Goal: Task Accomplishment & Management: Complete application form

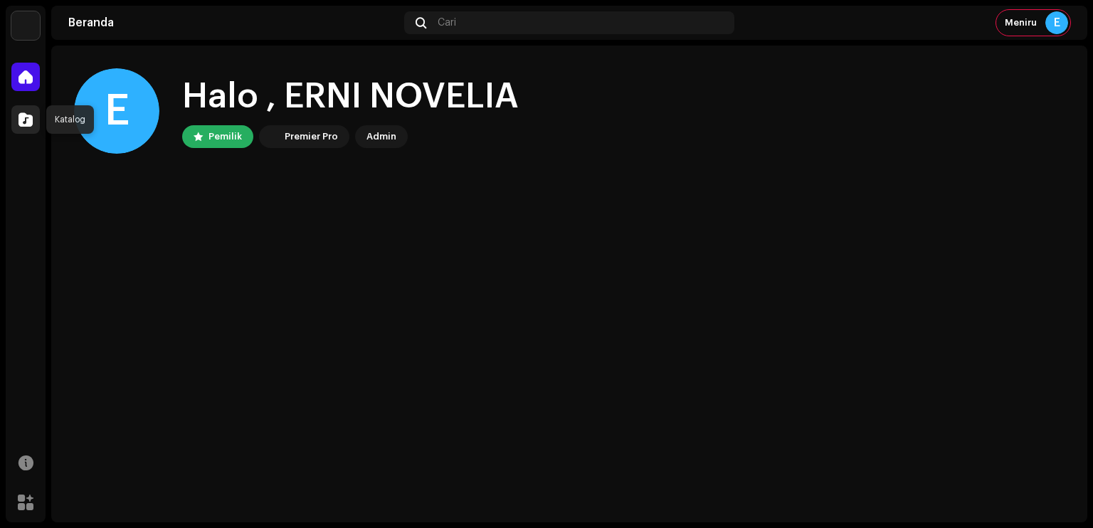
click at [14, 120] on div at bounding box center [25, 119] width 28 height 28
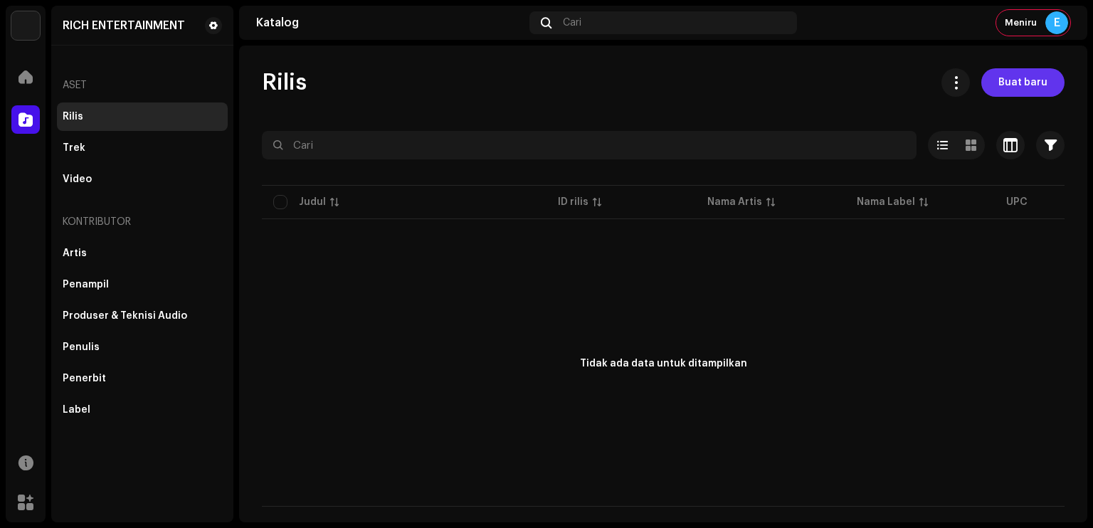
click at [1022, 84] on span "Buat baru" at bounding box center [1023, 82] width 49 height 28
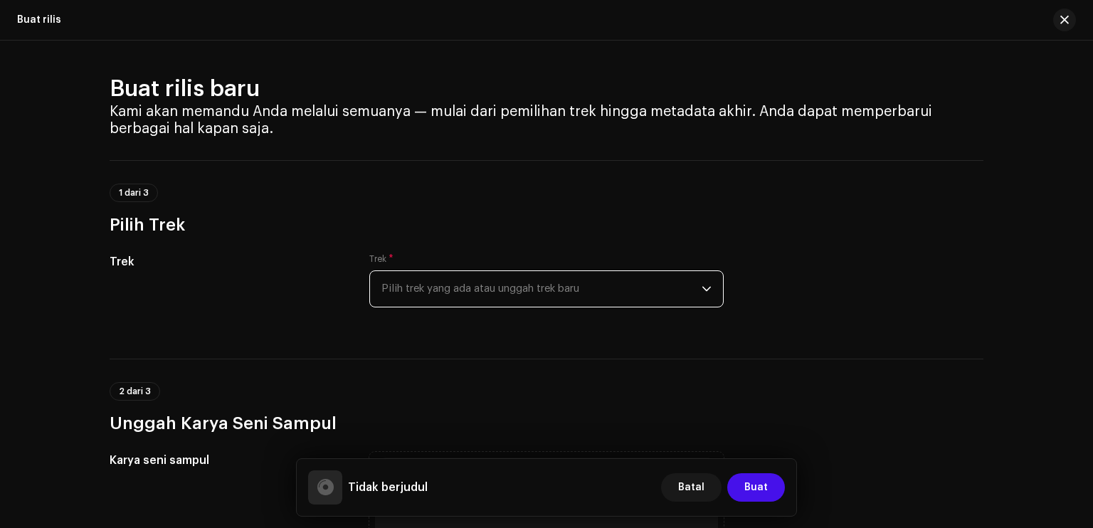
click at [516, 287] on span "Pilih trek yang ada atau unggah trek baru" at bounding box center [542, 289] width 320 height 36
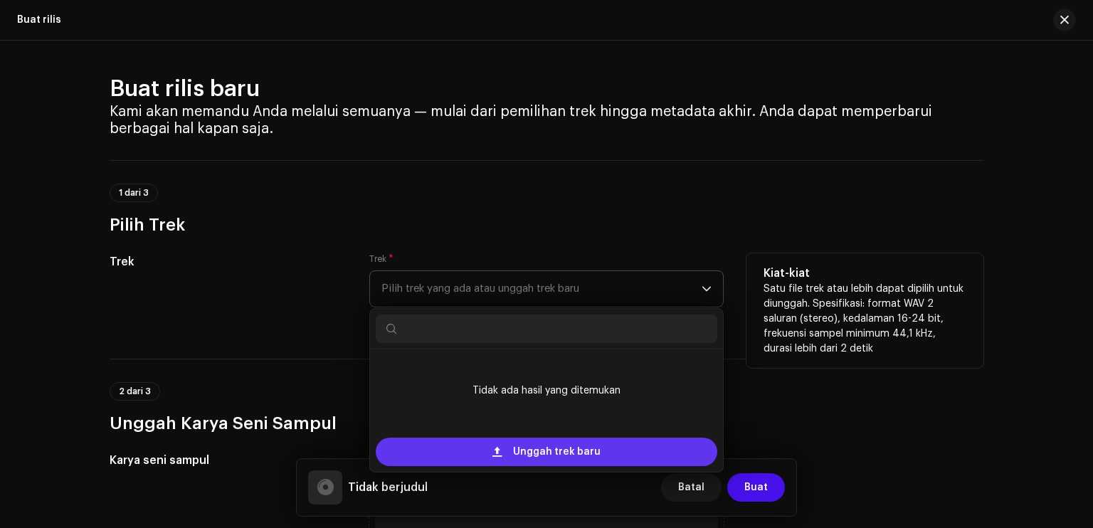
click at [541, 451] on span "Unggah trek baru" at bounding box center [557, 452] width 88 height 28
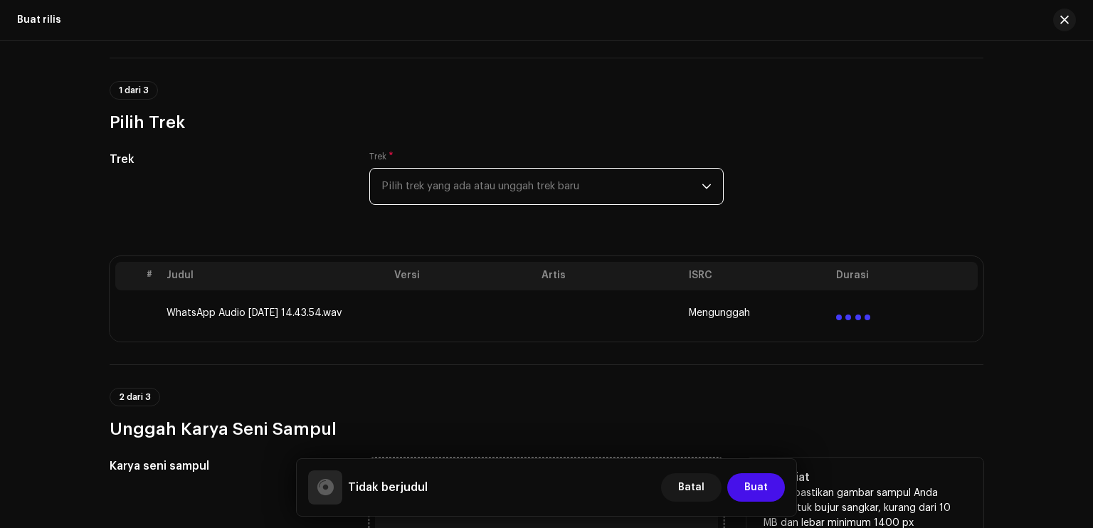
scroll to position [356, 0]
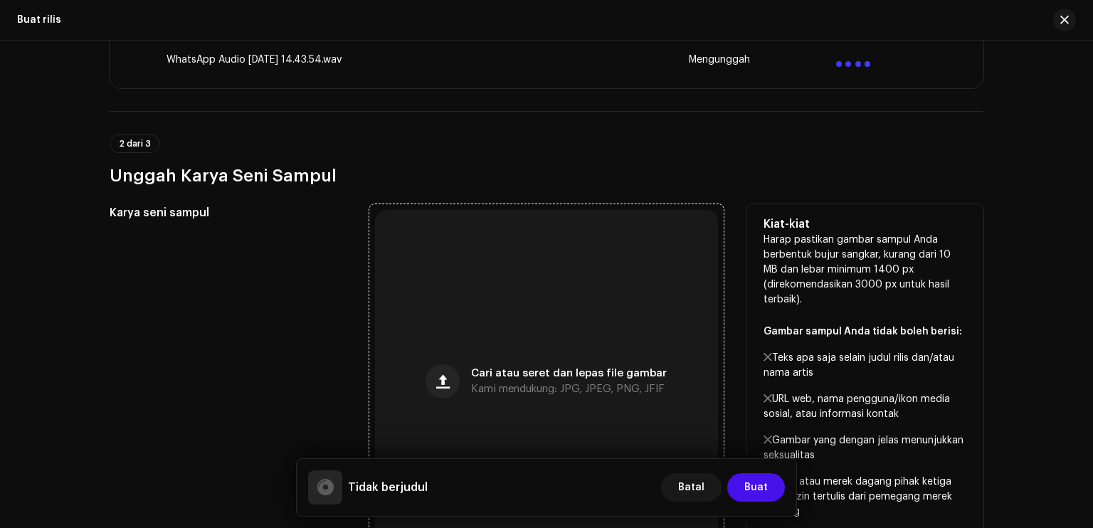
click at [505, 301] on div "Cari atau seret dan lepas file gambar Kami mendukung: JPG, JPEG, PNG, JFIF" at bounding box center [546, 381] width 343 height 343
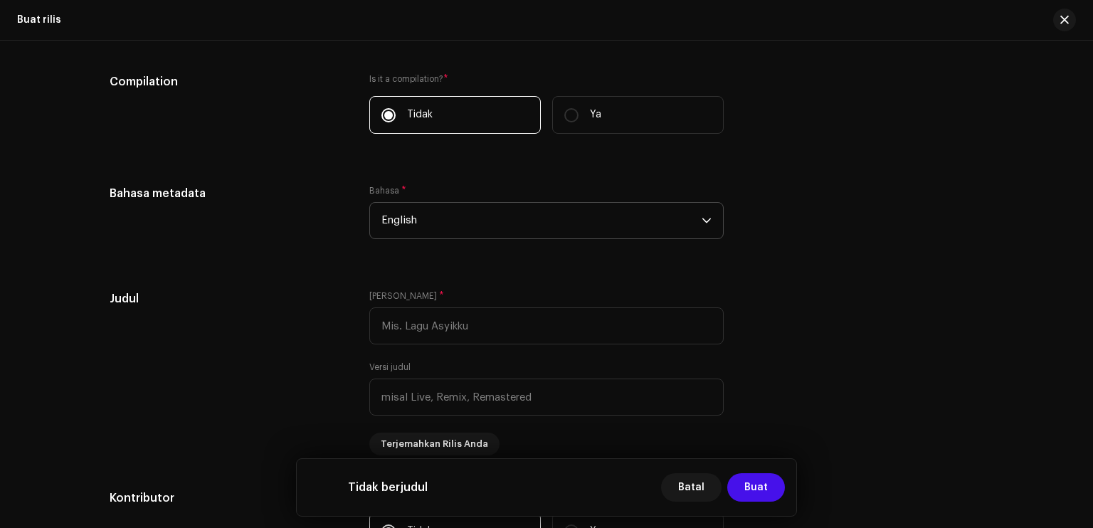
scroll to position [1068, 0]
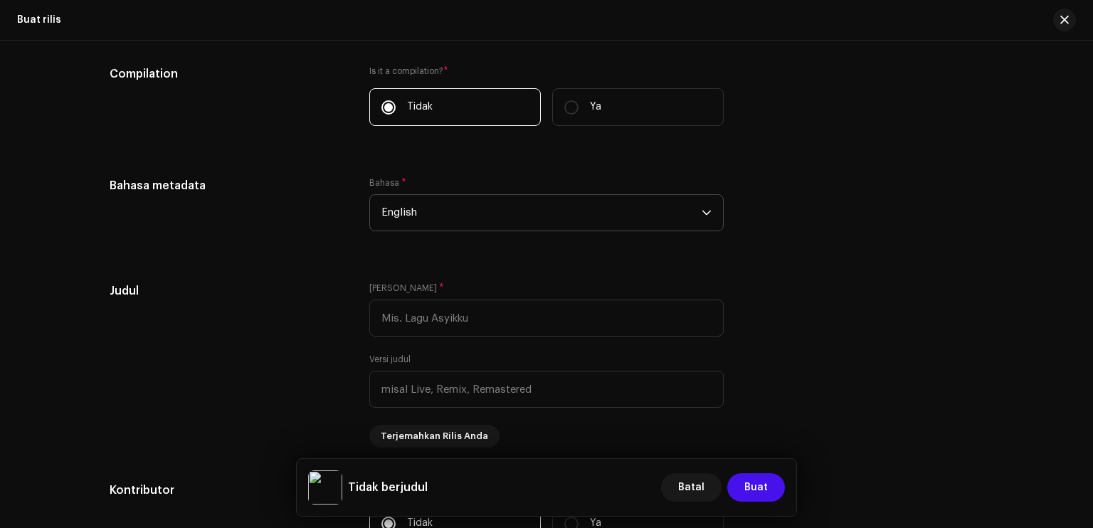
click at [473, 216] on span "English" at bounding box center [542, 213] width 320 height 36
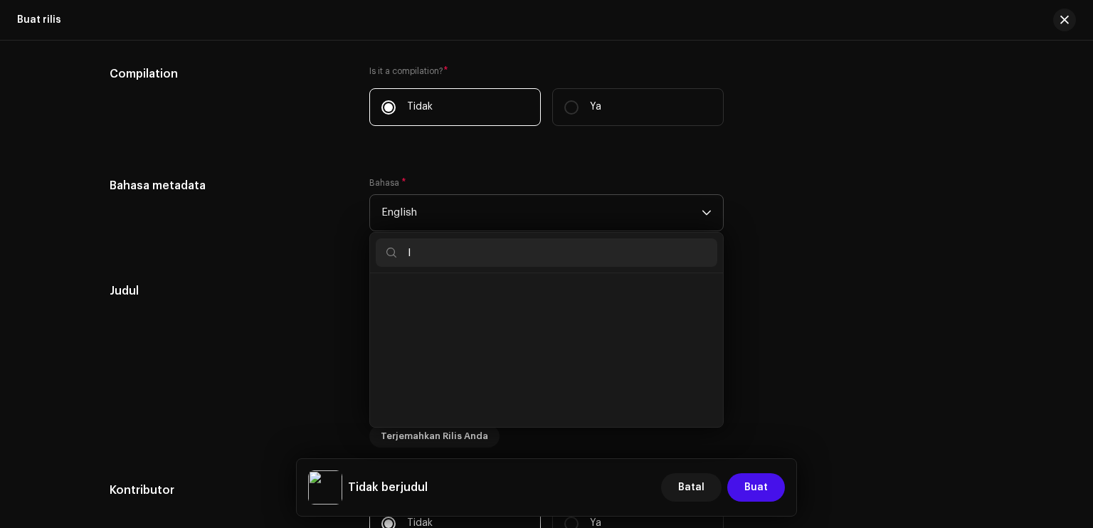
scroll to position [6, 0]
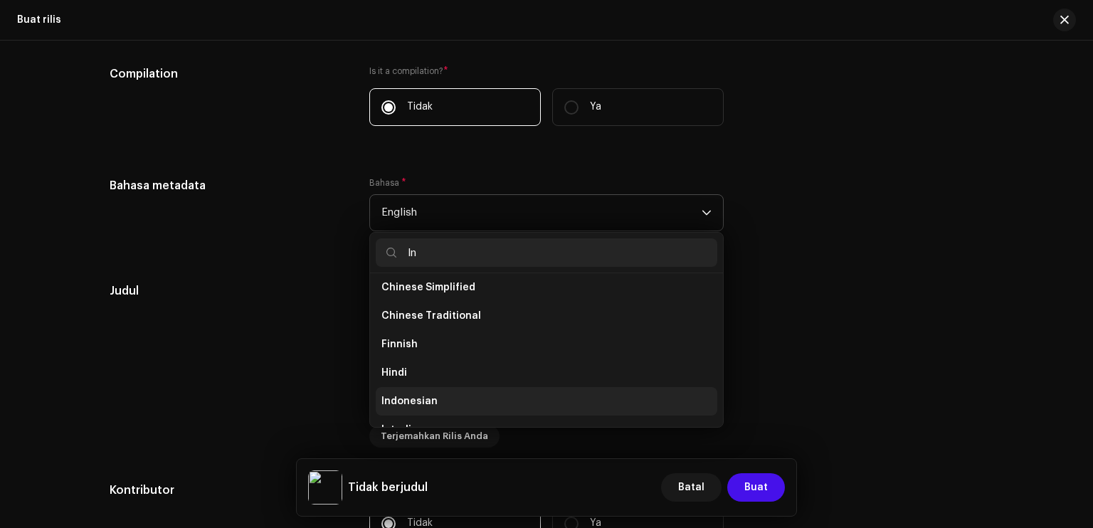
type input "In"
click at [436, 391] on li "Indonesian" at bounding box center [547, 401] width 342 height 28
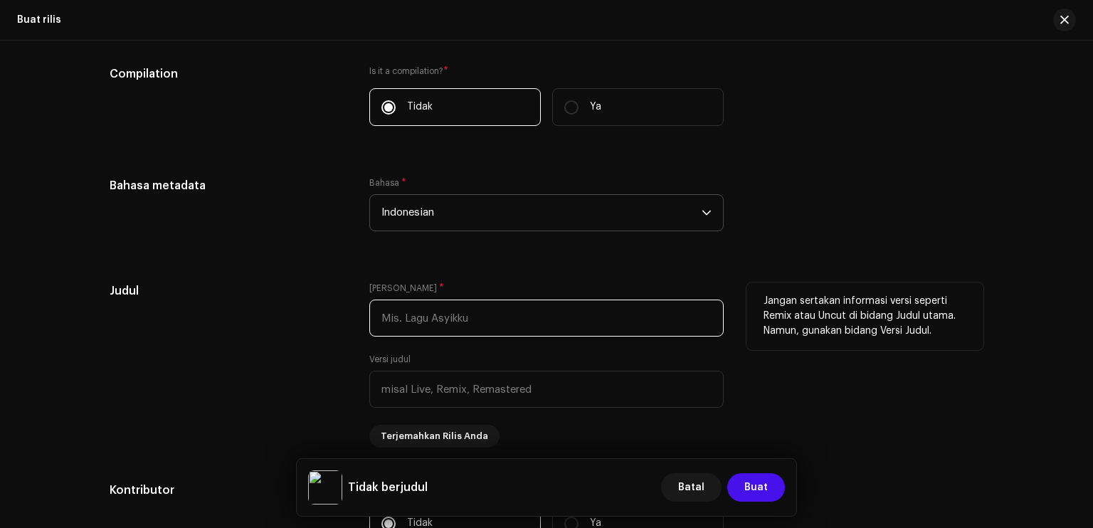
click at [433, 313] on input "text" at bounding box center [546, 318] width 354 height 37
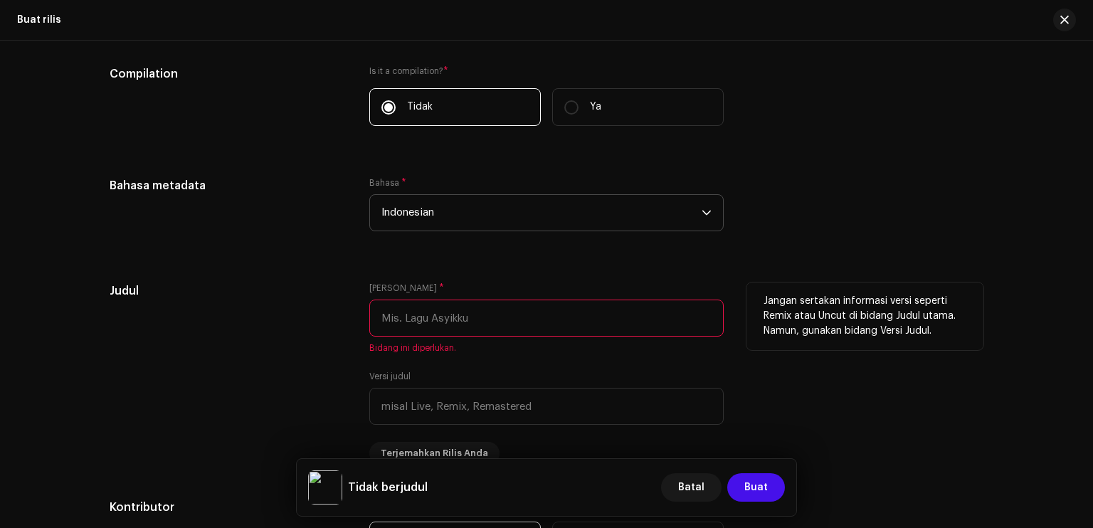
paste input "Holan Ho Nama"
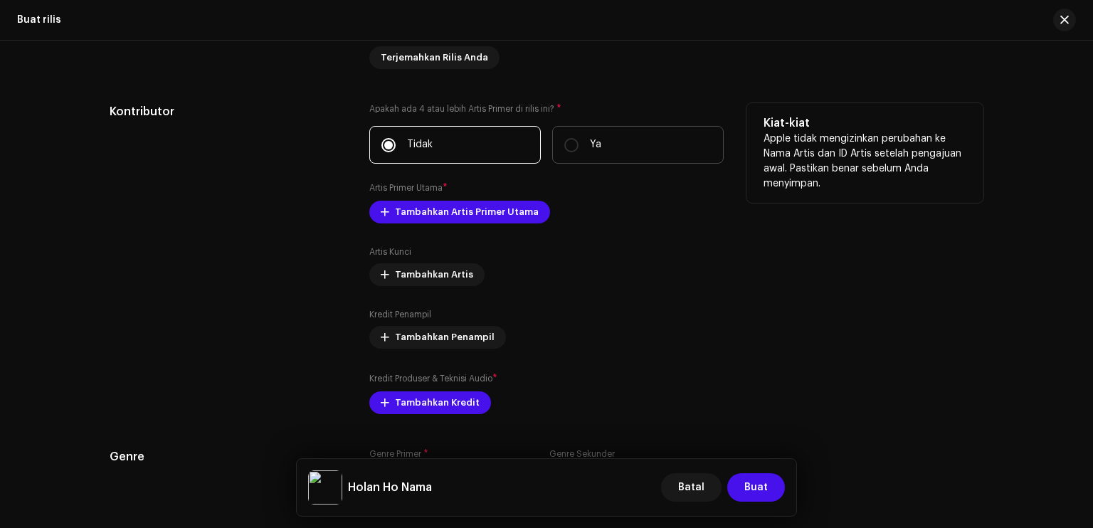
scroll to position [1352, 0]
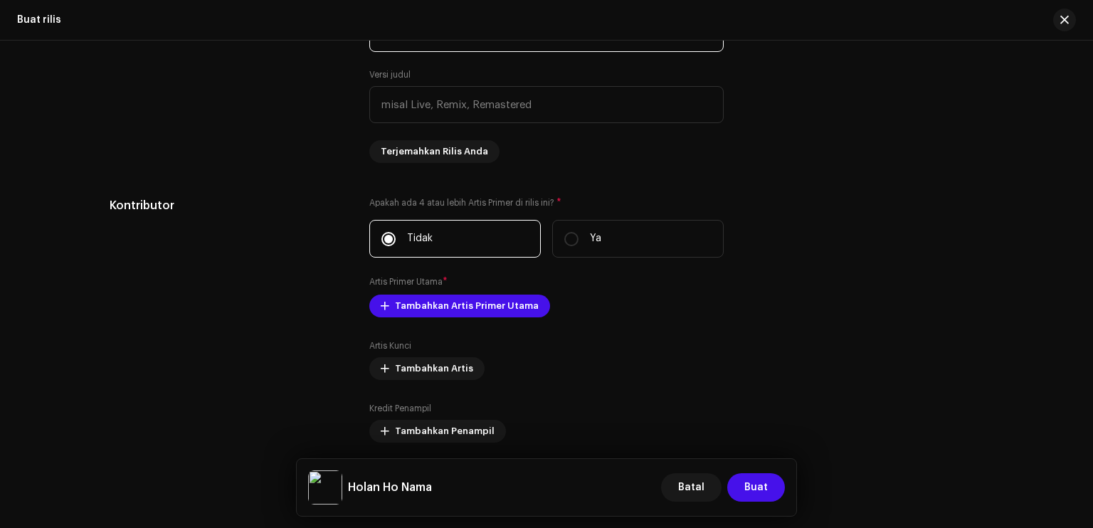
type input "Holan Ho Nama"
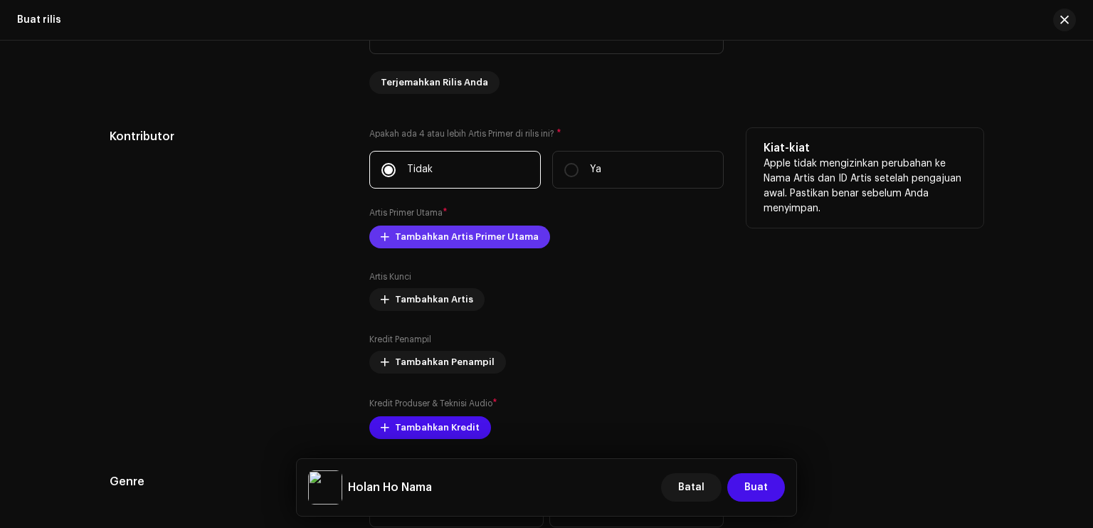
scroll to position [1424, 0]
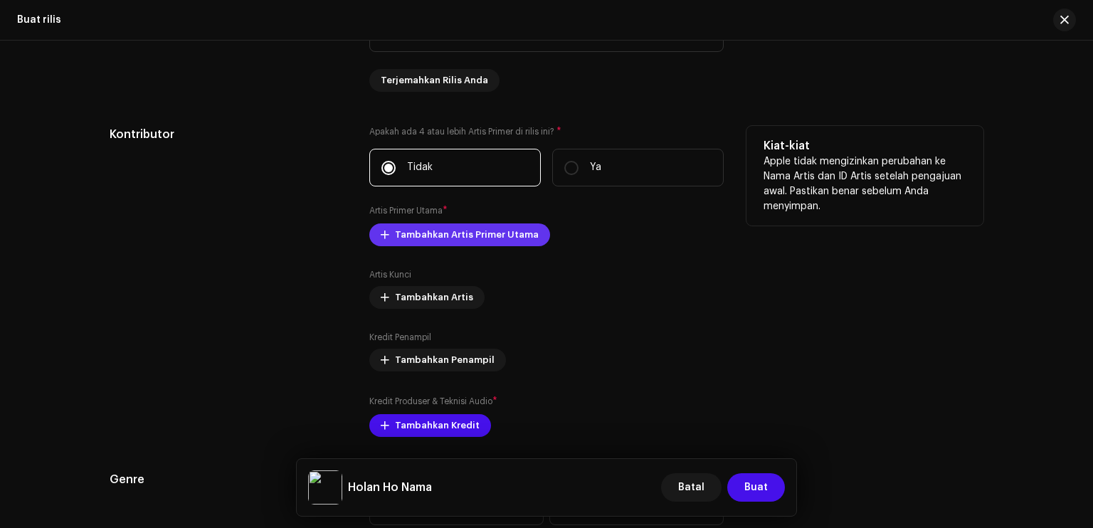
click at [449, 236] on span "Tambahkan Artis Primer Utama" at bounding box center [467, 235] width 144 height 28
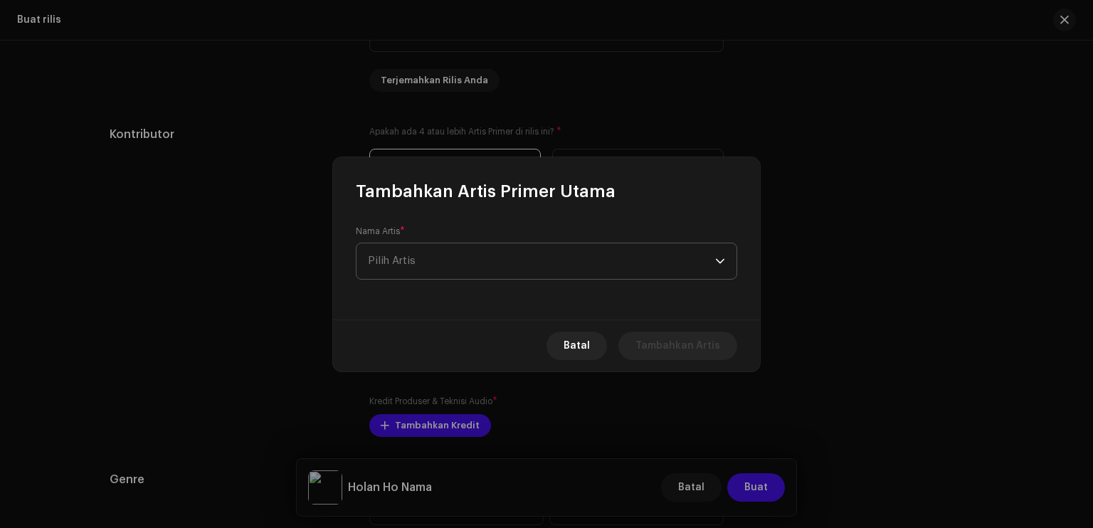
click at [455, 258] on span "Pilih Artis" at bounding box center [541, 261] width 347 height 36
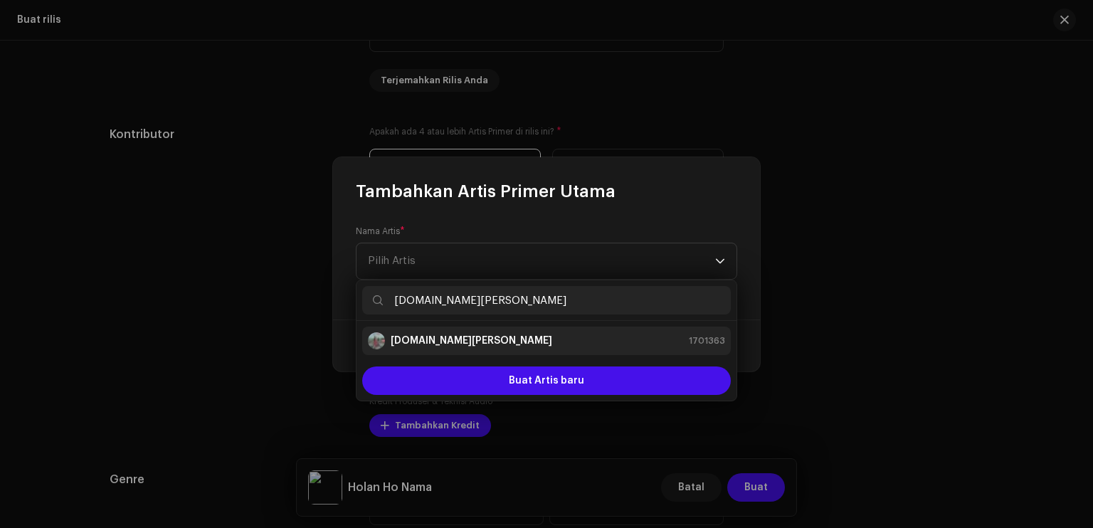
type input "[DOMAIN_NAME][PERSON_NAME]"
click at [501, 335] on div "[DOMAIN_NAME][PERSON_NAME] 1701363" at bounding box center [546, 340] width 357 height 17
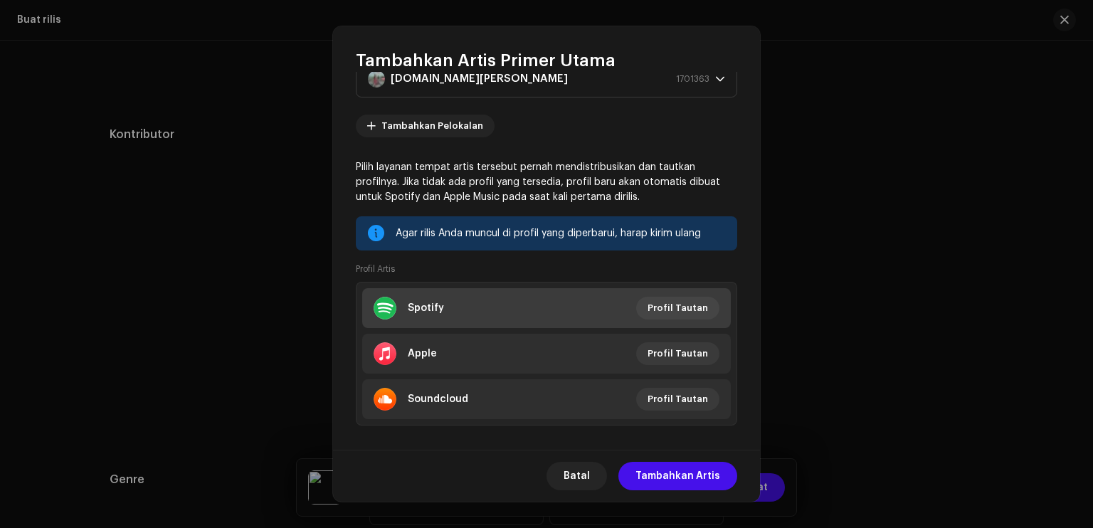
scroll to position [66, 0]
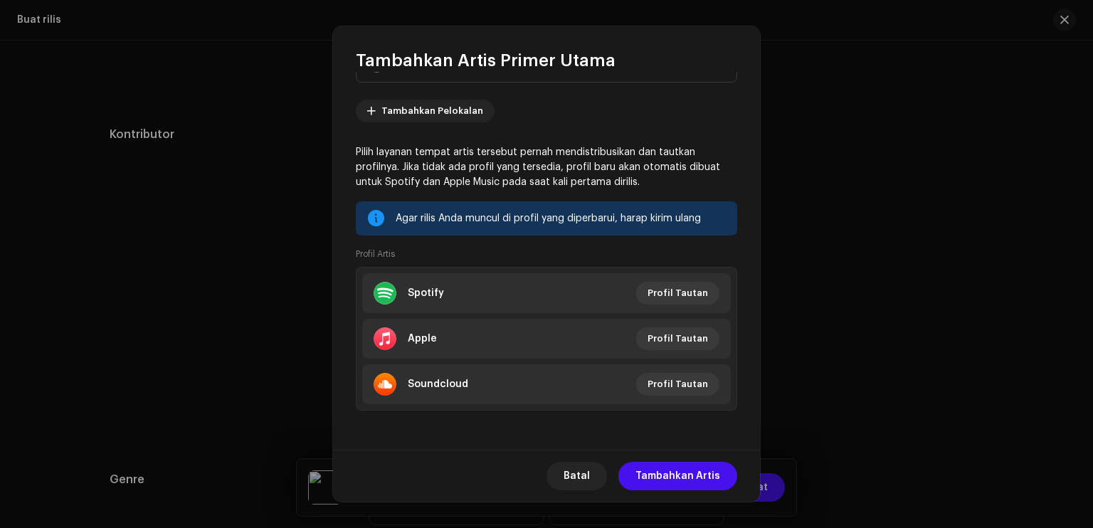
drag, startPoint x: 698, startPoint y: 473, endPoint x: 694, endPoint y: 465, distance: 8.6
click at [698, 473] on span "Tambahkan Artis" at bounding box center [678, 476] width 85 height 28
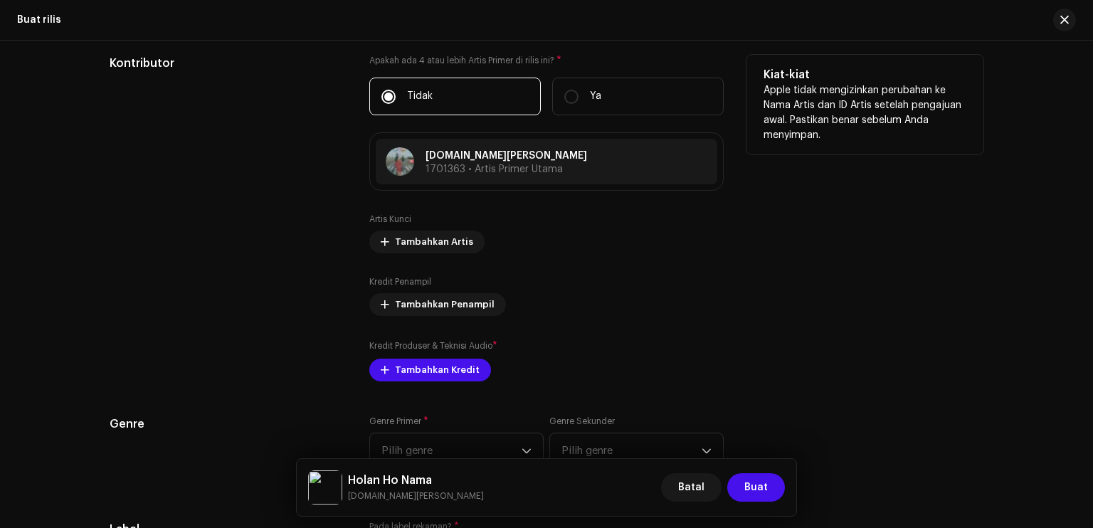
scroll to position [1566, 0]
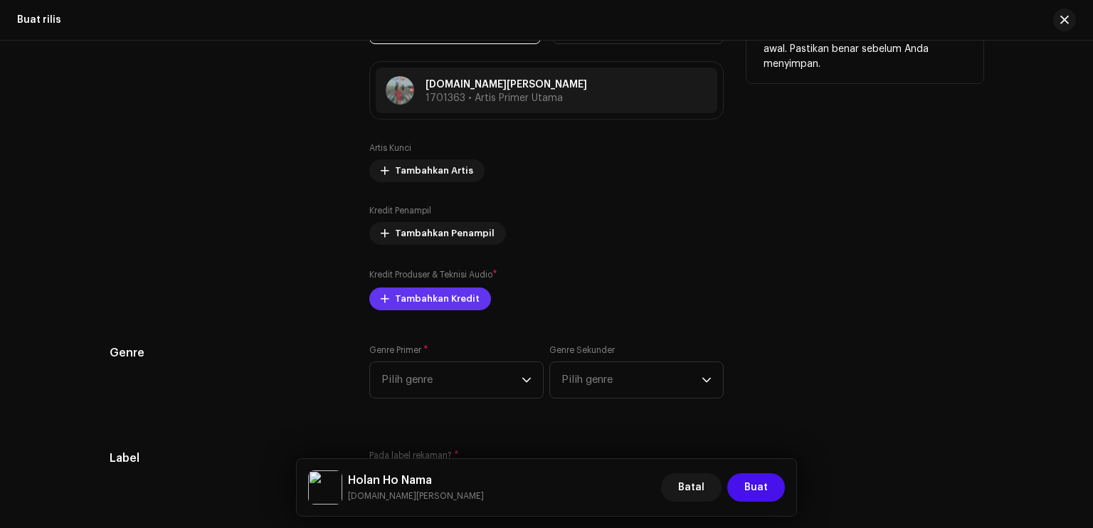
click at [442, 300] on span "Tambahkan Kredit" at bounding box center [437, 299] width 85 height 28
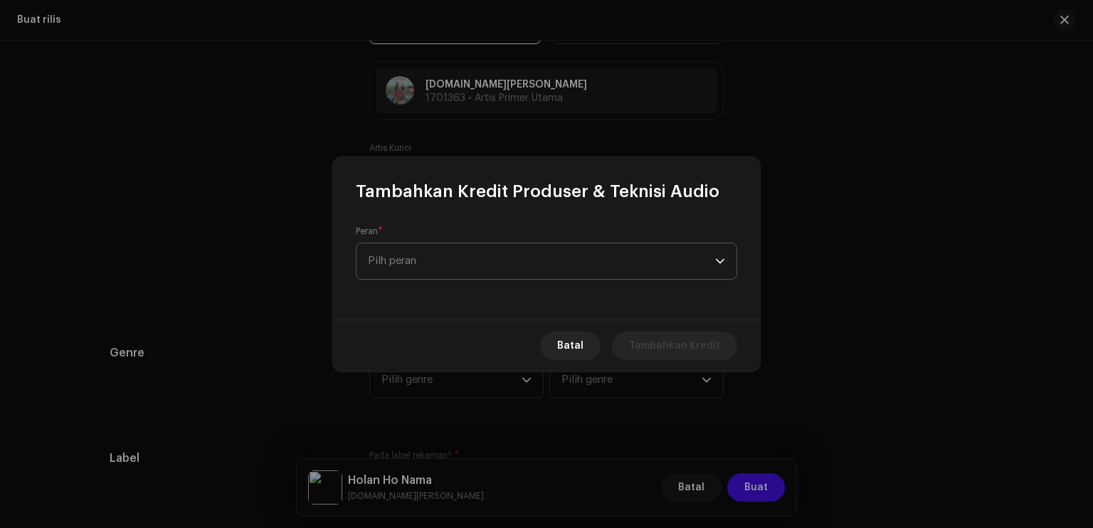
click at [478, 258] on span "Pilh peran" at bounding box center [541, 261] width 347 height 36
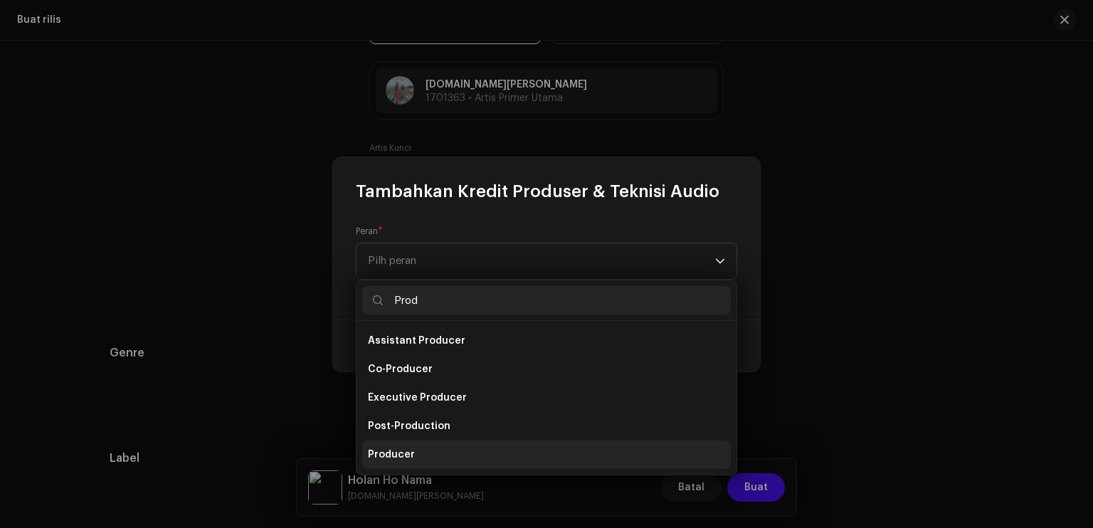
type input "Prod"
click at [456, 455] on li "Producer" at bounding box center [546, 455] width 369 height 28
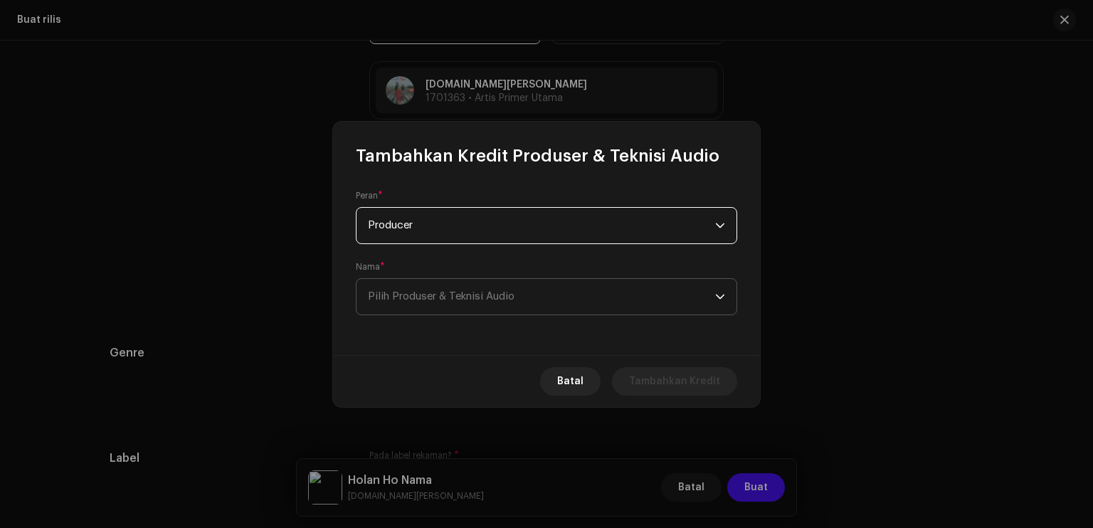
click at [448, 291] on span "Pilih Produser & Teknisi Audio" at bounding box center [441, 296] width 147 height 11
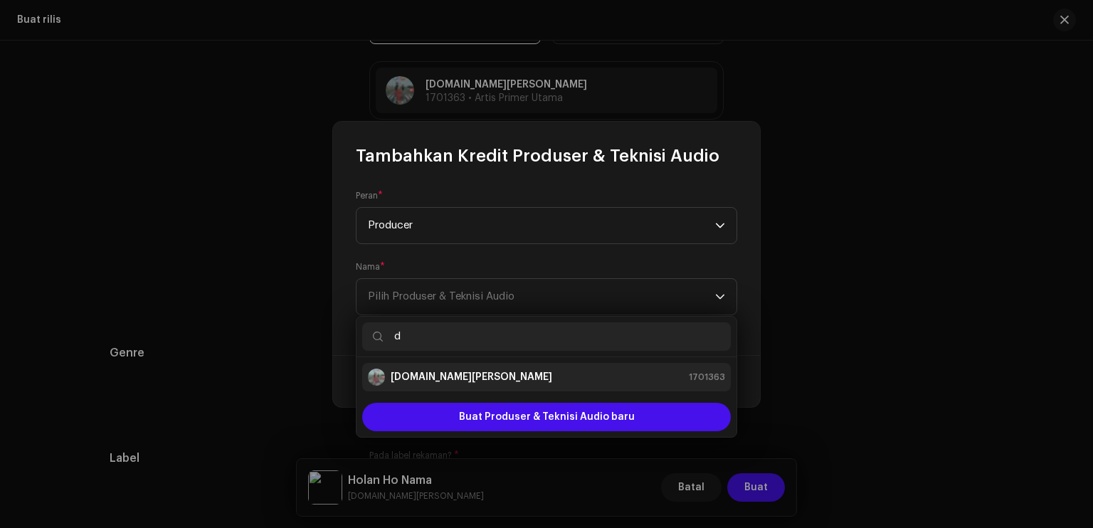
type input "d"
click at [461, 382] on strong "[DOMAIN_NAME][PERSON_NAME]" at bounding box center [472, 377] width 162 height 14
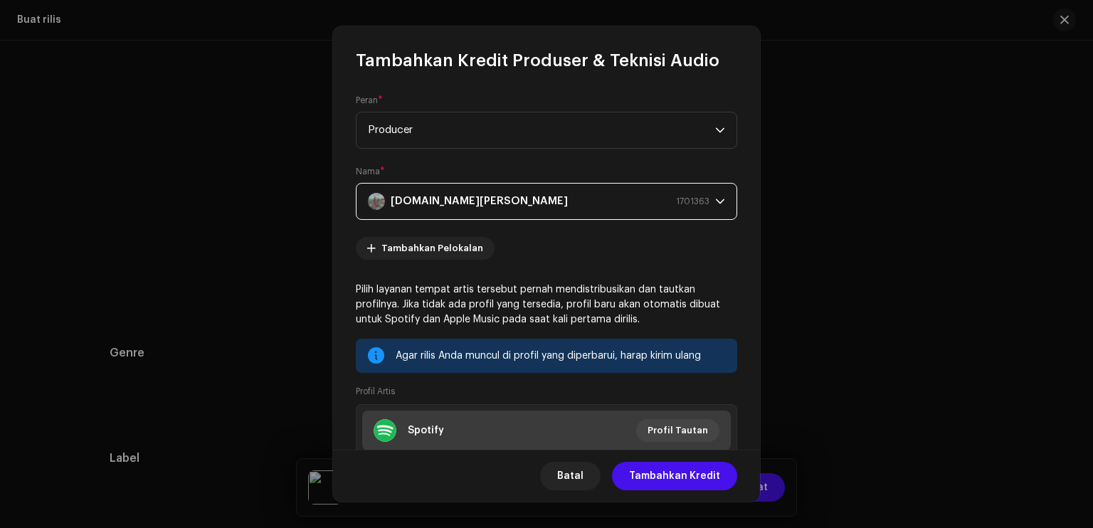
scroll to position [138, 0]
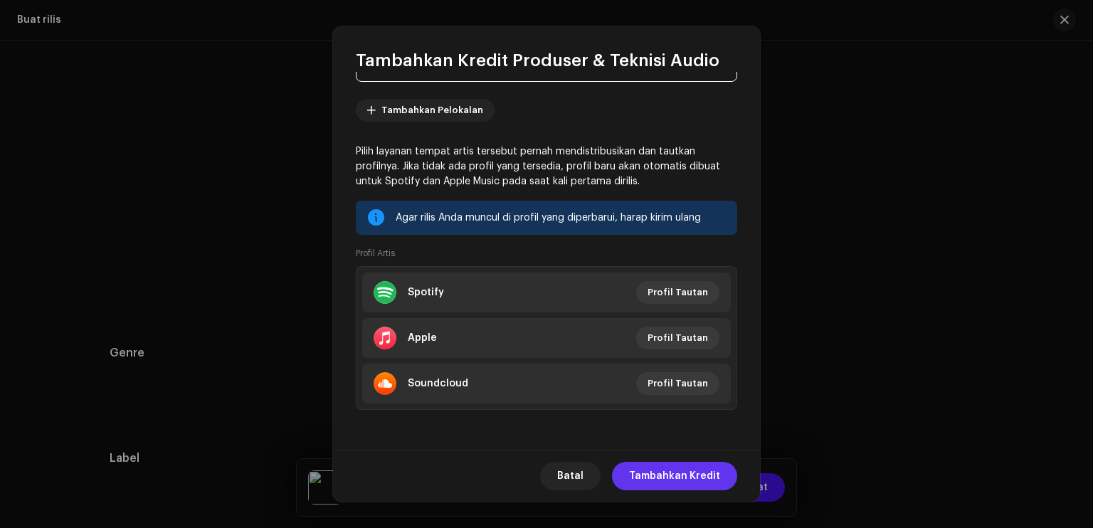
click at [686, 475] on span "Tambahkan Kredit" at bounding box center [674, 476] width 91 height 28
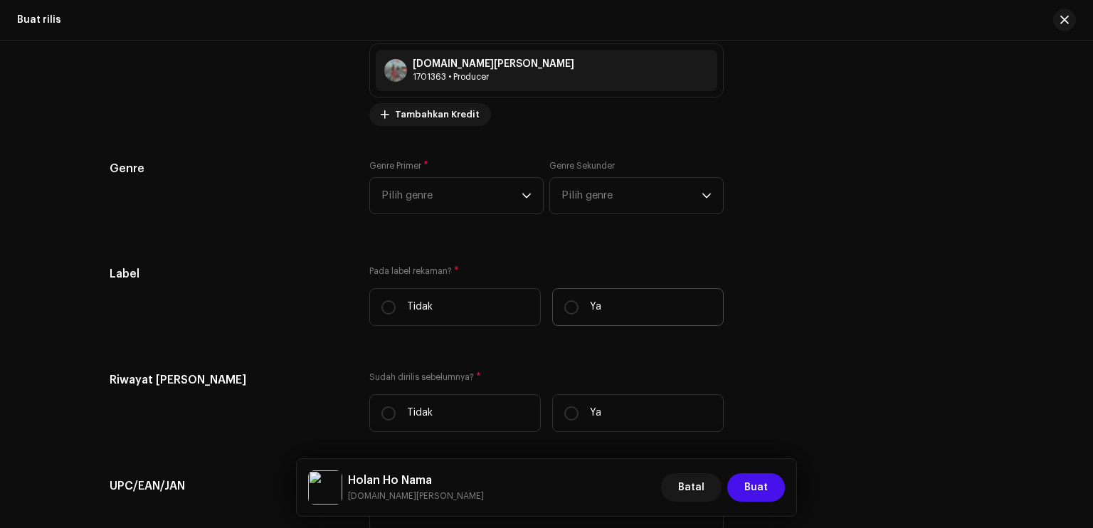
scroll to position [1851, 0]
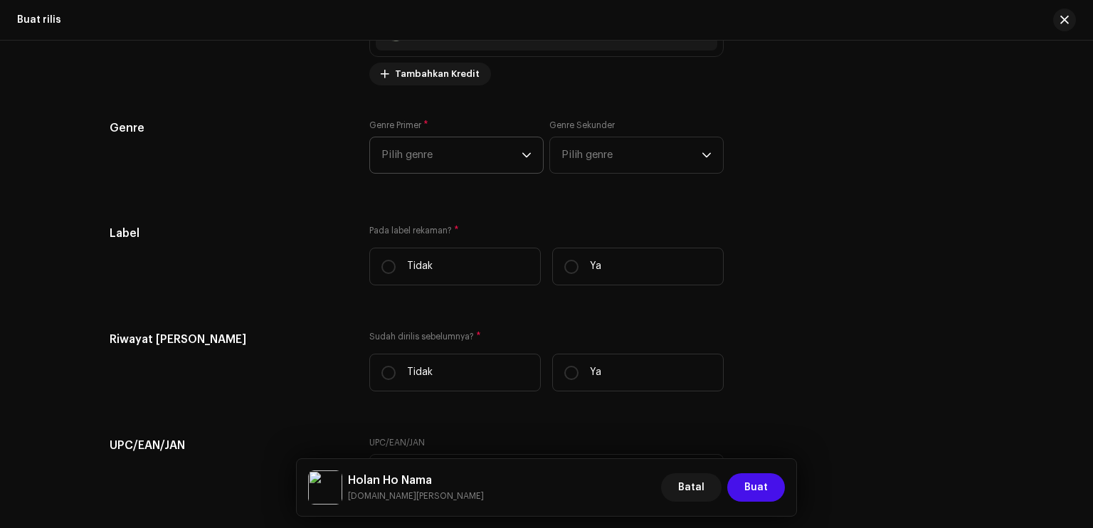
click at [484, 159] on span "Pilih genre" at bounding box center [452, 155] width 140 height 36
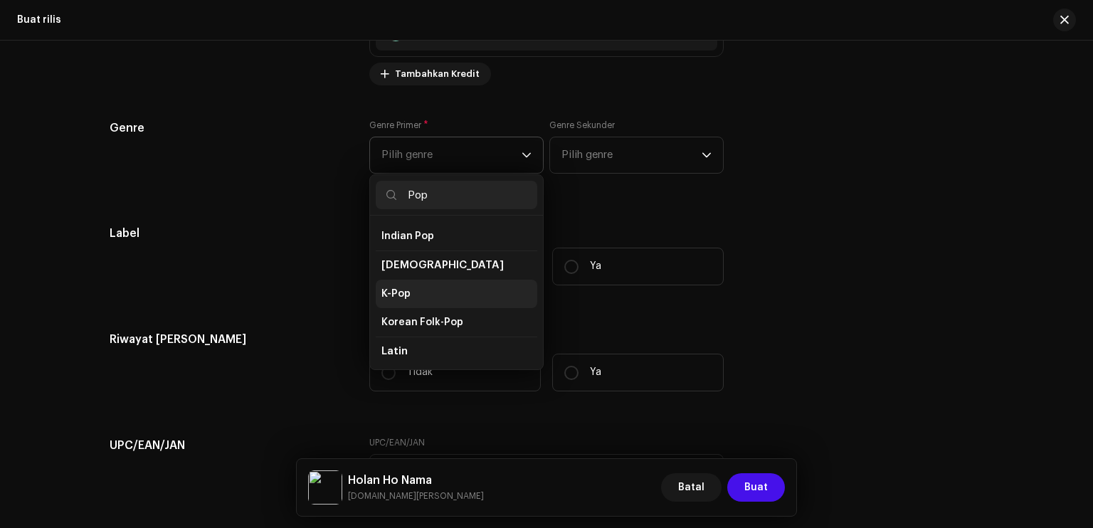
scroll to position [427, 0]
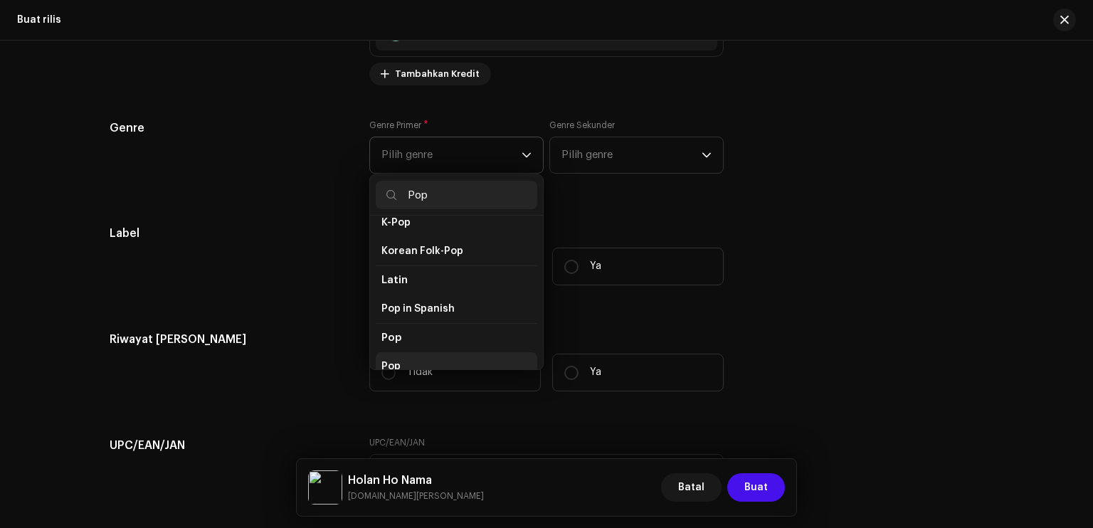
type input "Pop"
click at [442, 352] on li "Pop" at bounding box center [457, 366] width 162 height 28
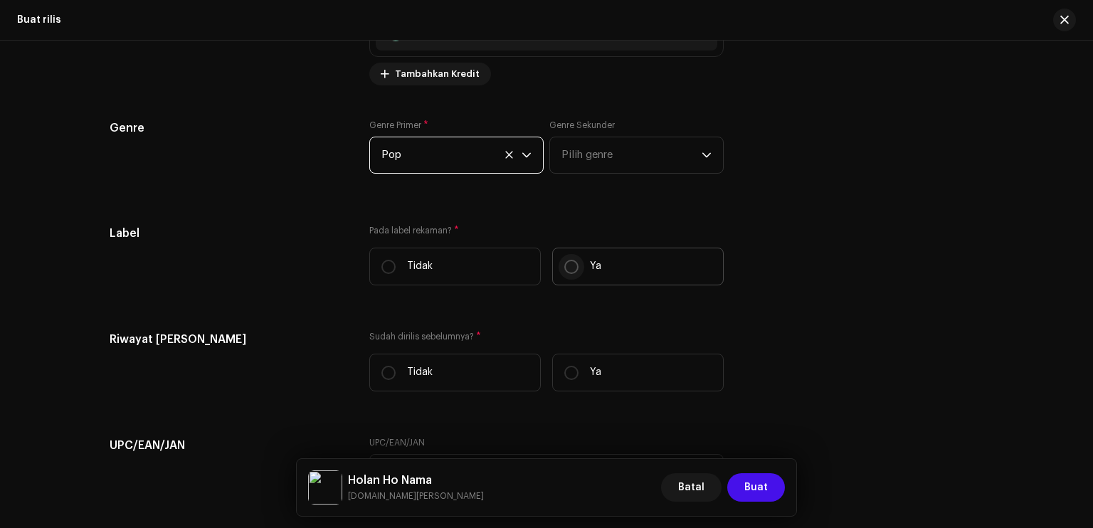
click at [564, 265] on input "Ya" at bounding box center [571, 267] width 14 height 14
radio input "true"
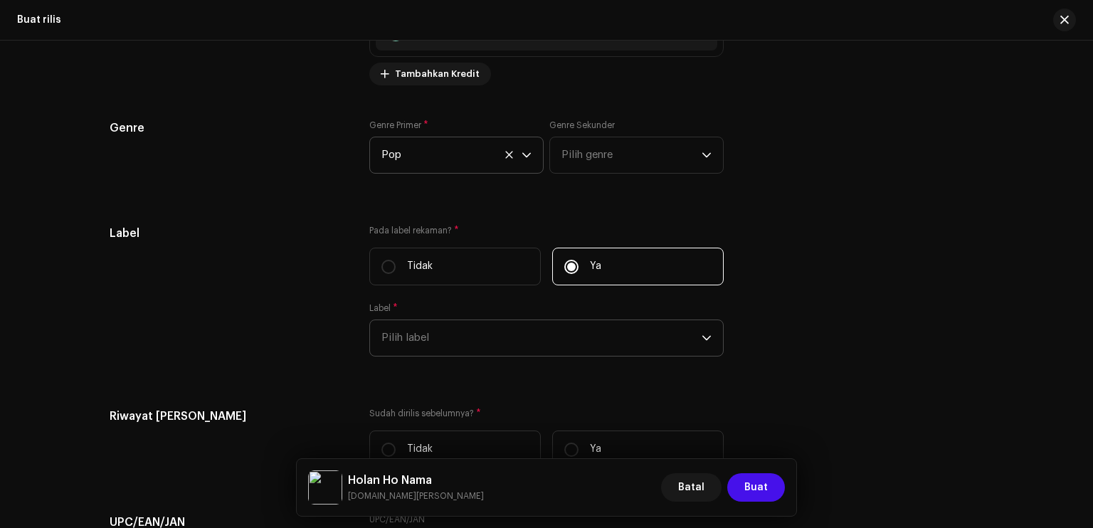
click at [493, 336] on span "Pilih label" at bounding box center [542, 338] width 320 height 36
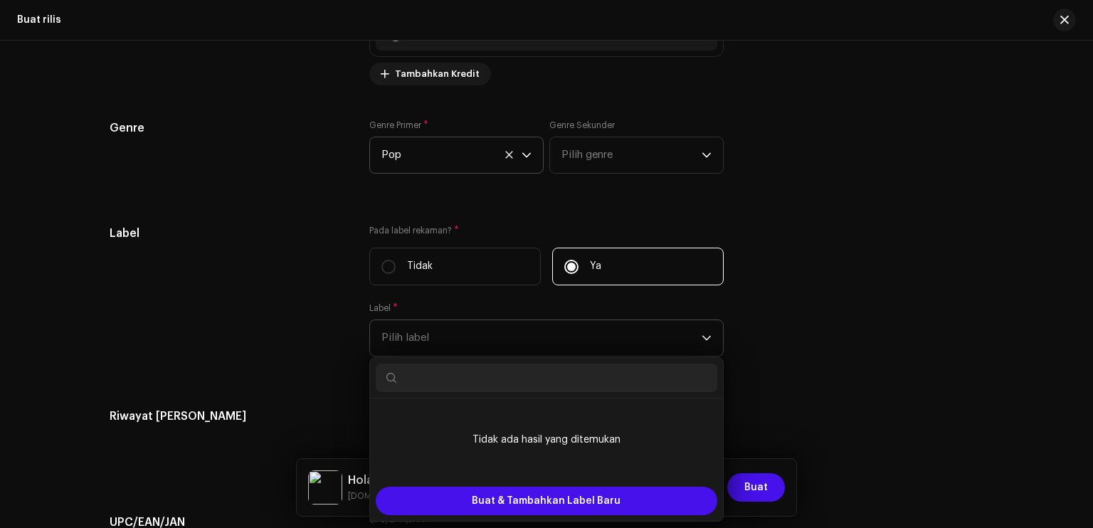
paste input "Rich entertainment"
type input "Rich entertainment"
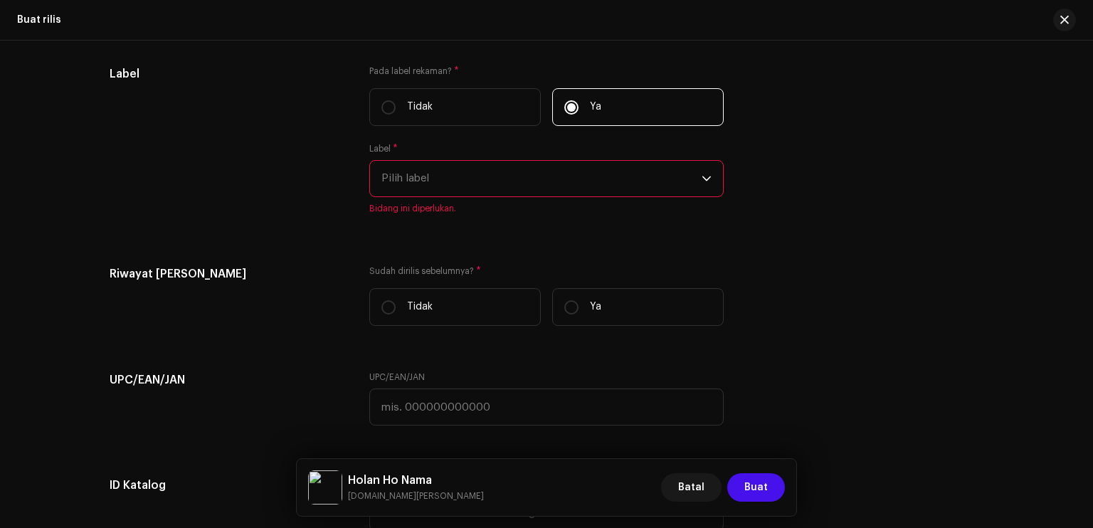
scroll to position [2064, 0]
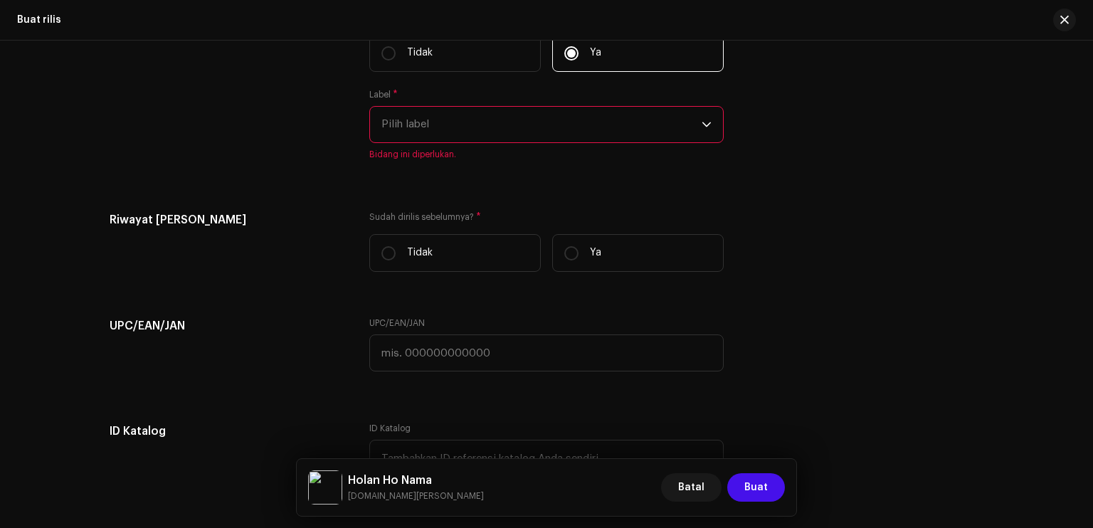
click at [494, 135] on span "Pilih label" at bounding box center [542, 125] width 320 height 36
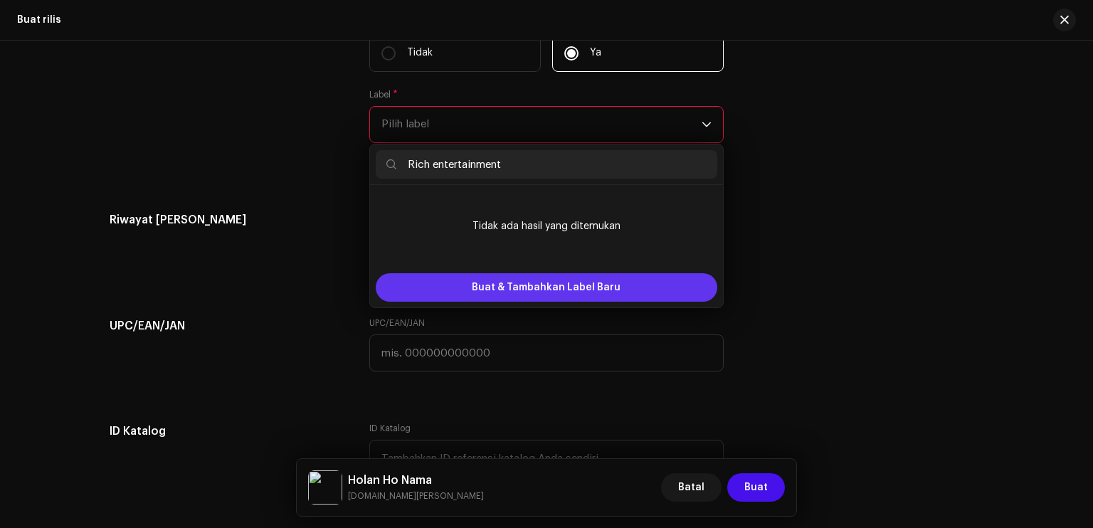
click at [522, 291] on span "Buat & Tambahkan Label Baru" at bounding box center [546, 287] width 149 height 28
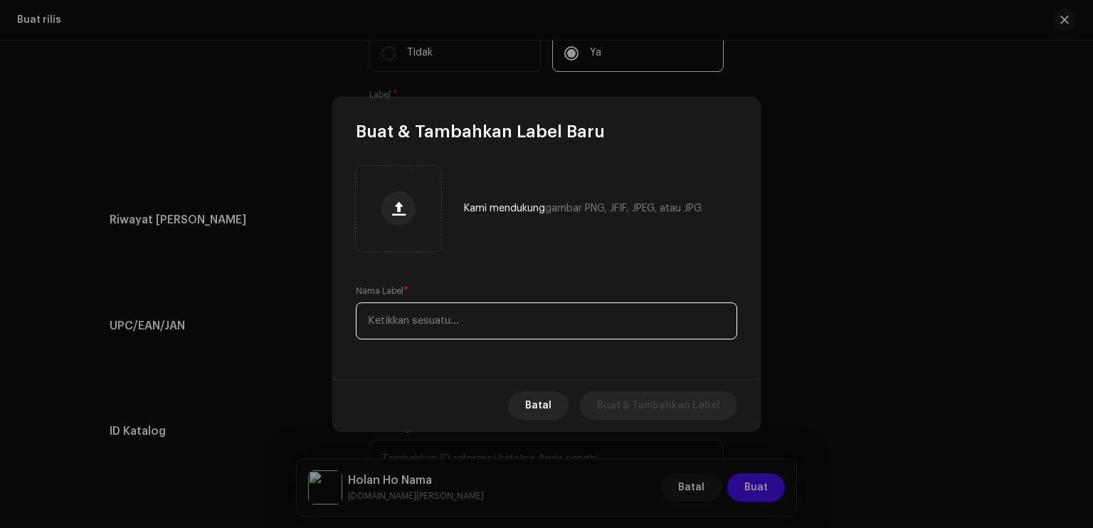
click at [463, 314] on input "text" at bounding box center [547, 321] width 382 height 37
paste input "Rich entertainment"
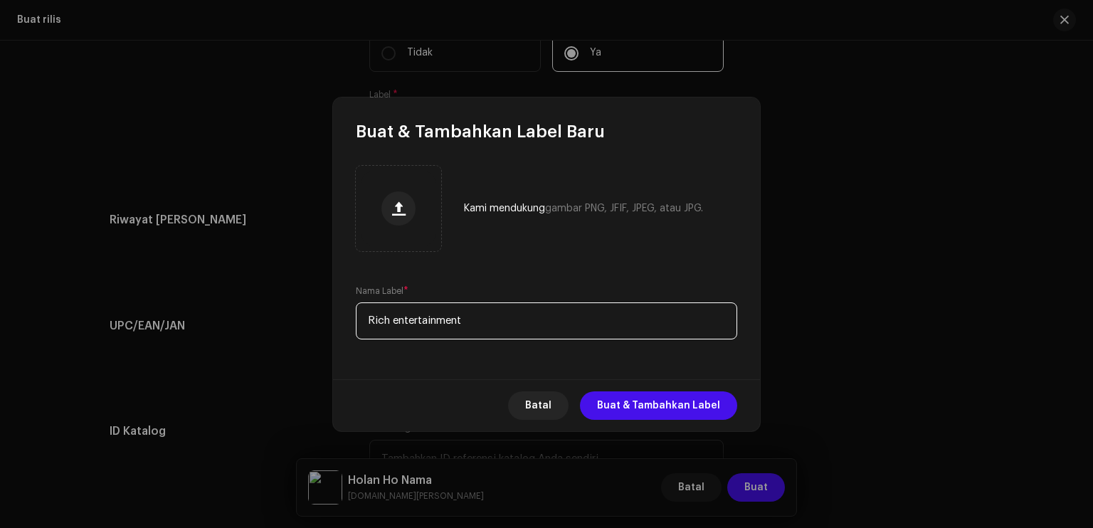
click at [484, 320] on input "Rich entertainment" at bounding box center [547, 321] width 382 height 37
paste input "E"
type input "Rich Entertainment"
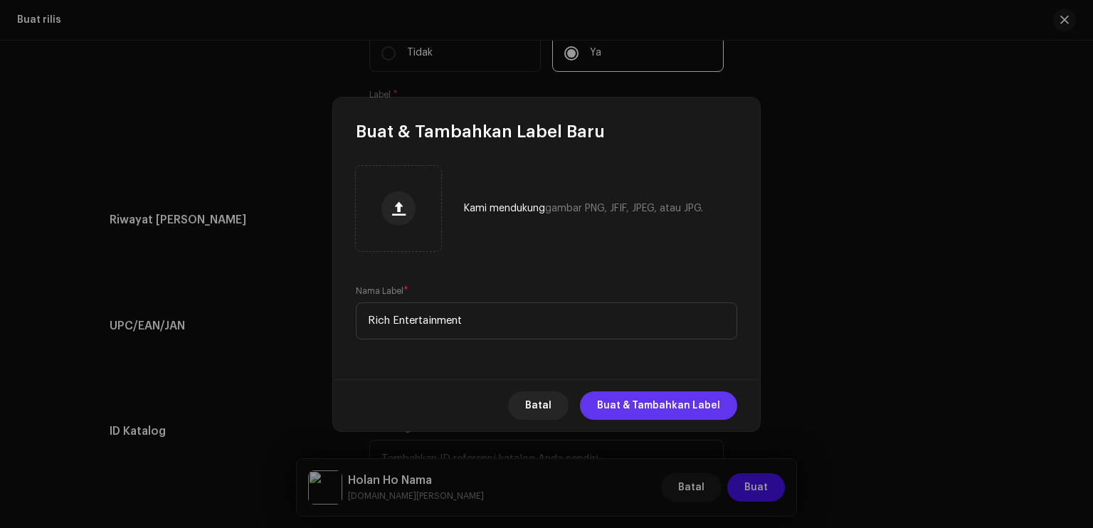
click at [668, 402] on span "Buat & Tambahkan Label" at bounding box center [658, 405] width 123 height 28
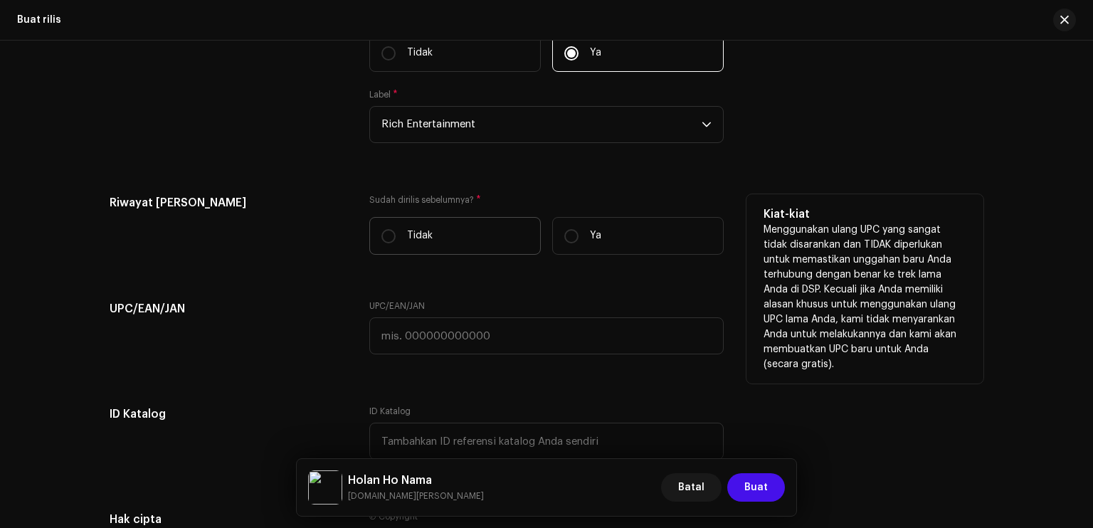
click at [419, 243] on p "Tidak" at bounding box center [420, 235] width 26 height 15
click at [396, 243] on input "Tidak" at bounding box center [389, 236] width 14 height 14
radio input "true"
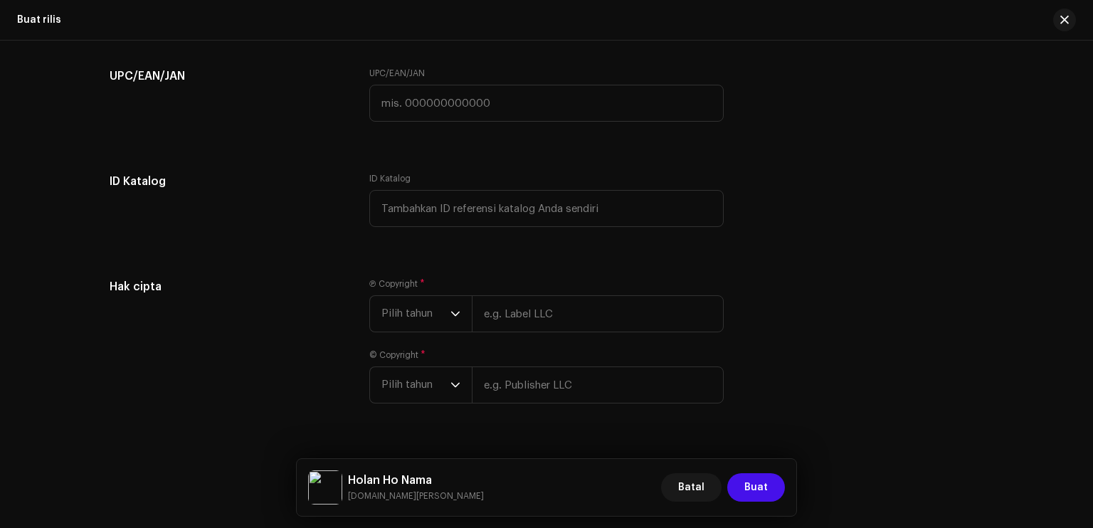
scroll to position [2331, 0]
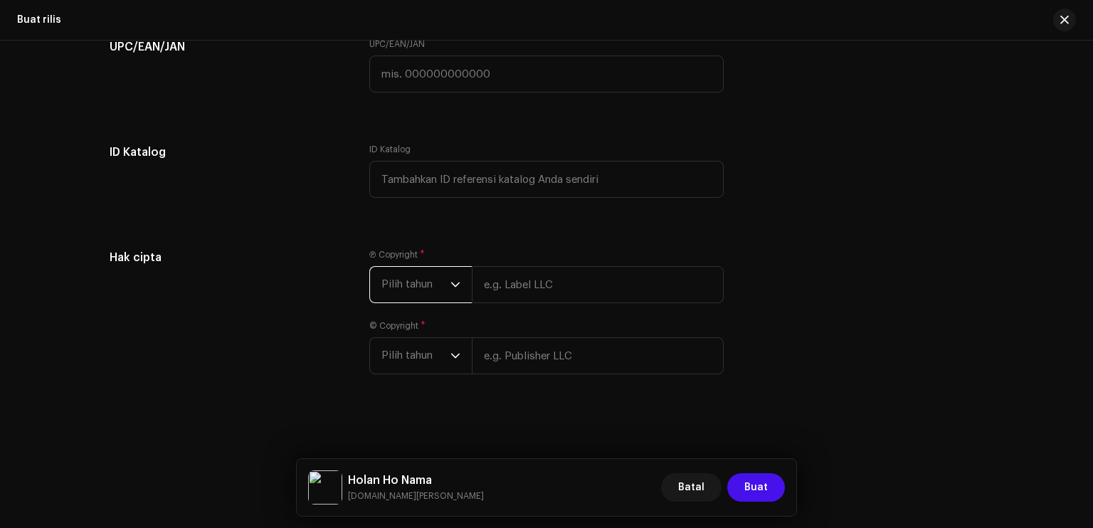
click at [440, 281] on span "Pilih tahun" at bounding box center [416, 285] width 69 height 36
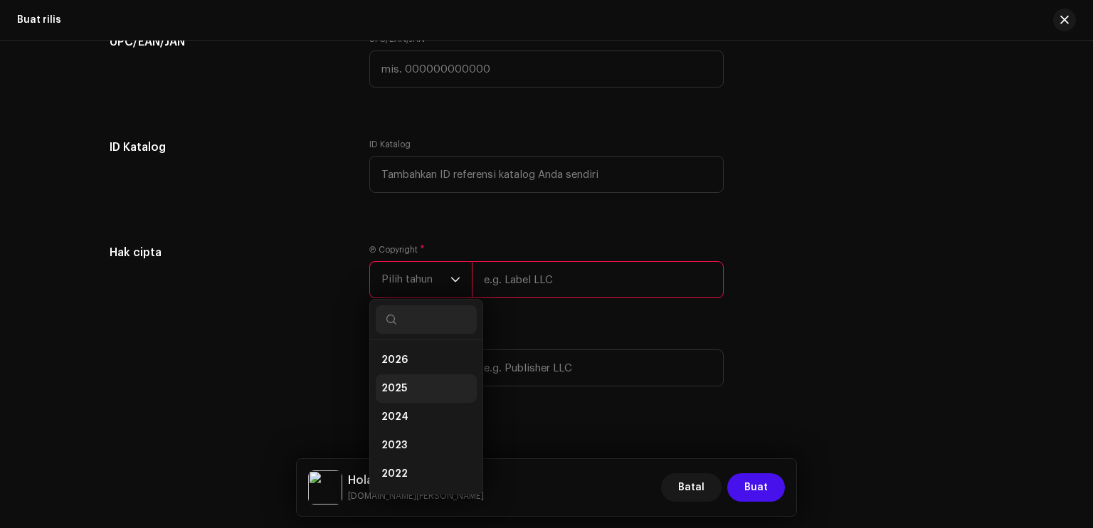
click at [416, 397] on li "2025" at bounding box center [426, 388] width 101 height 28
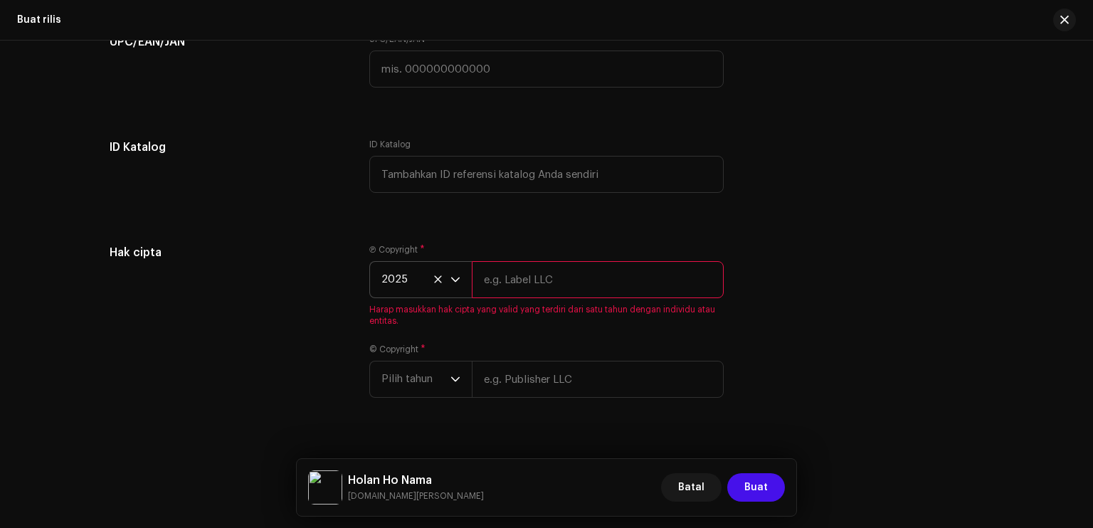
click at [501, 290] on input "text" at bounding box center [598, 279] width 252 height 37
click at [557, 291] on input "Ri" at bounding box center [598, 279] width 252 height 37
paste input "ch Entertainment"
type input "Rich Entertainment"
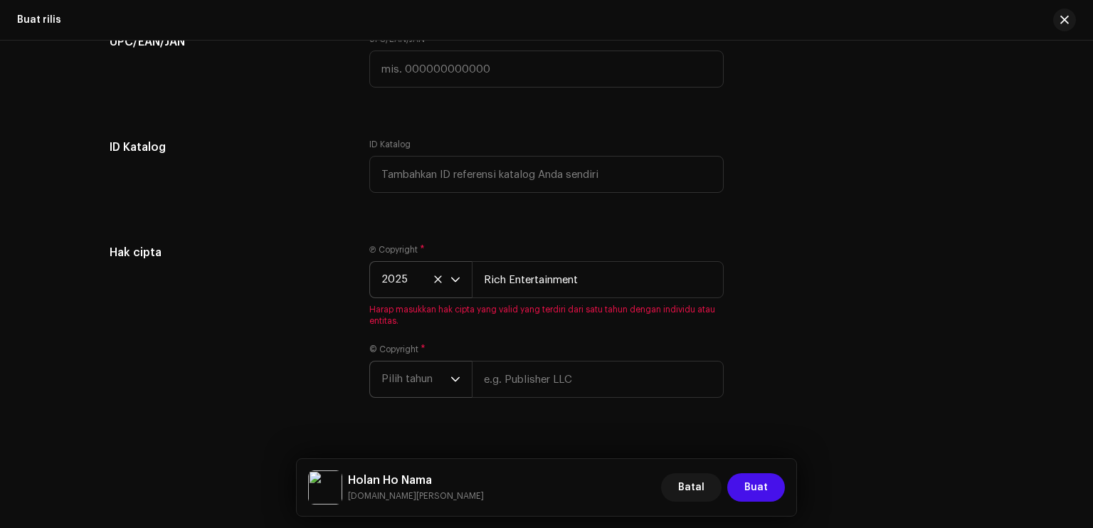
click at [413, 381] on div "Ⓟ Copyright * 2025 Rich Entertainment Harap masukkan hak cipta yang valid yang …" at bounding box center [546, 329] width 354 height 171
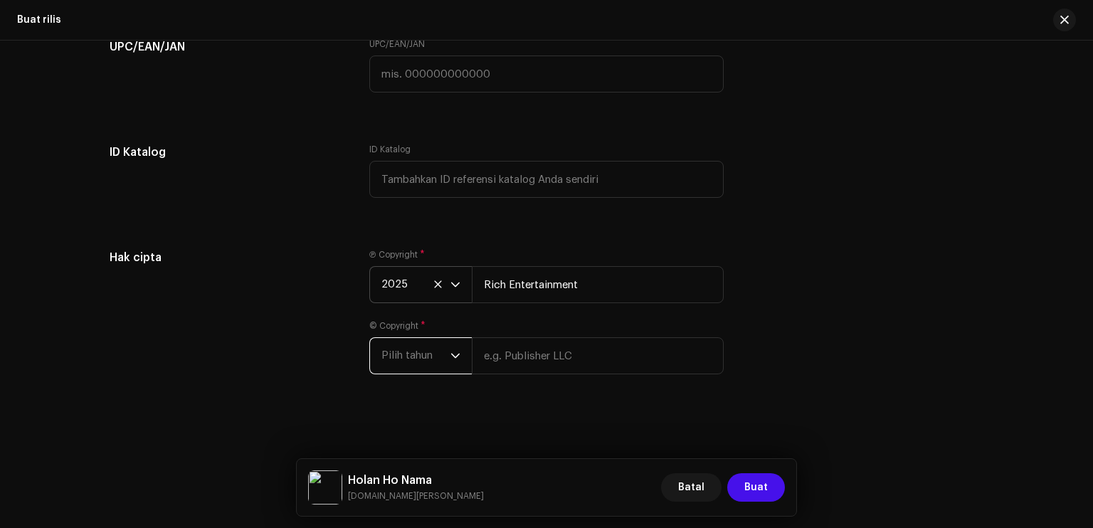
click at [411, 355] on span "Pilih tahun" at bounding box center [416, 356] width 69 height 36
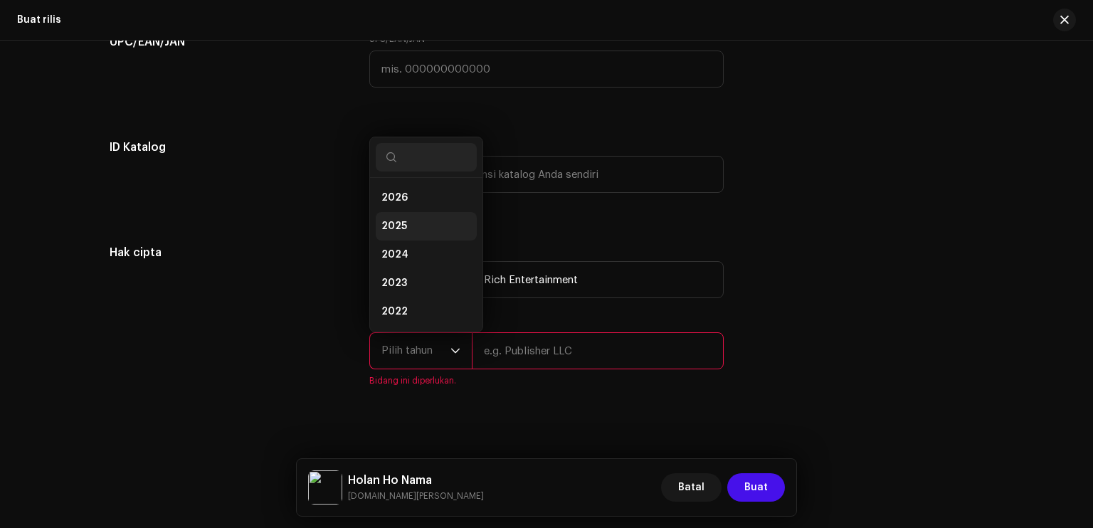
click at [397, 229] on span "2025" at bounding box center [395, 226] width 26 height 14
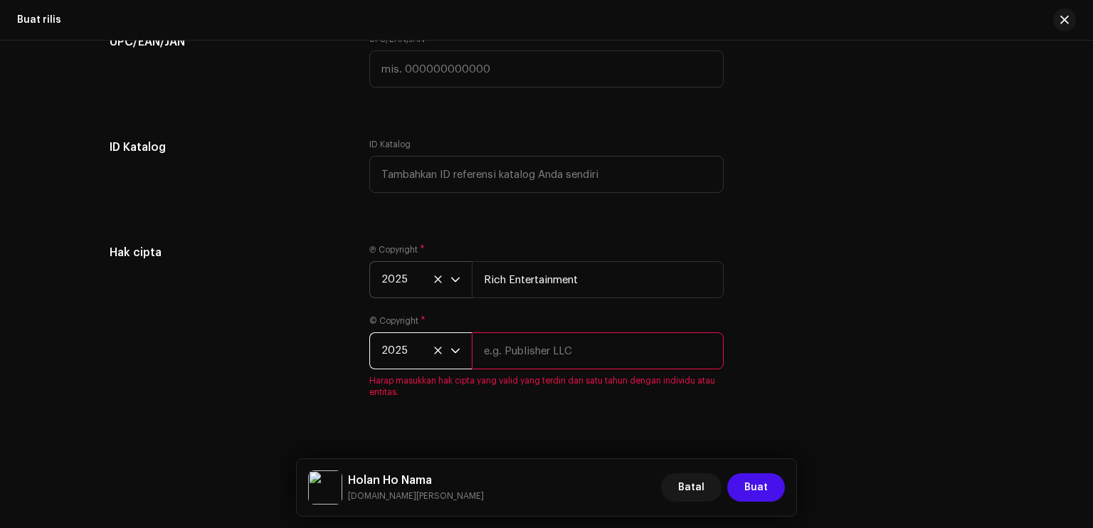
click at [502, 362] on input "text" at bounding box center [598, 350] width 252 height 37
paste input "Rich Entertainment"
type input "Rich Entertainment"
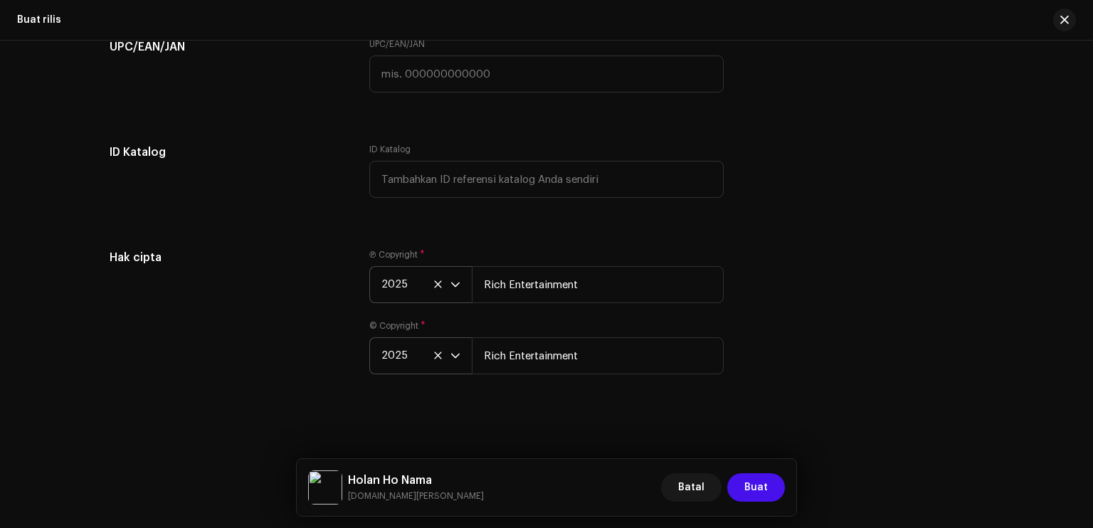
click at [836, 340] on div "Hak cipta Ⓟ Copyright * 2025 Rich Entertainment © Copyright * 2025 Rich Enterta…" at bounding box center [547, 320] width 874 height 142
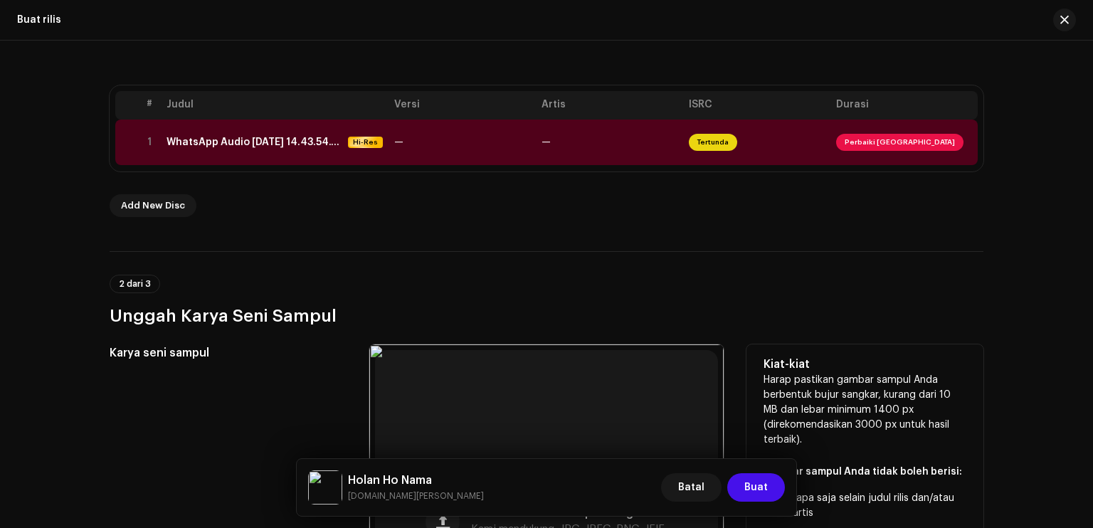
scroll to position [182, 0]
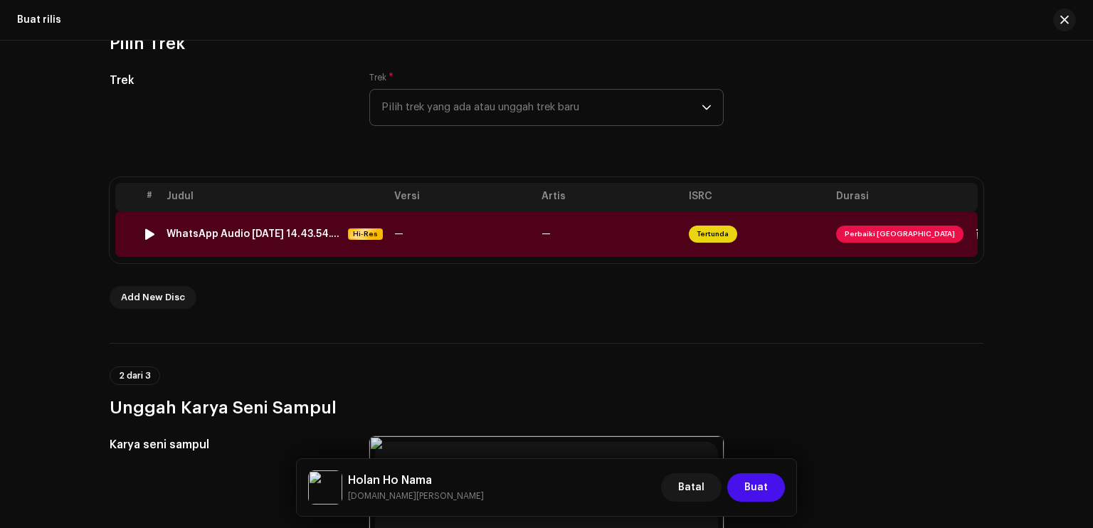
click at [584, 246] on td "—" at bounding box center [609, 234] width 147 height 46
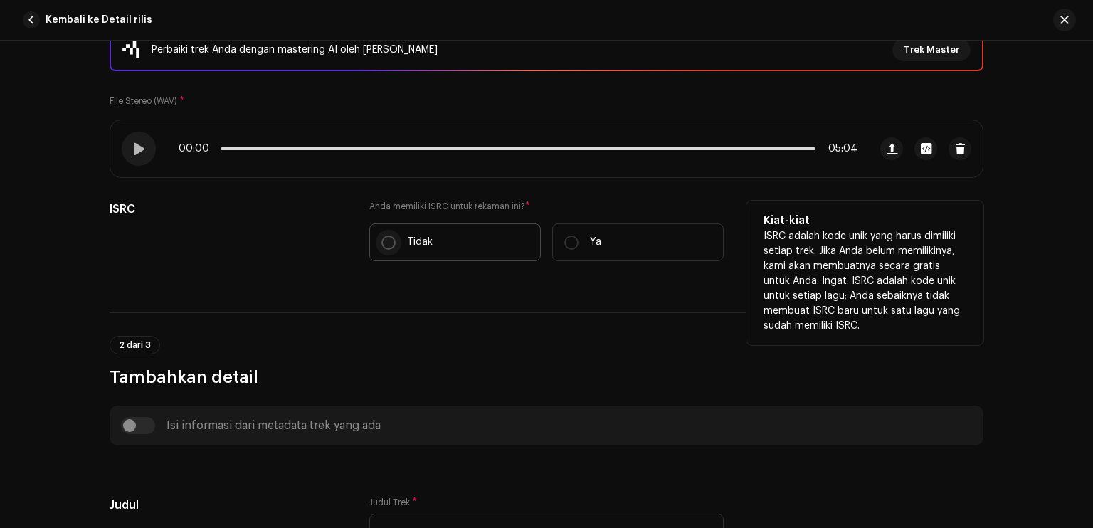
click at [382, 243] on input "Tidak" at bounding box center [389, 243] width 14 height 14
radio input "true"
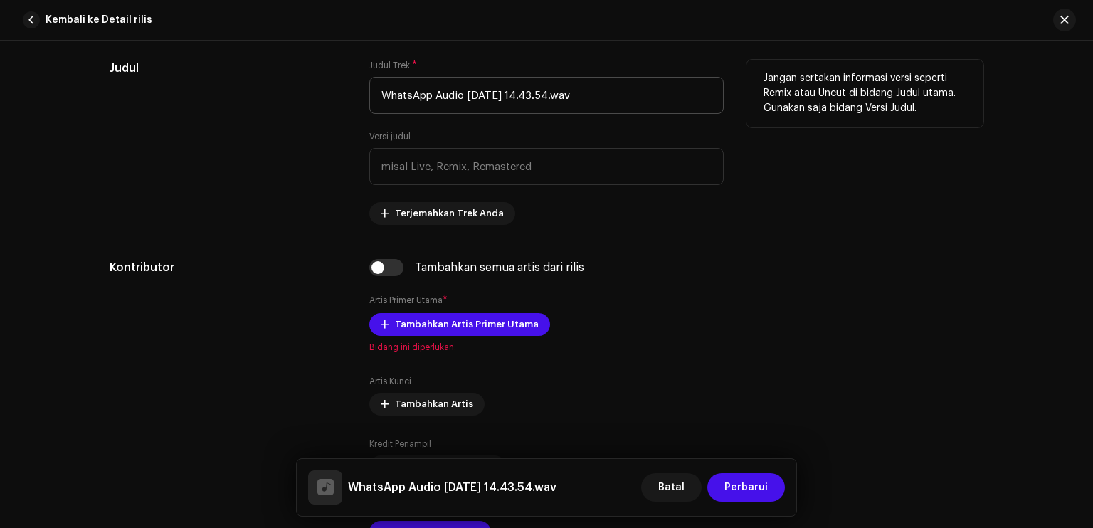
scroll to position [569, 0]
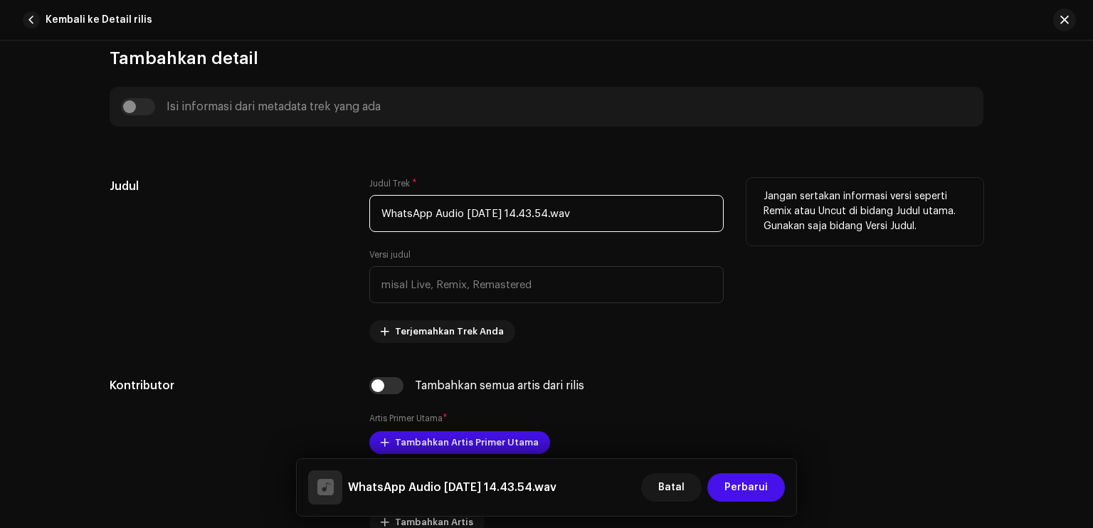
click at [542, 212] on input "WhatsApp Audio [DATE] 14.43.54.wav" at bounding box center [546, 213] width 354 height 37
paste input "Holan Ho Nama"
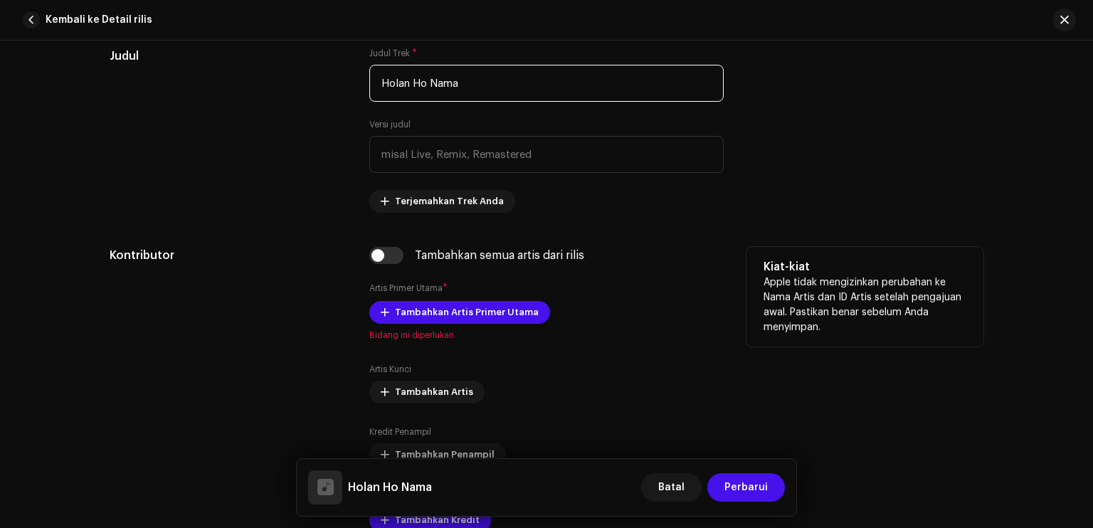
scroll to position [783, 0]
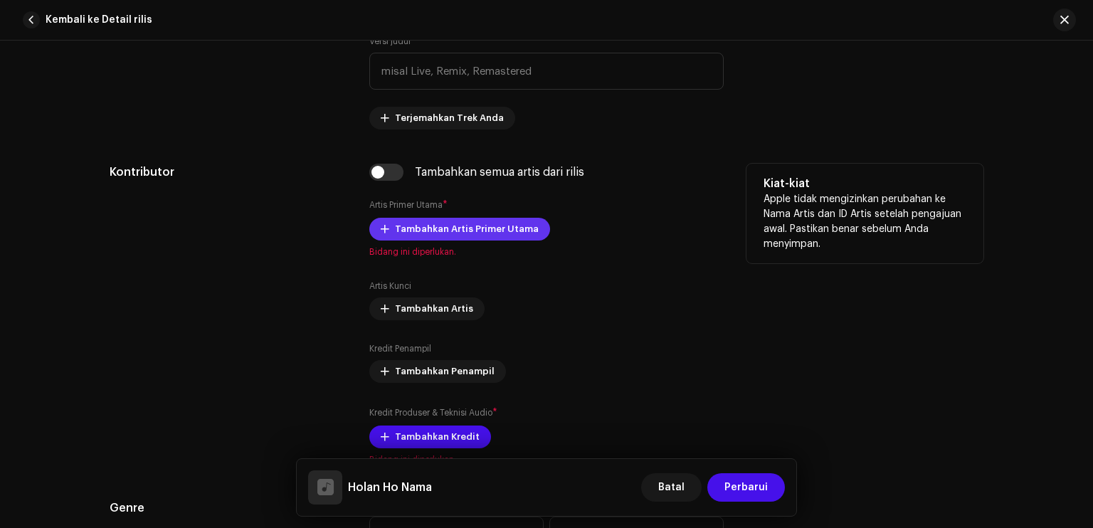
type input "Holan Ho Nama"
click at [505, 236] on span "Tambahkan Artis Primer Utama" at bounding box center [467, 229] width 144 height 28
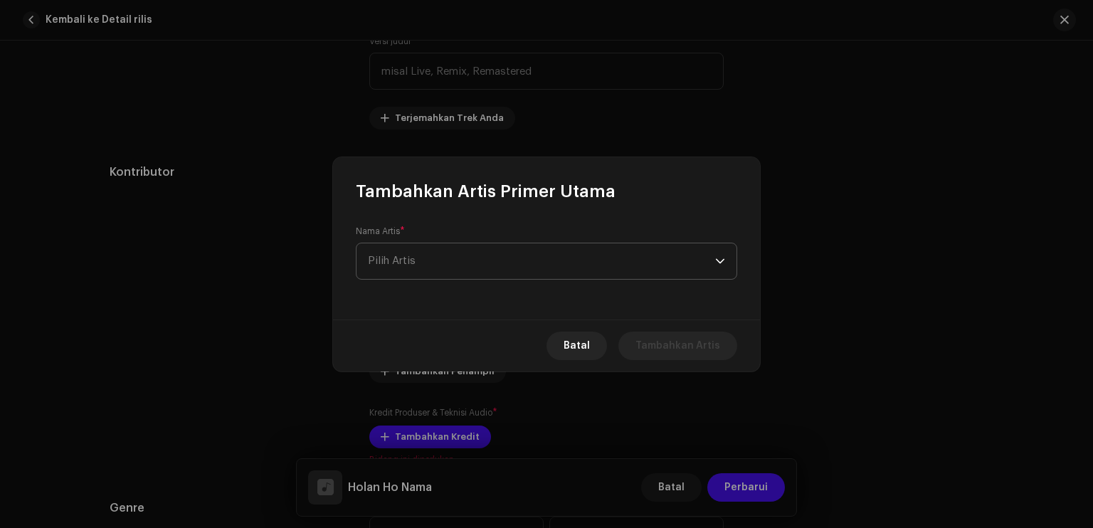
click at [489, 260] on span "Pilih Artis" at bounding box center [541, 261] width 347 height 36
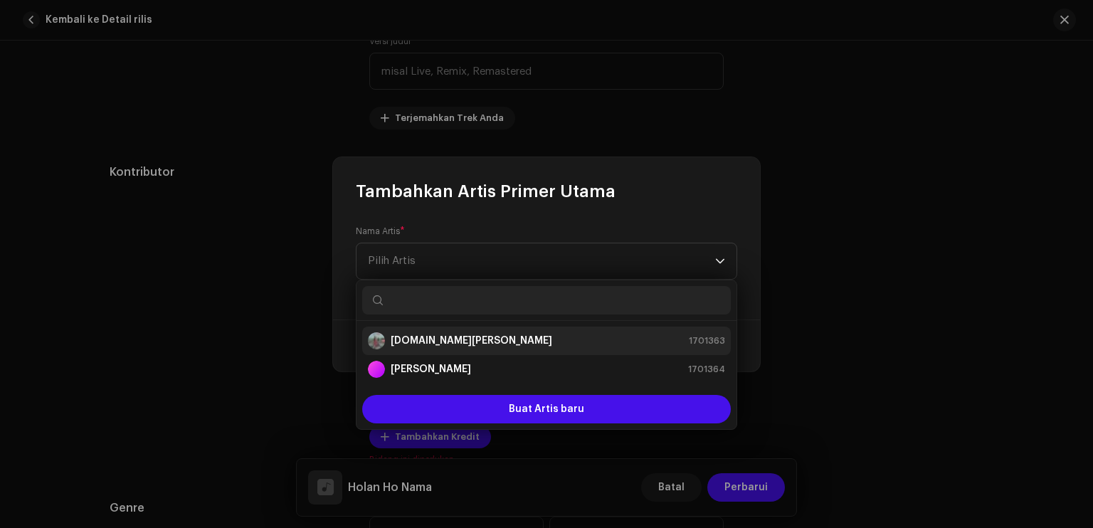
click at [470, 347] on strong "[DOMAIN_NAME][PERSON_NAME]" at bounding box center [472, 341] width 162 height 14
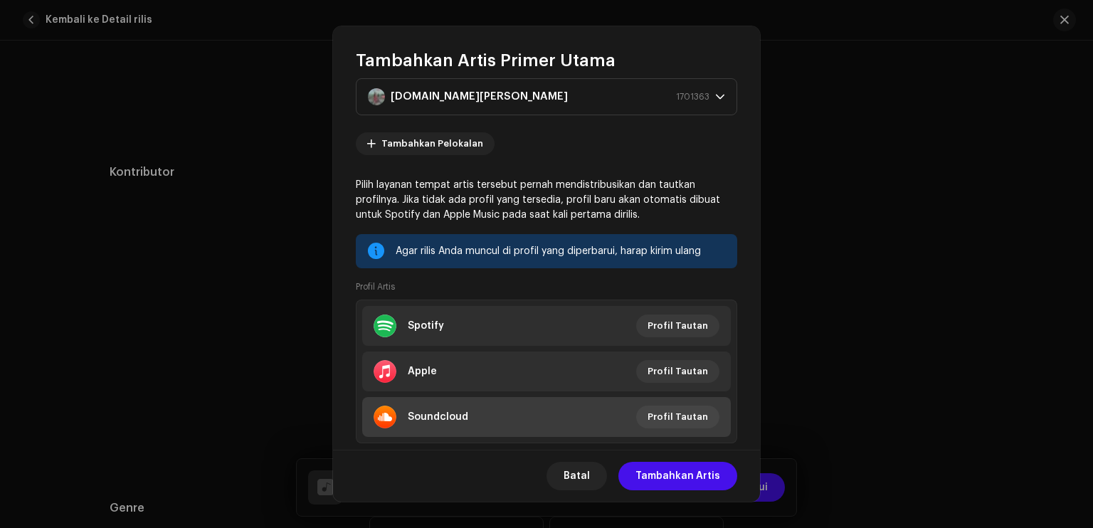
scroll to position [66, 0]
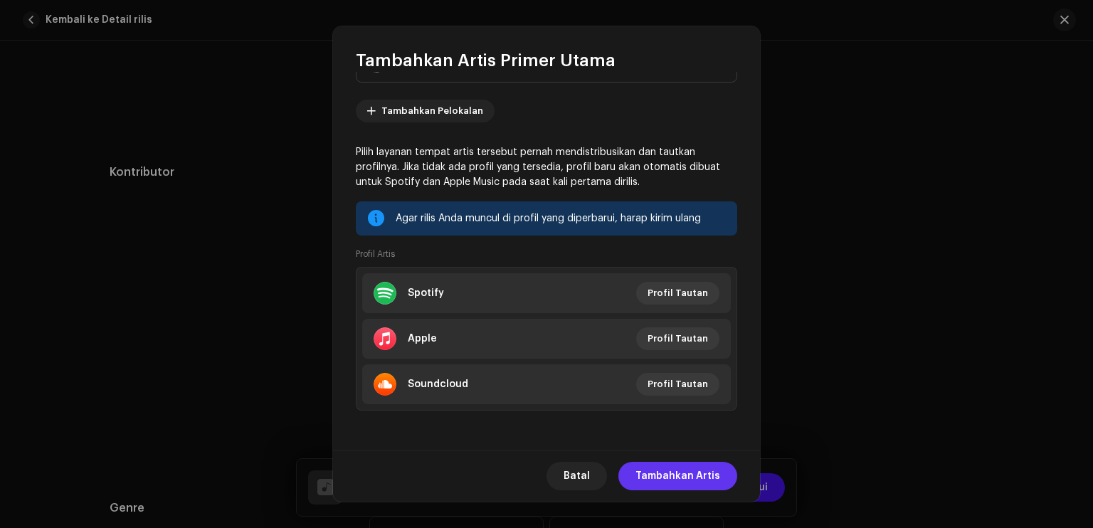
click at [649, 466] on span "Tambahkan Artis" at bounding box center [678, 476] width 85 height 28
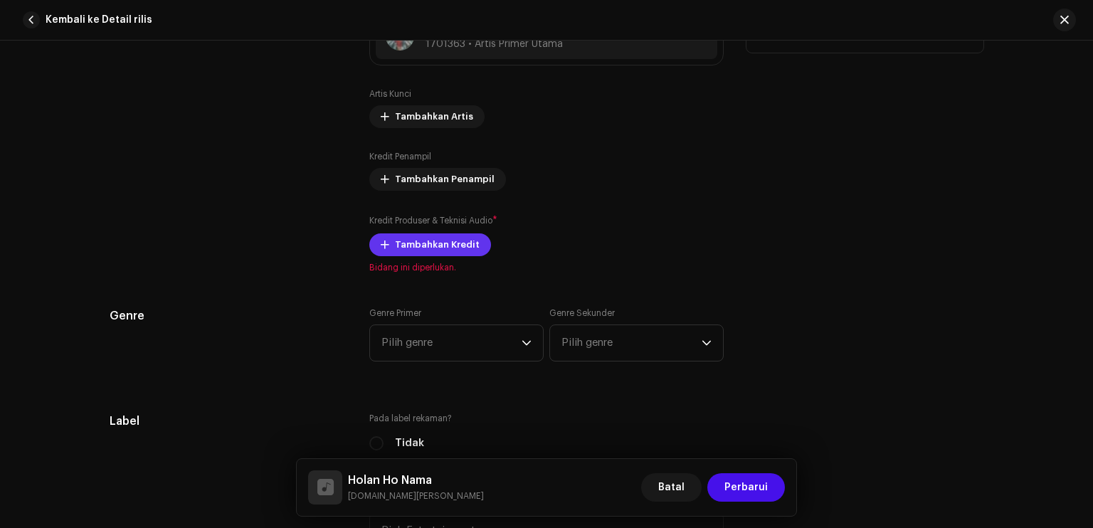
scroll to position [997, 0]
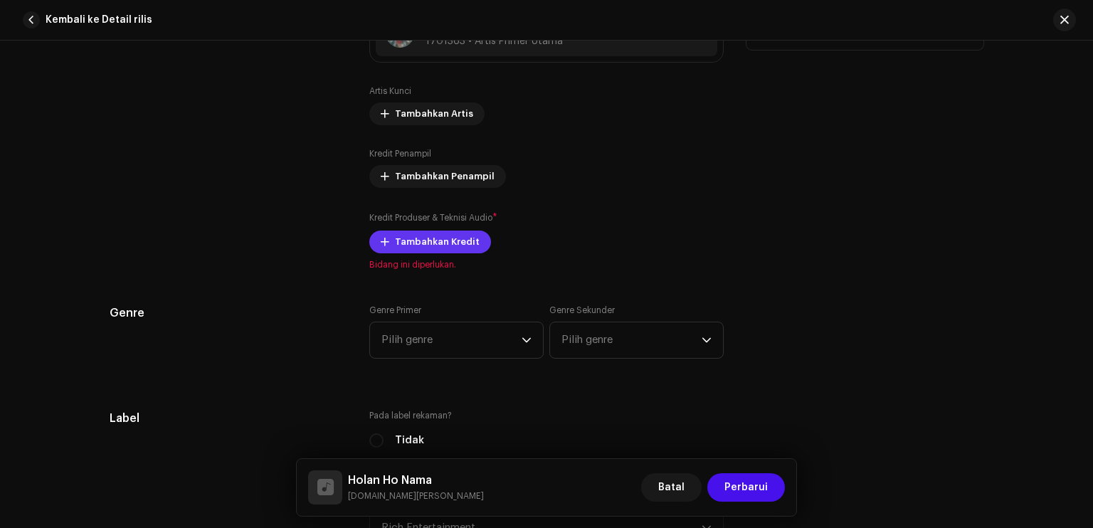
click at [438, 246] on span "Tambahkan Kredit" at bounding box center [437, 242] width 85 height 28
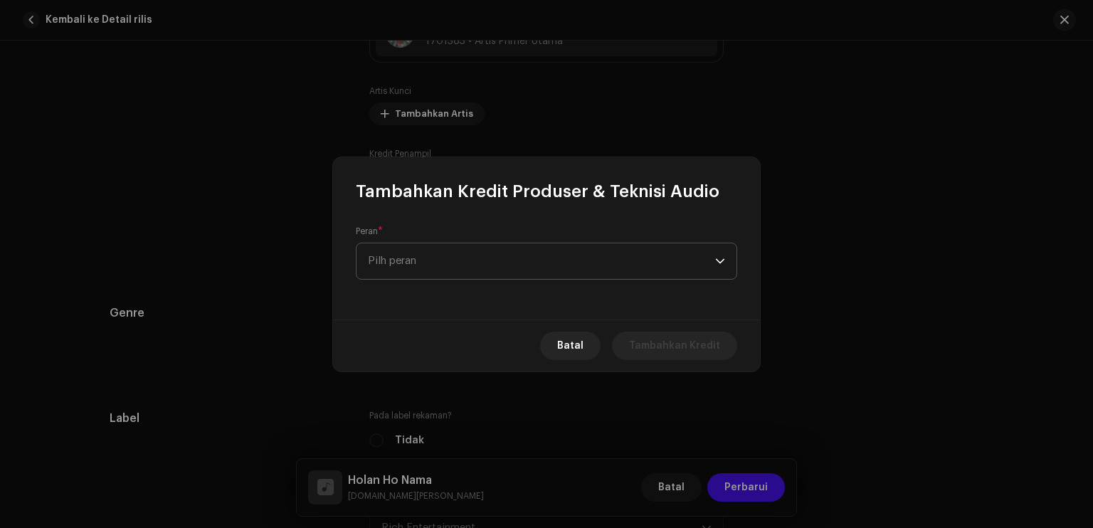
click at [463, 263] on span "Pilh peran" at bounding box center [541, 261] width 347 height 36
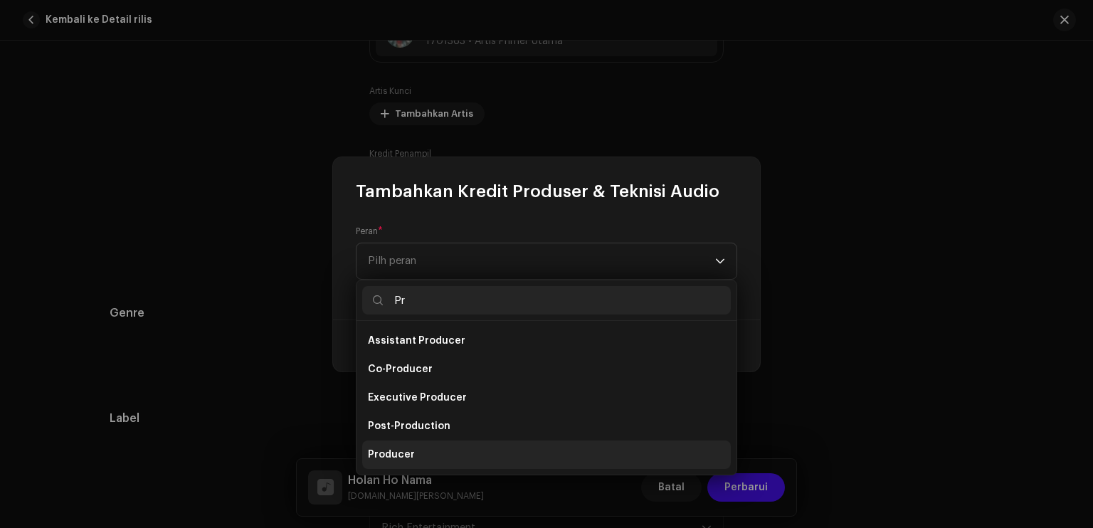
type input "Pr"
click at [430, 455] on li "Producer" at bounding box center [546, 455] width 369 height 28
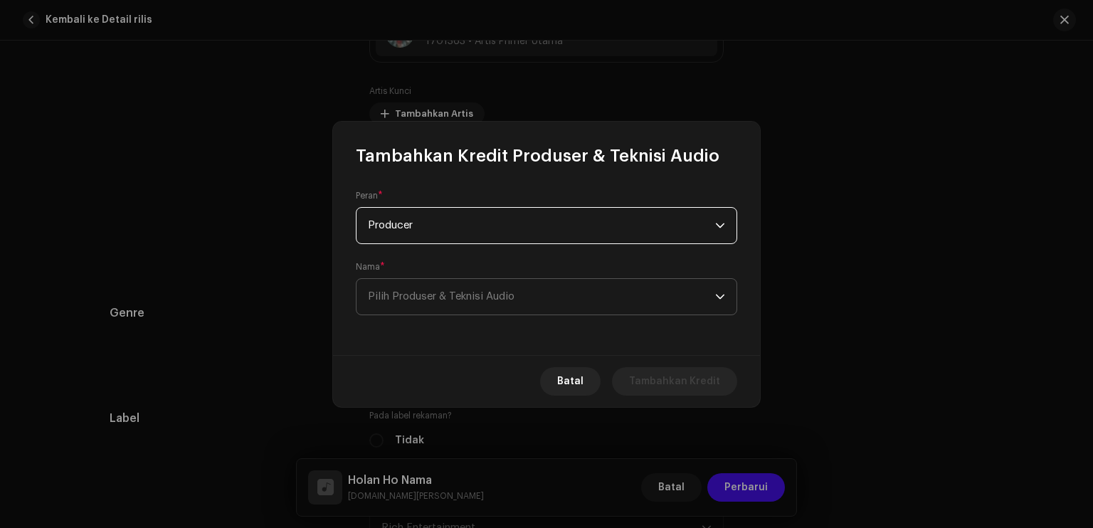
click at [416, 293] on span "Pilih Produser & Teknisi Audio" at bounding box center [441, 296] width 147 height 11
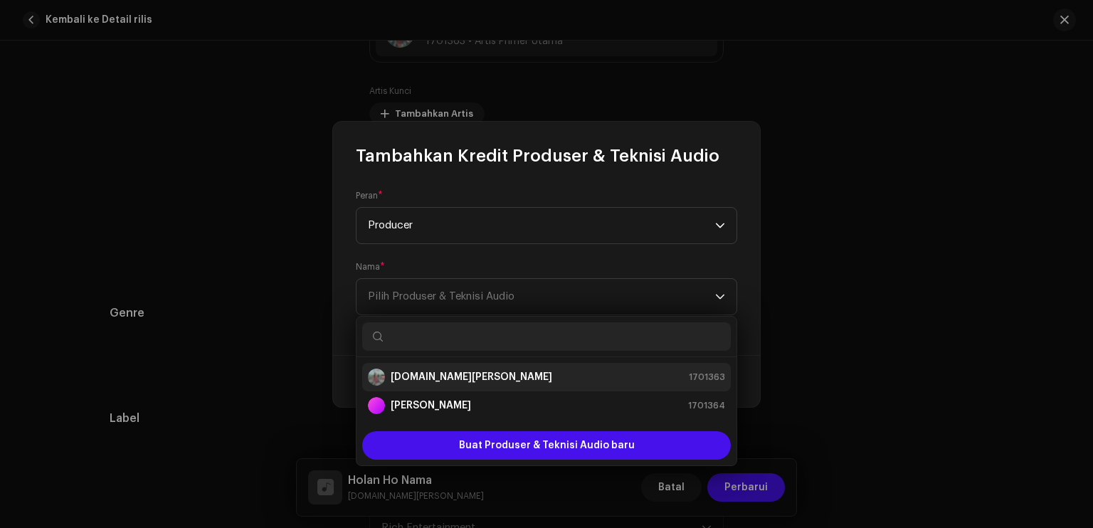
click at [425, 370] on strong "[DOMAIN_NAME][PERSON_NAME]" at bounding box center [472, 377] width 162 height 14
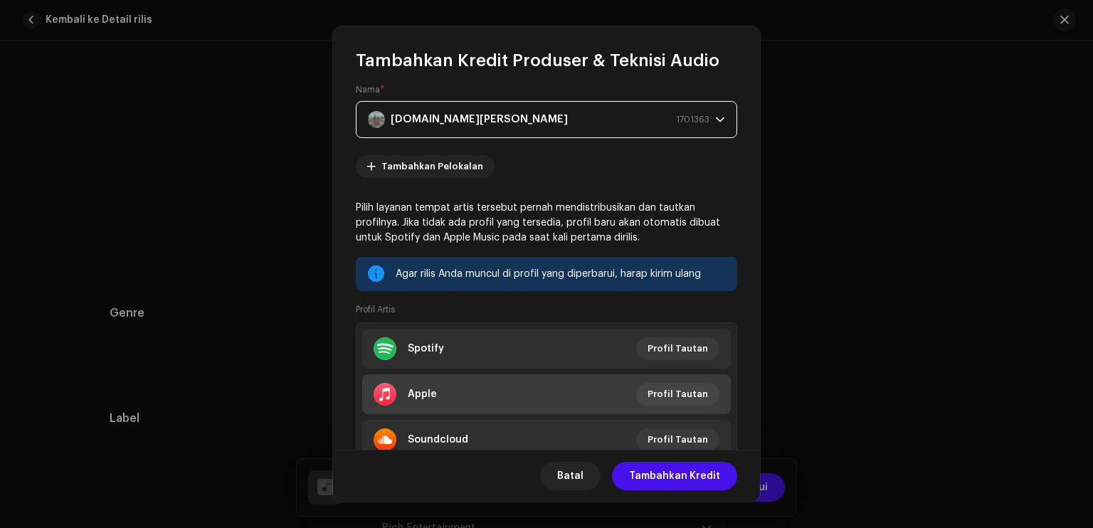
scroll to position [138, 0]
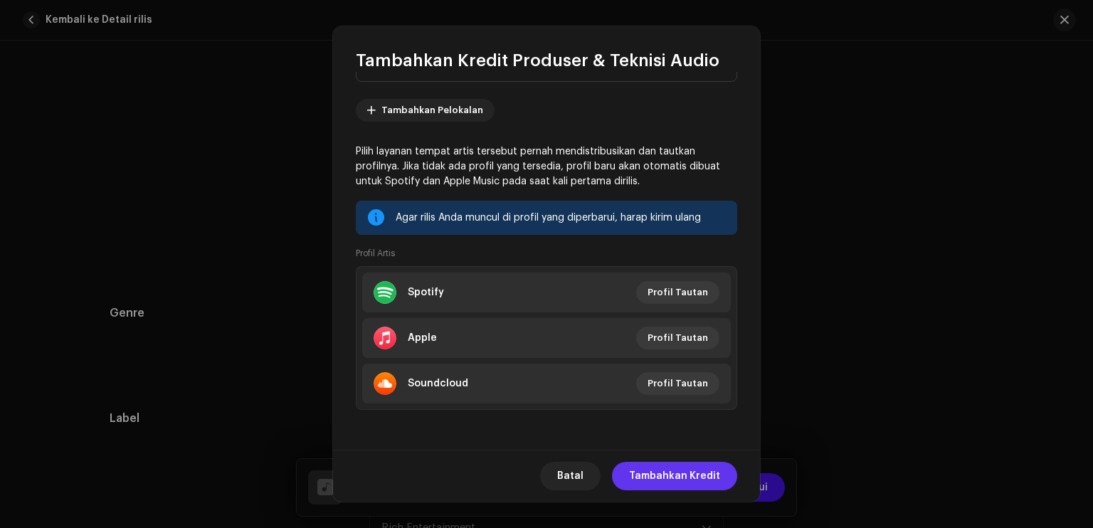
click at [650, 475] on span "Tambahkan Kredit" at bounding box center [674, 476] width 91 height 28
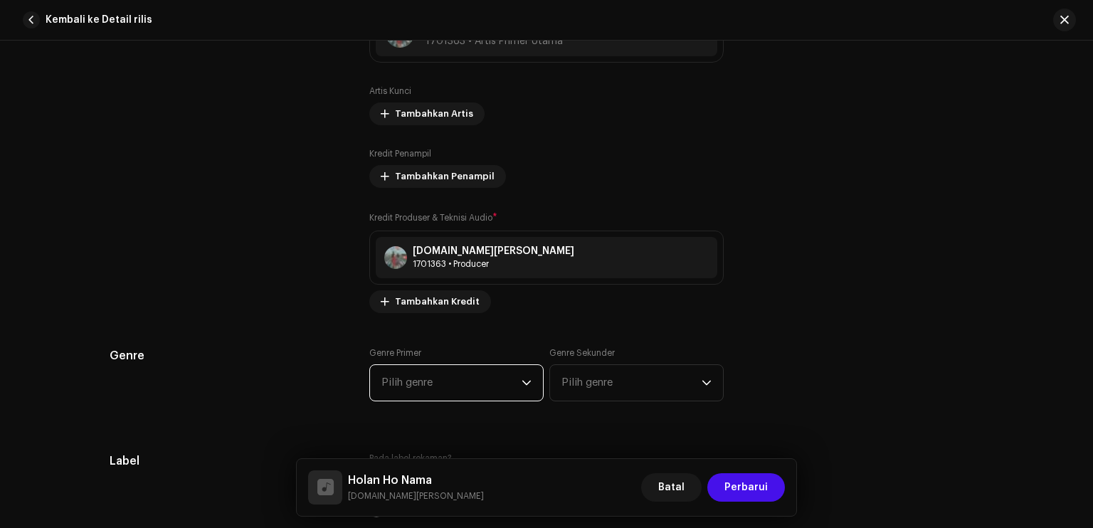
click at [478, 382] on span "Pilih genre" at bounding box center [452, 383] width 140 height 36
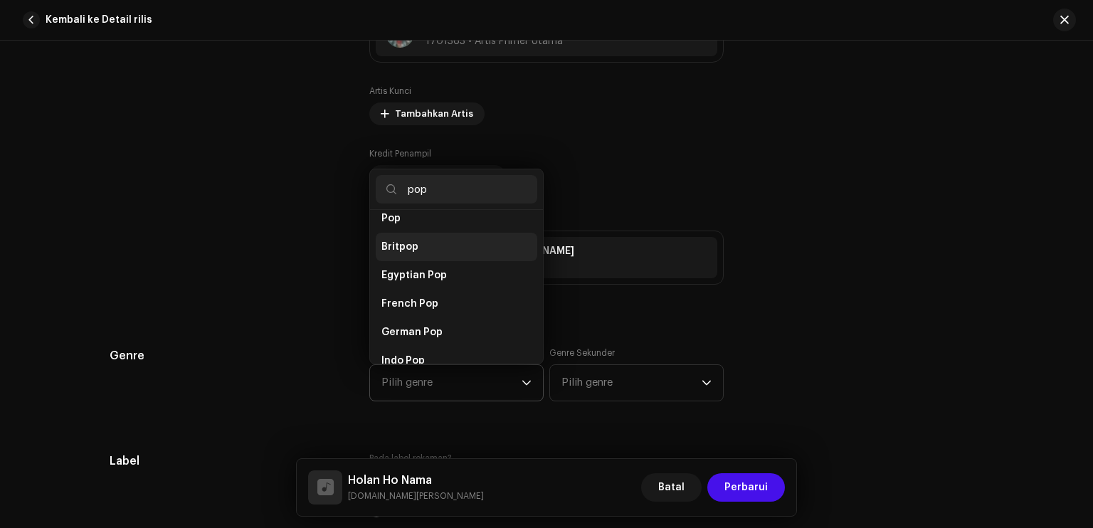
scroll to position [498, 0]
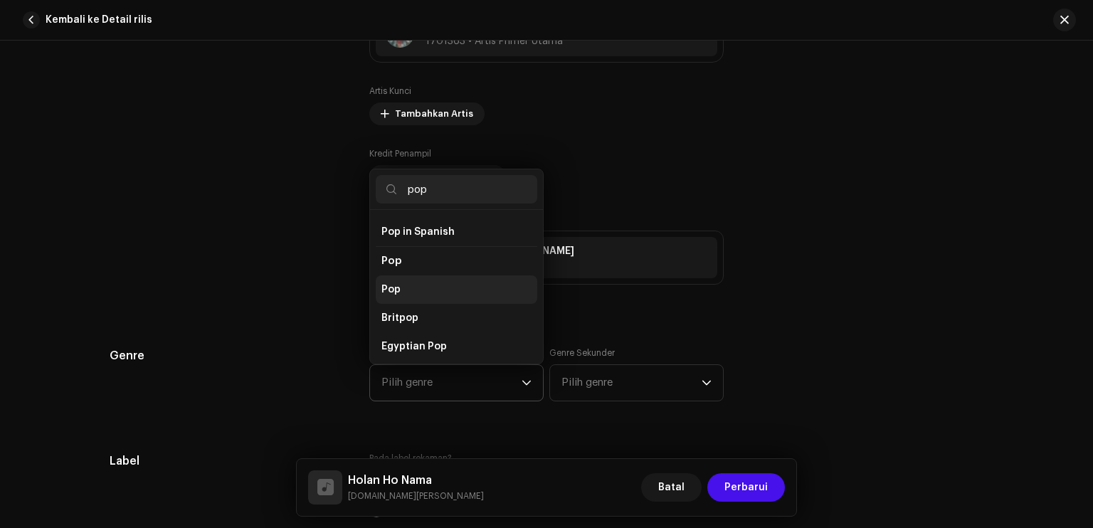
type input "pop"
click at [414, 287] on li "Pop" at bounding box center [457, 289] width 162 height 28
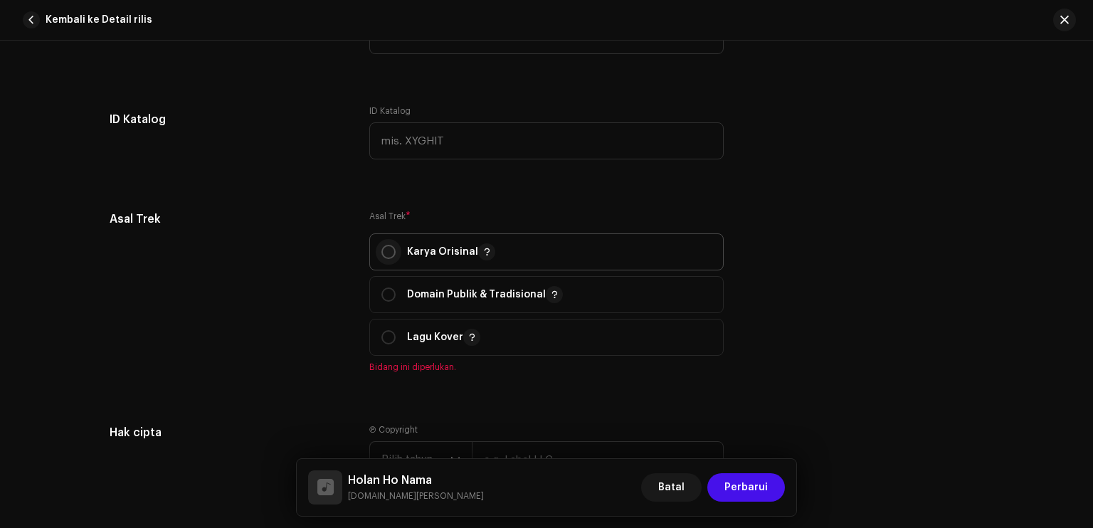
click at [386, 255] on input "radio" at bounding box center [389, 252] width 14 height 14
radio input "true"
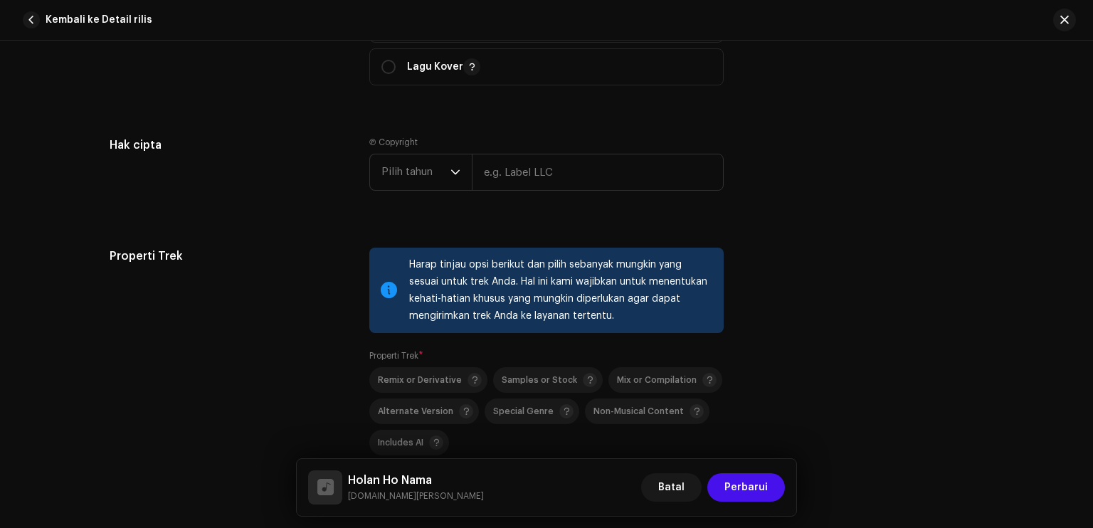
scroll to position [1993, 0]
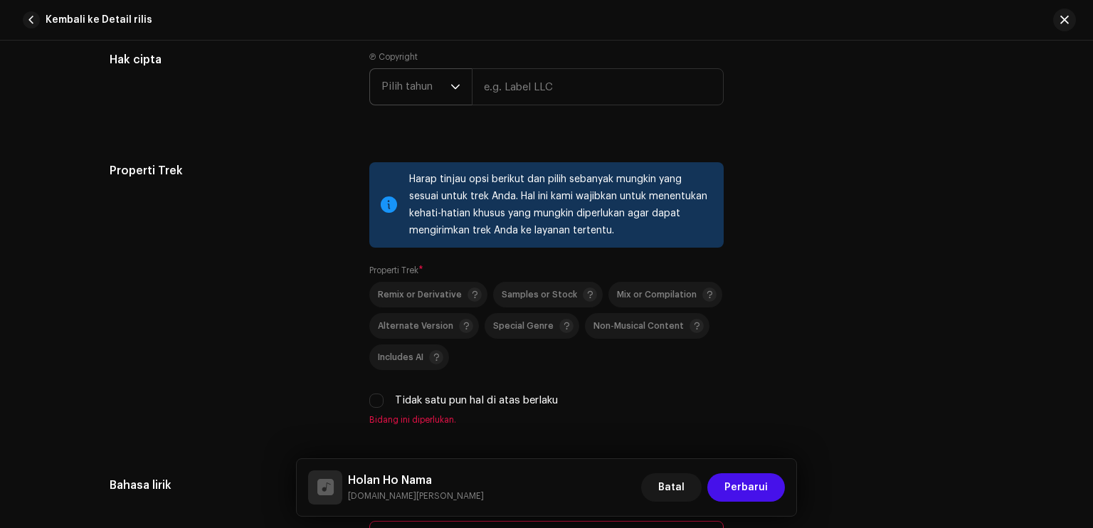
click at [409, 90] on span "Pilih tahun" at bounding box center [416, 87] width 69 height 36
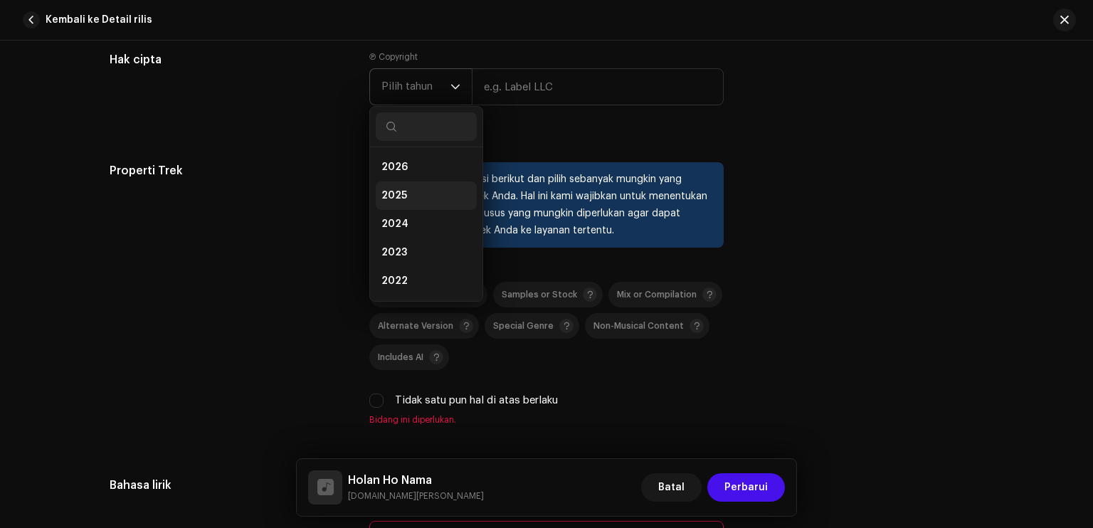
click at [409, 204] on li "2025" at bounding box center [426, 196] width 101 height 28
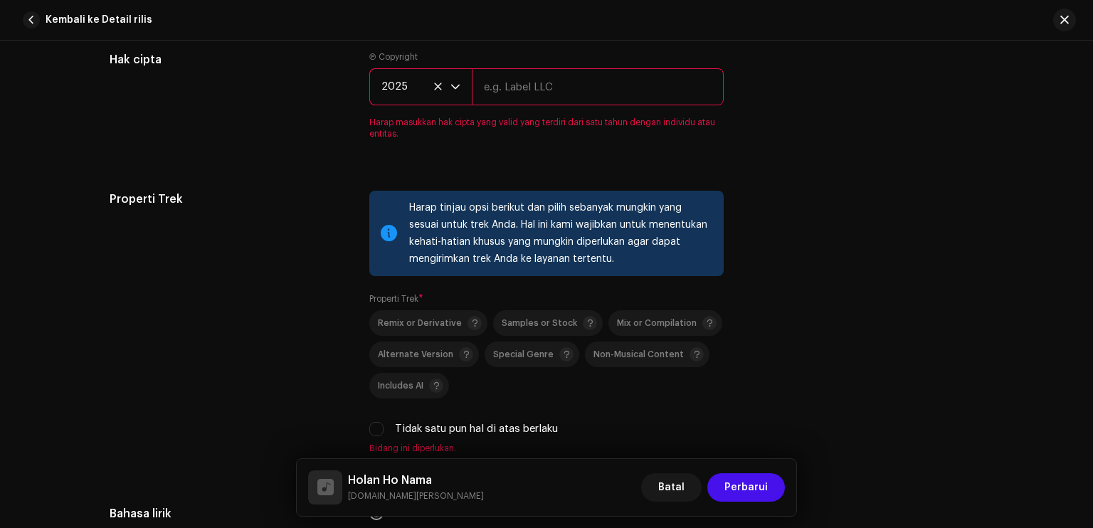
click at [495, 99] on input "text" at bounding box center [598, 86] width 252 height 37
type input "Rich Entertainment"
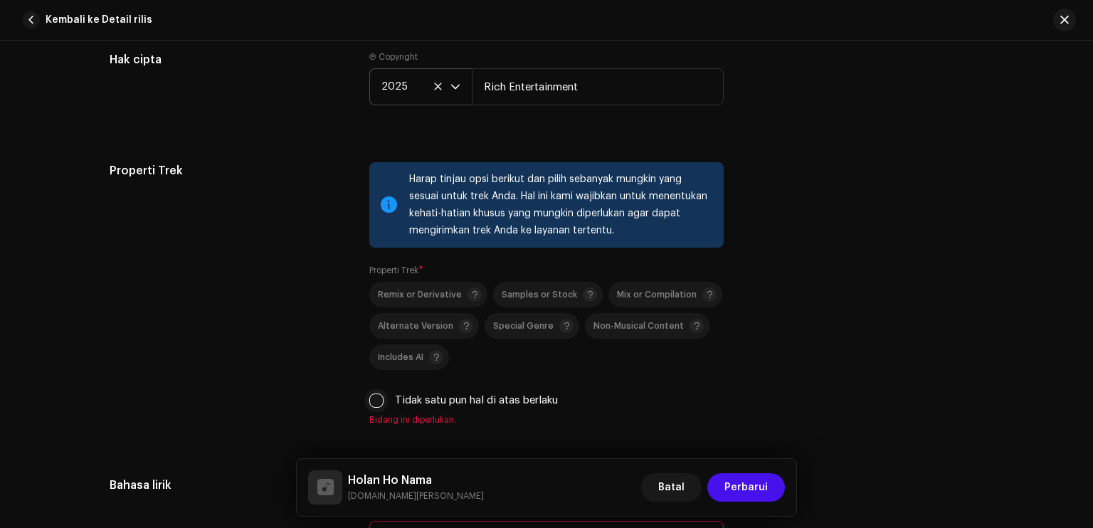
click at [379, 404] on input "Tidak satu pun hal di atas berlaku" at bounding box center [376, 401] width 14 height 14
checkbox input "true"
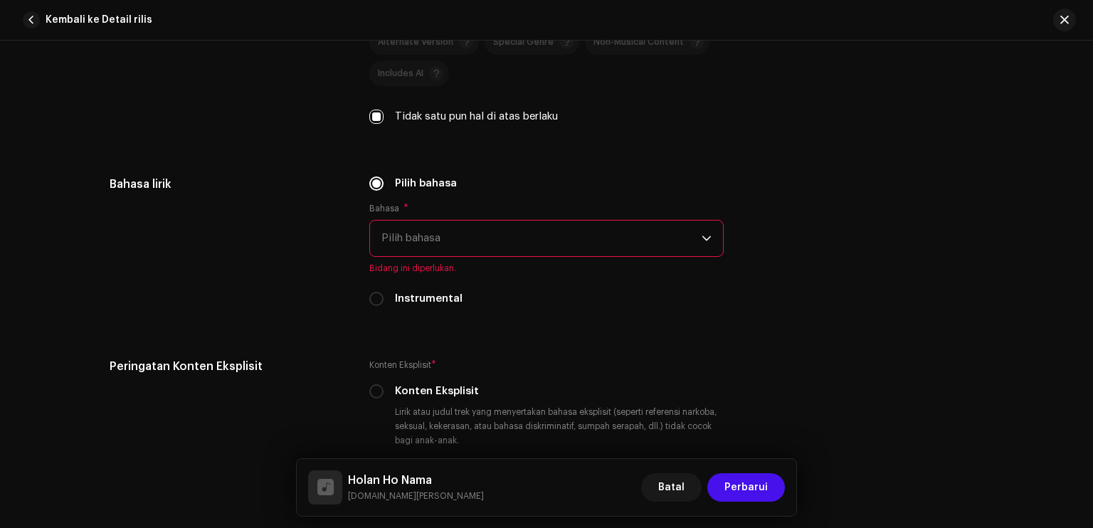
scroll to position [2278, 0]
click at [436, 256] on span "Pilih bahasa" at bounding box center [542, 238] width 320 height 36
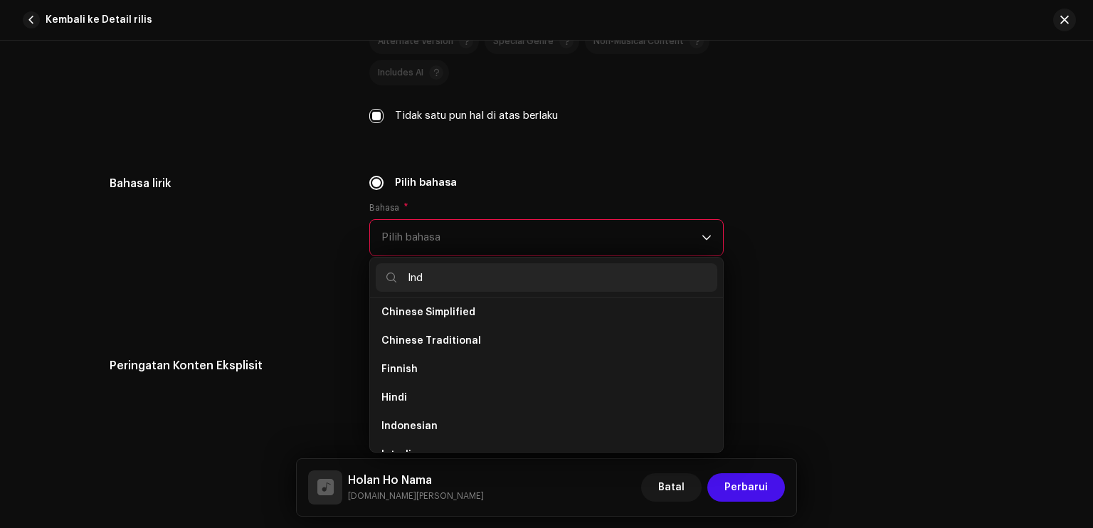
scroll to position [0, 0]
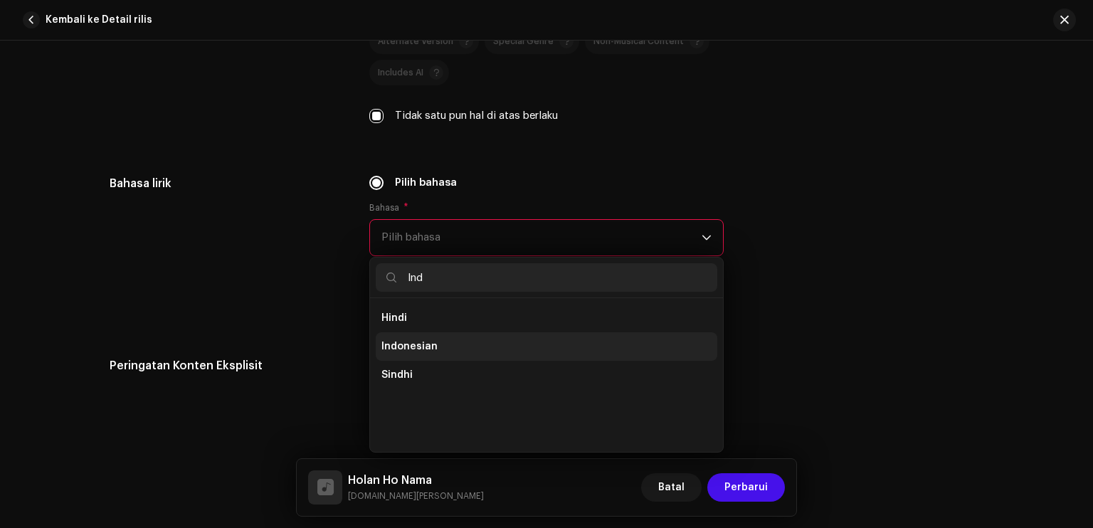
type input "Ind"
click at [416, 354] on span "Indonesian" at bounding box center [410, 347] width 56 height 14
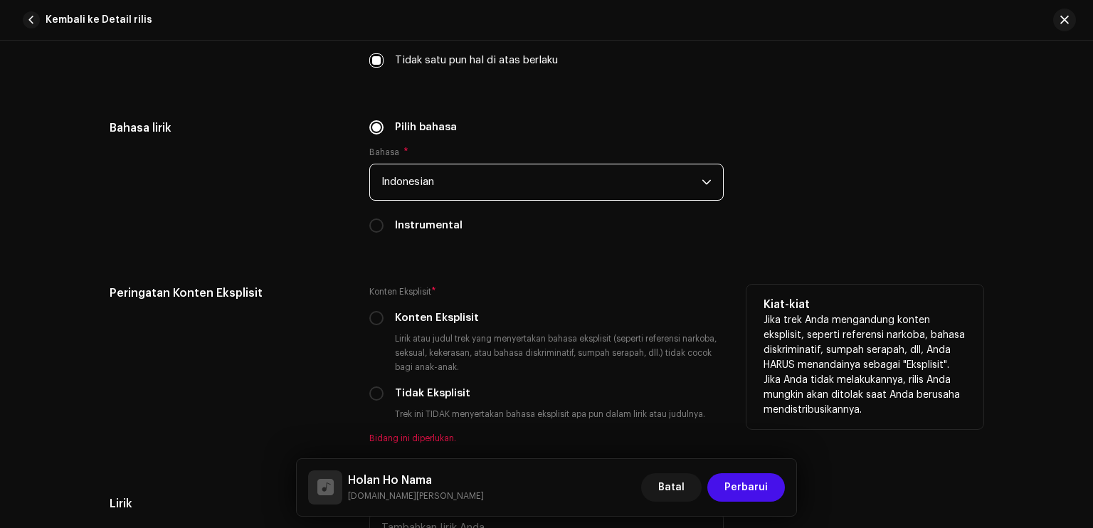
scroll to position [2491, 0]
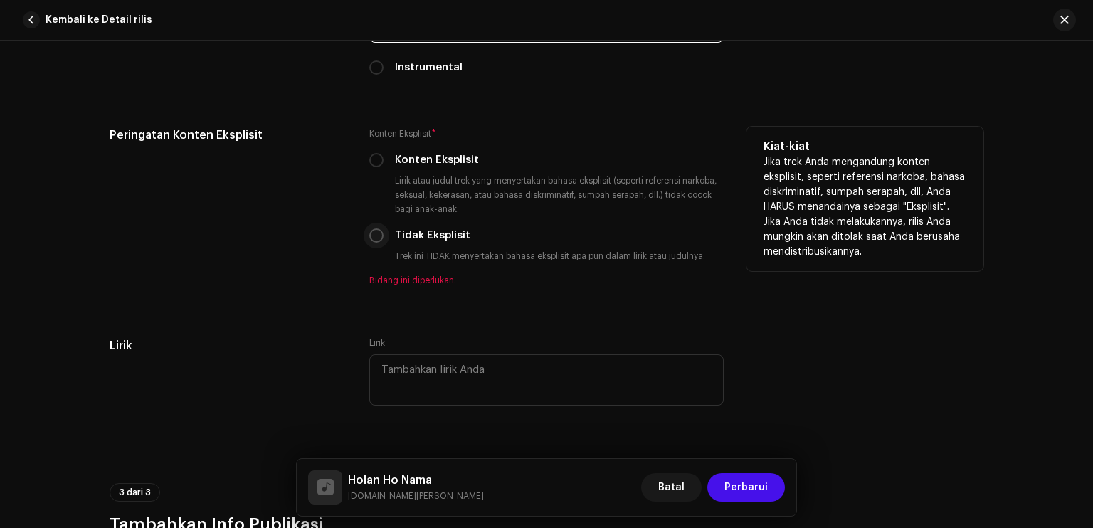
click at [374, 238] on input "Tidak Eksplisit" at bounding box center [376, 235] width 14 height 14
radio input "true"
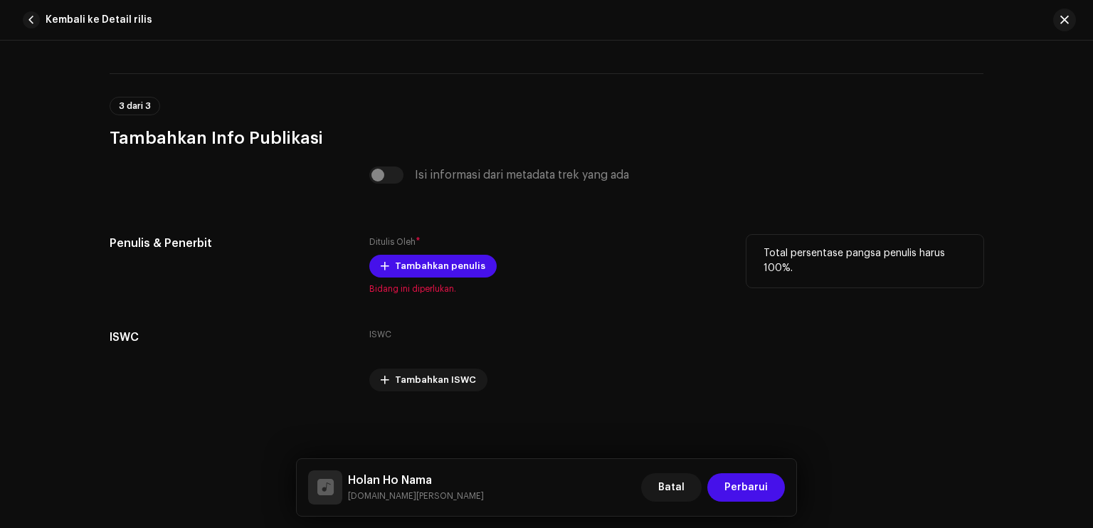
scroll to position [2864, 0]
click at [438, 267] on span "Tambahkan penulis" at bounding box center [440, 266] width 90 height 28
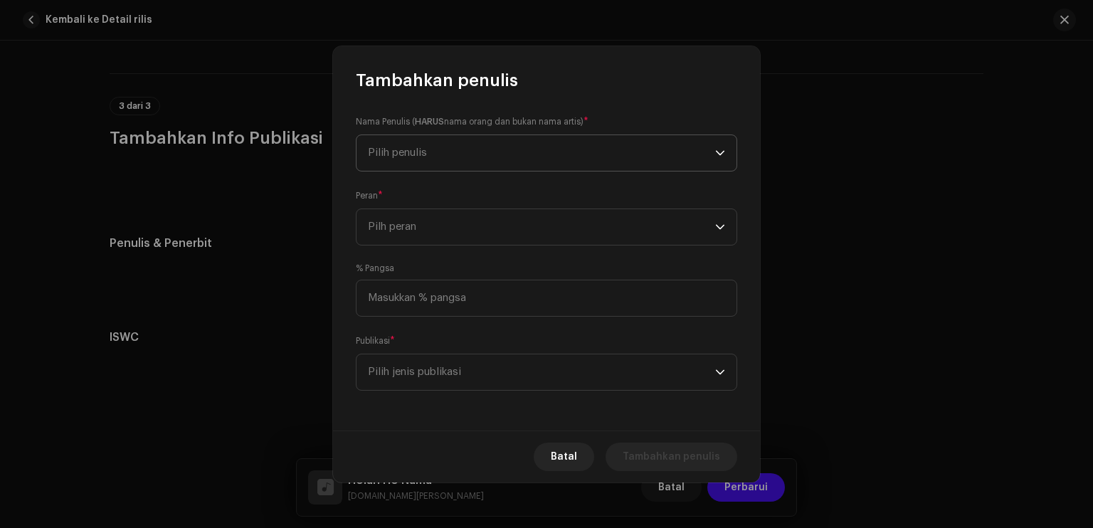
click at [421, 157] on span "Pilih penulis" at bounding box center [541, 153] width 347 height 36
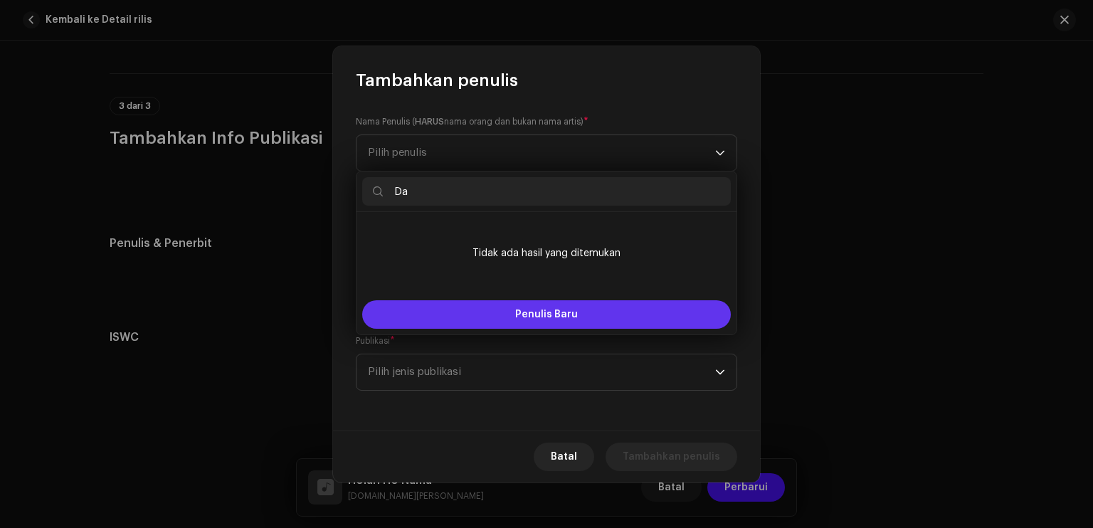
type input "Da"
click at [517, 312] on span "Penulis Baru" at bounding box center [546, 315] width 63 height 10
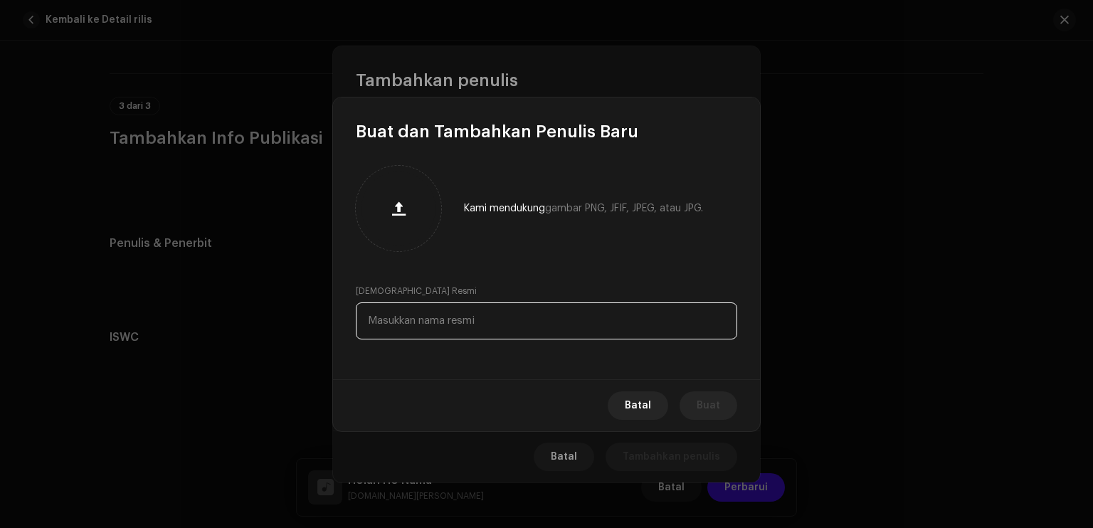
click at [479, 318] on input "text" at bounding box center [547, 321] width 382 height 37
paste input "[PERSON_NAME]"
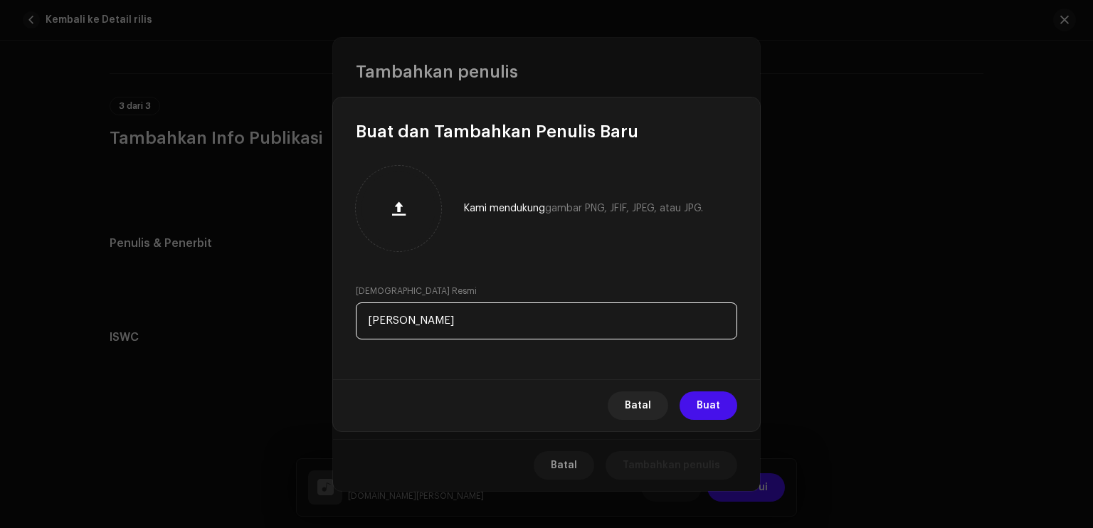
click at [410, 319] on input "[PERSON_NAME]" at bounding box center [547, 321] width 382 height 37
type input "[PERSON_NAME]"
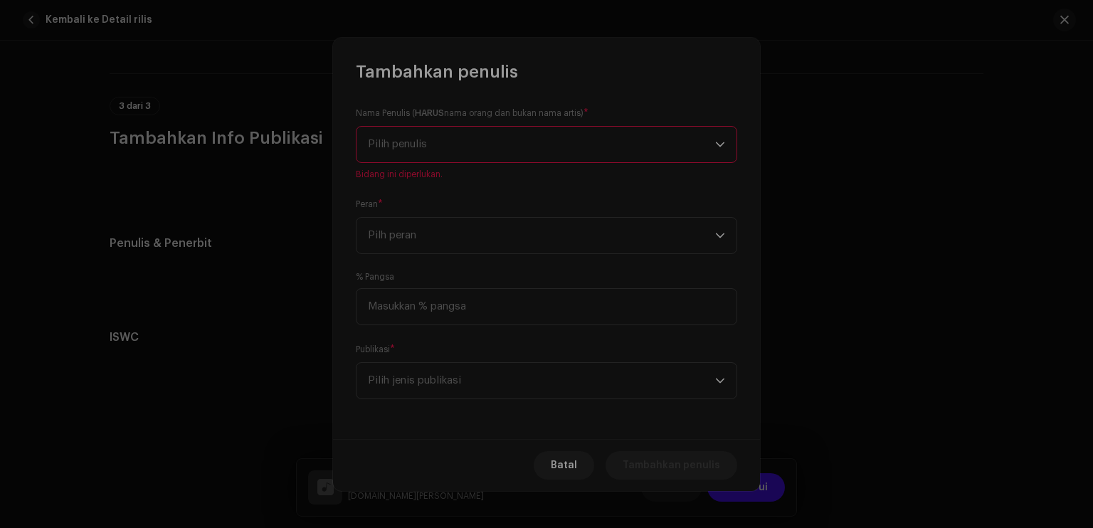
click at [900, 270] on div "Buat dan Tambahkan Penulis Baru Kami mendukung gambar PNG, JFIF, JPEG, atau JPG…" at bounding box center [546, 264] width 1093 height 528
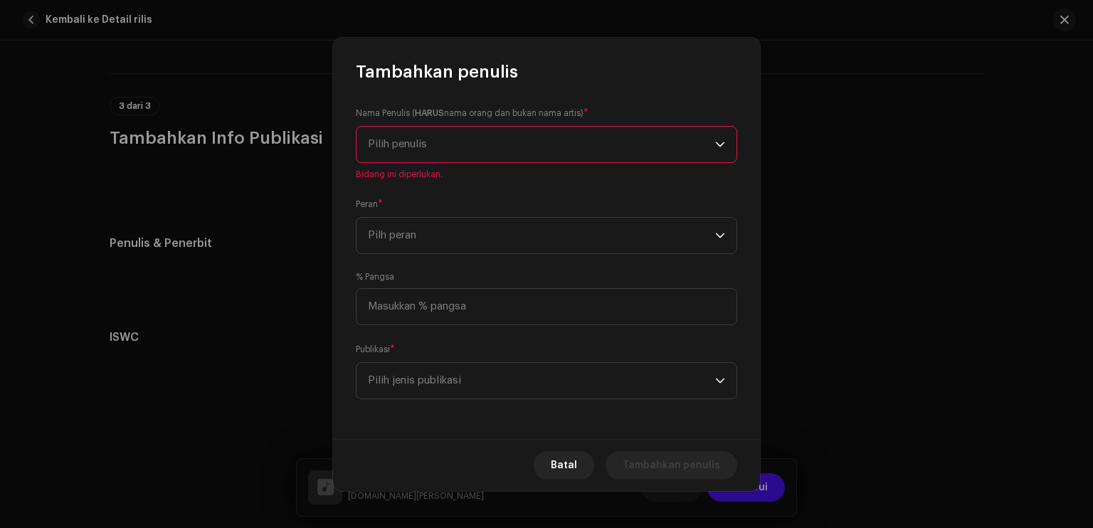
click at [458, 133] on span "Pilih penulis" at bounding box center [541, 145] width 347 height 36
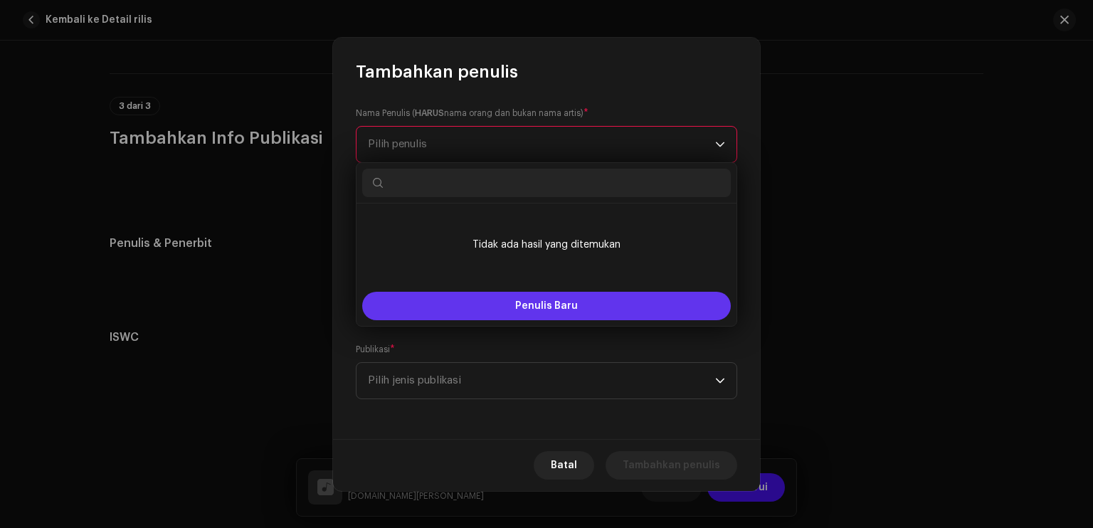
click at [490, 304] on button "Penulis Baru" at bounding box center [546, 306] width 369 height 28
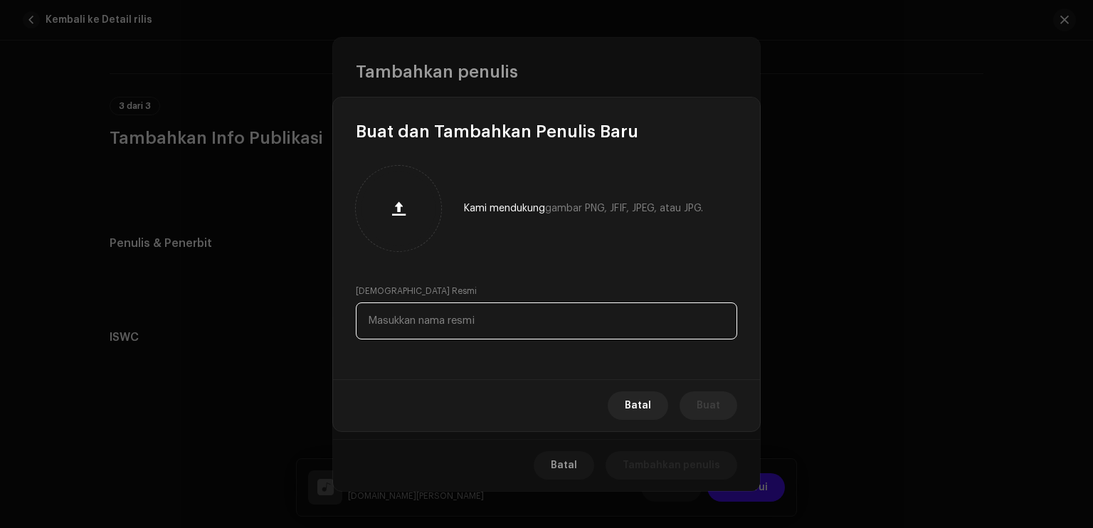
click at [448, 321] on input "text" at bounding box center [547, 321] width 382 height 37
paste input "[PERSON_NAME]"
click at [410, 324] on input "[PERSON_NAME]" at bounding box center [547, 321] width 382 height 37
type input "[PERSON_NAME]"
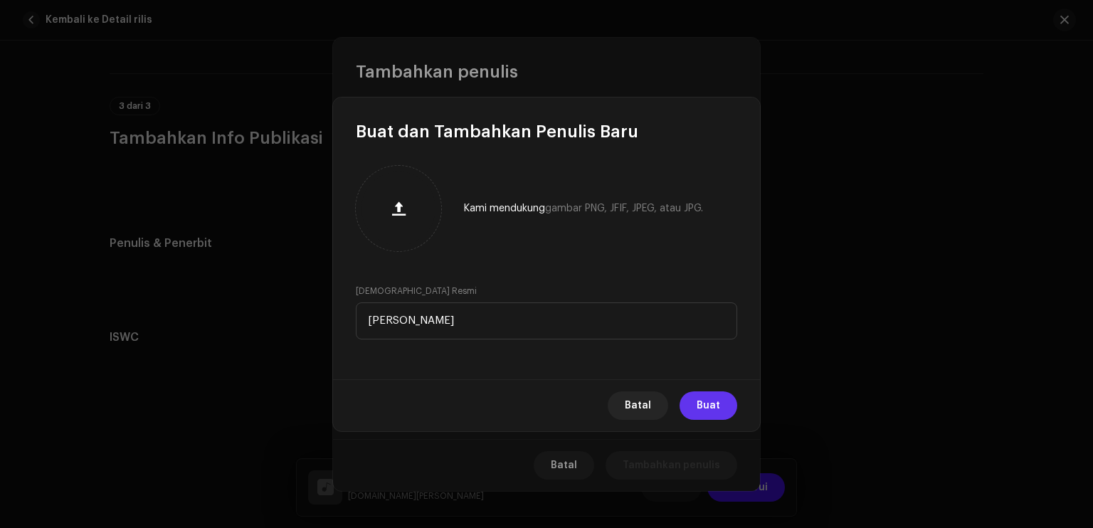
click at [714, 413] on span "Buat" at bounding box center [708, 405] width 23 height 28
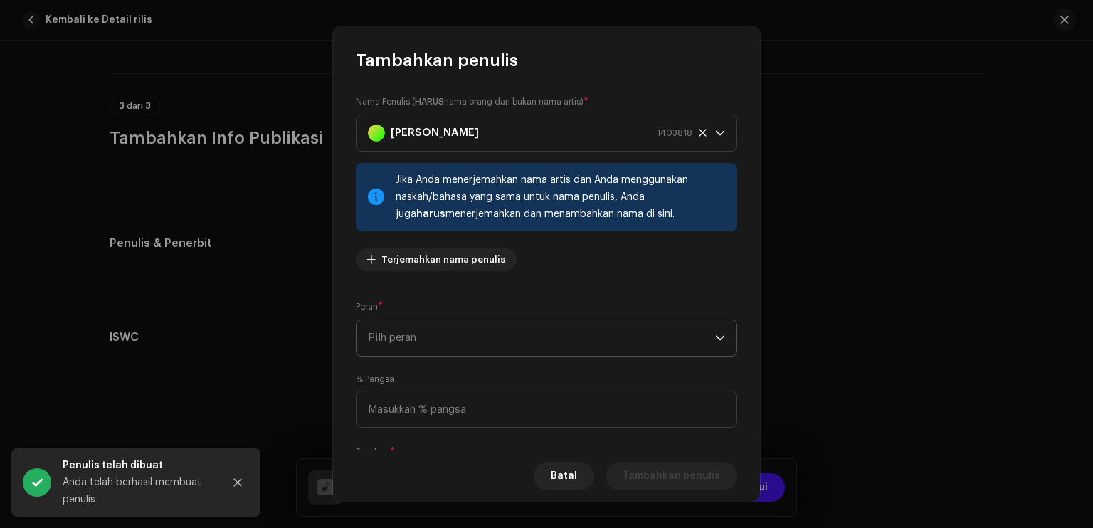
click at [574, 347] on span "Pilh peran" at bounding box center [541, 338] width 347 height 36
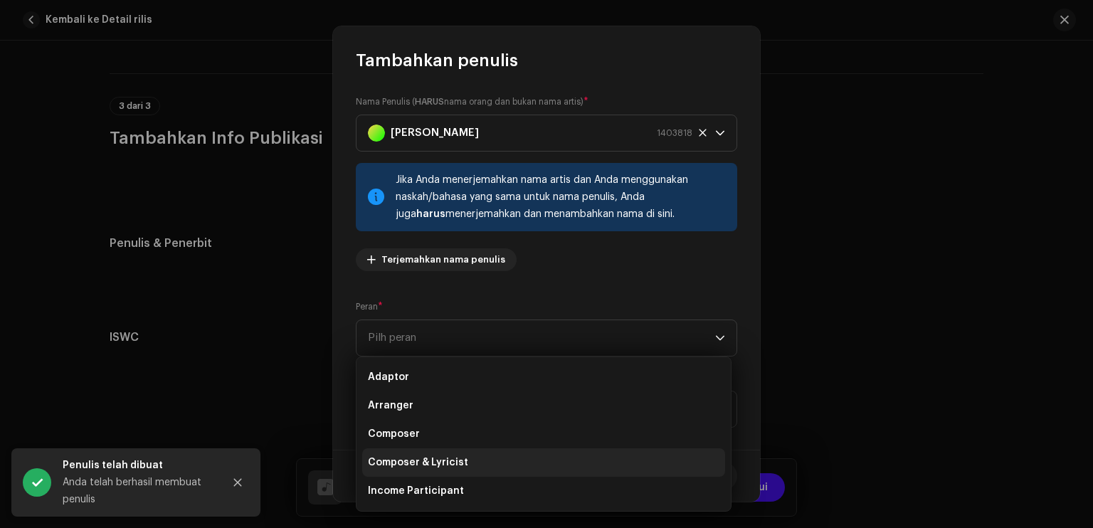
click at [458, 456] on span "Composer & Lyricist" at bounding box center [418, 463] width 100 height 14
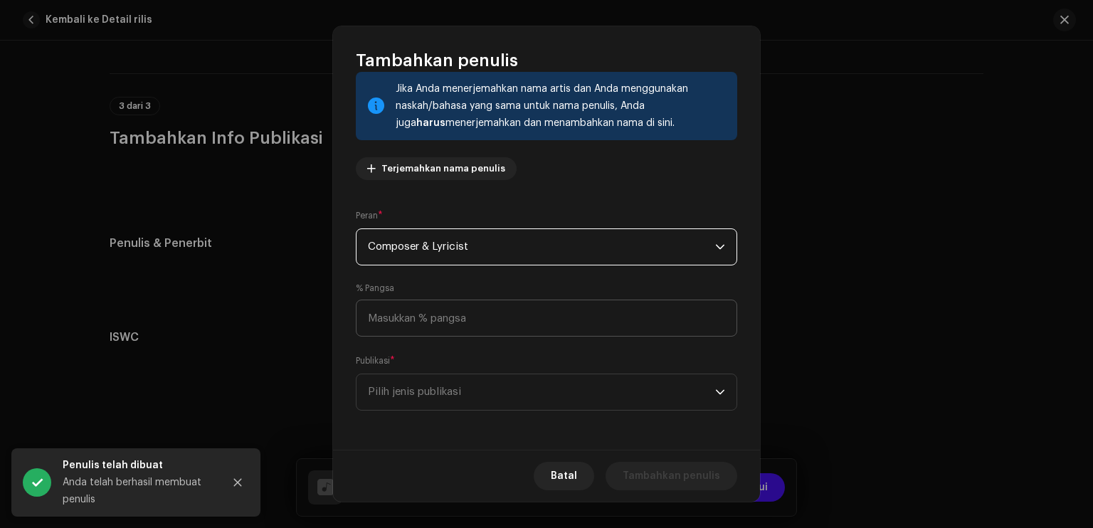
scroll to position [91, 0]
click at [463, 325] on input at bounding box center [547, 318] width 382 height 37
type input "100,00"
click at [523, 391] on span "Pilih jenis publikasi" at bounding box center [541, 392] width 347 height 36
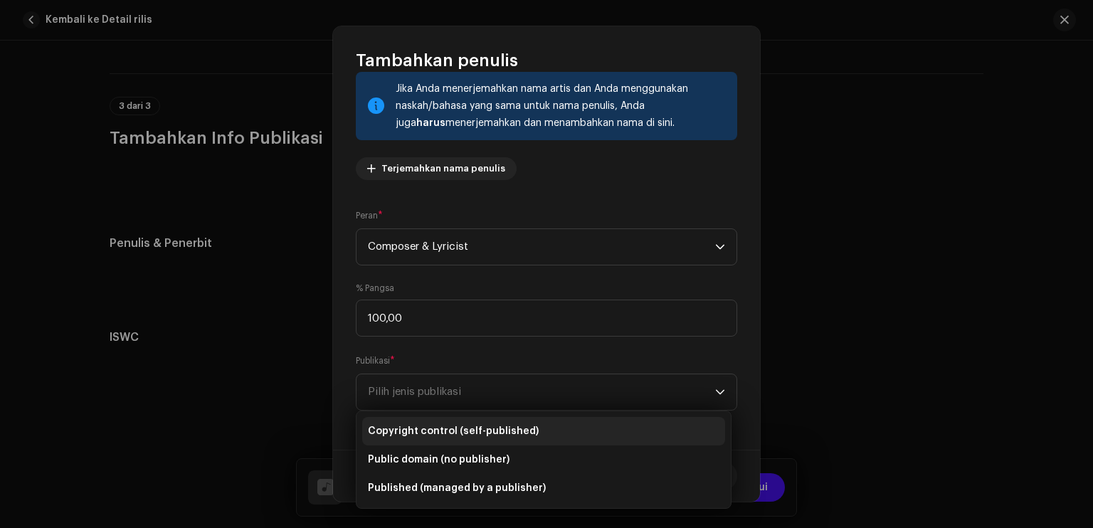
click at [481, 437] on span "Copyright control (self-published)" at bounding box center [453, 431] width 171 height 14
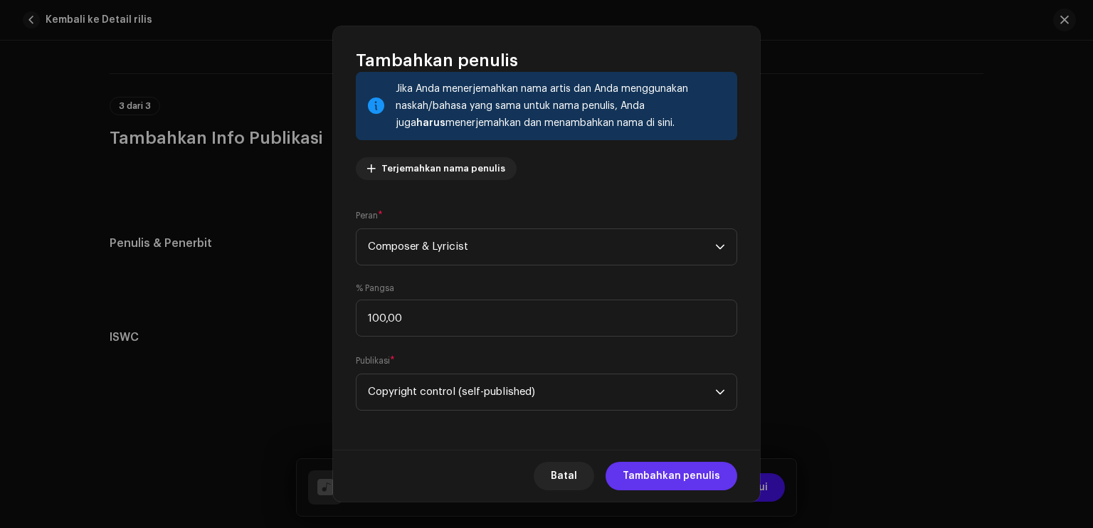
click at [670, 483] on span "Tambahkan penulis" at bounding box center [672, 476] width 98 height 28
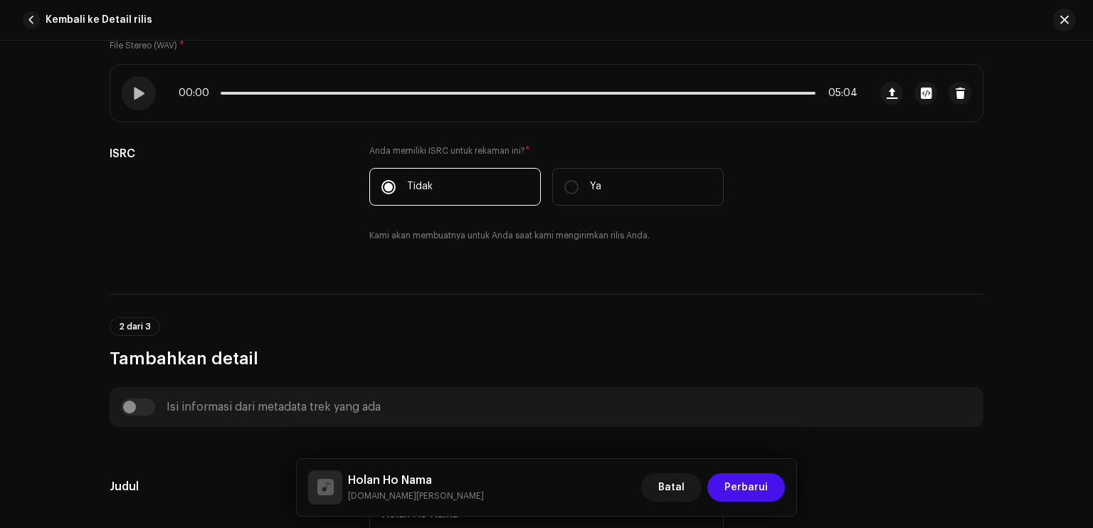
scroll to position [142, 0]
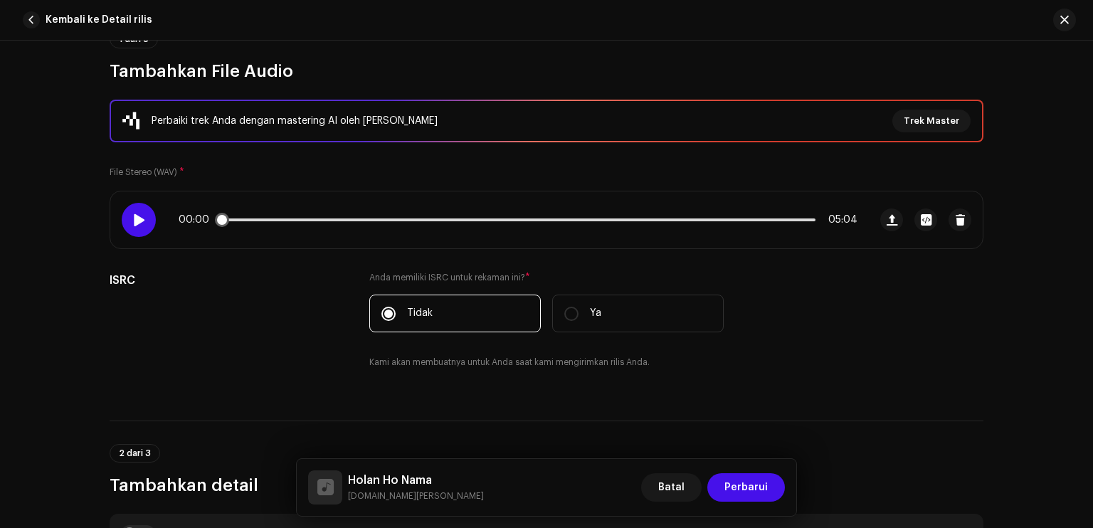
click at [128, 228] on div at bounding box center [139, 220] width 34 height 34
drag, startPoint x: 221, startPoint y: 220, endPoint x: 268, endPoint y: 226, distance: 47.3
click at [268, 226] on span at bounding box center [271, 220] width 14 height 14
drag, startPoint x: 270, startPoint y: 224, endPoint x: 288, endPoint y: 221, distance: 17.3
click at [288, 221] on span at bounding box center [285, 220] width 14 height 14
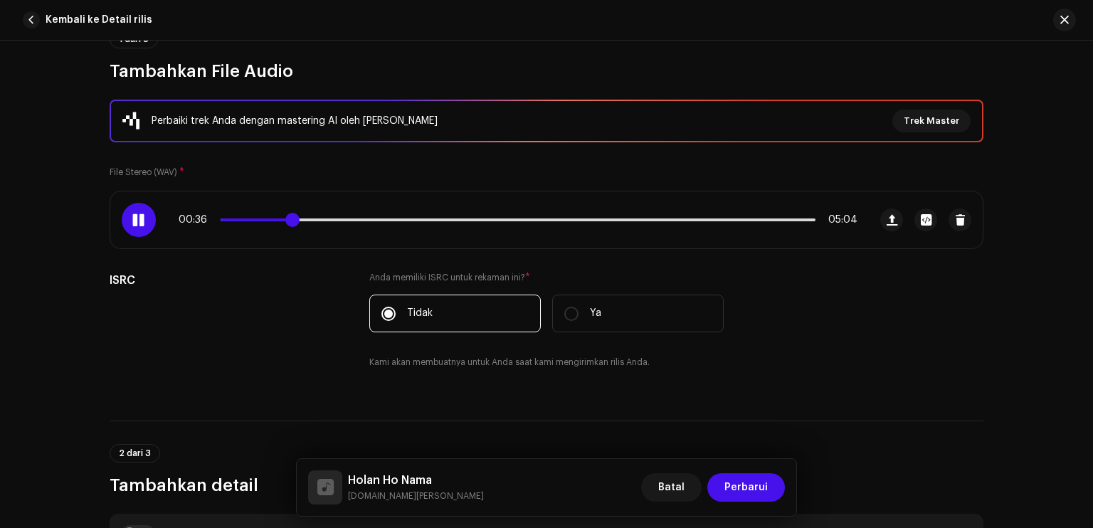
drag, startPoint x: 288, startPoint y: 221, endPoint x: 301, endPoint y: 217, distance: 13.5
click at [300, 217] on div "00:36 05:04" at bounding box center [518, 219] width 679 height 11
drag, startPoint x: 301, startPoint y: 217, endPoint x: 337, endPoint y: 217, distance: 36.3
click at [337, 217] on span at bounding box center [337, 220] width 14 height 14
click at [142, 221] on span at bounding box center [139, 219] width 12 height 11
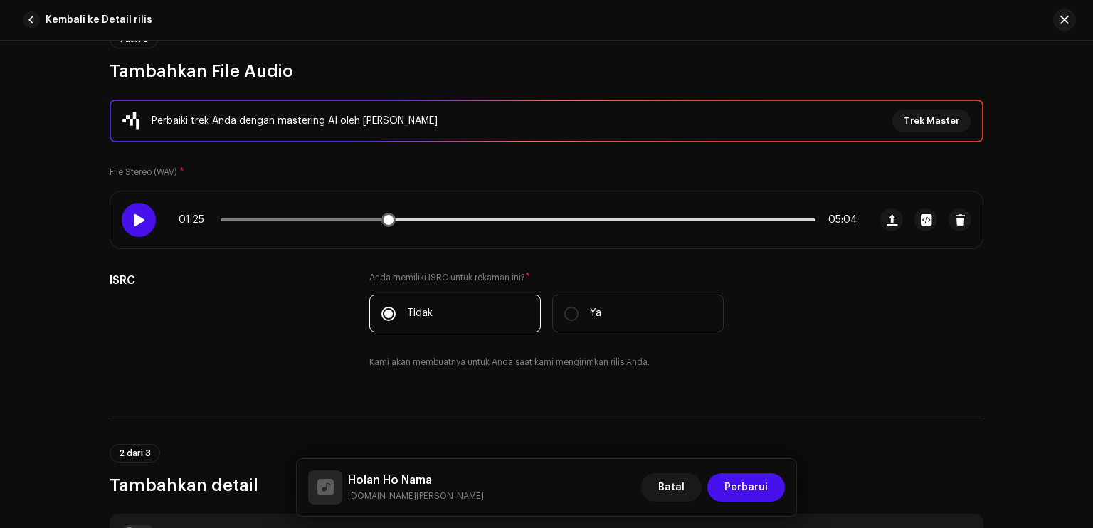
click at [142, 221] on span at bounding box center [139, 219] width 12 height 11
click at [384, 216] on span at bounding box center [389, 220] width 14 height 14
click at [380, 219] on span at bounding box center [306, 220] width 170 height 3
click at [382, 216] on span at bounding box center [389, 220] width 14 height 14
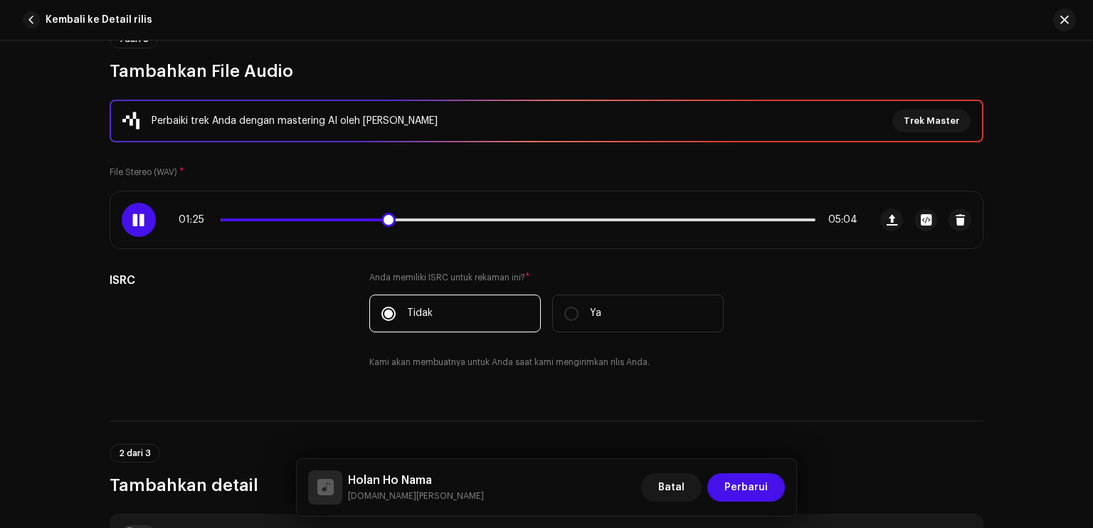
click at [145, 220] on div at bounding box center [139, 220] width 34 height 34
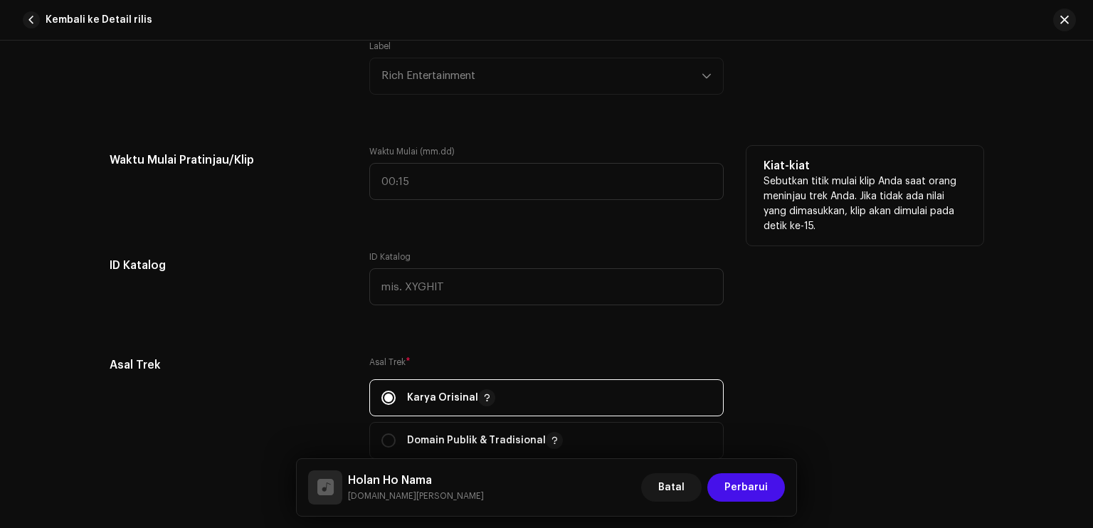
scroll to position [1424, 0]
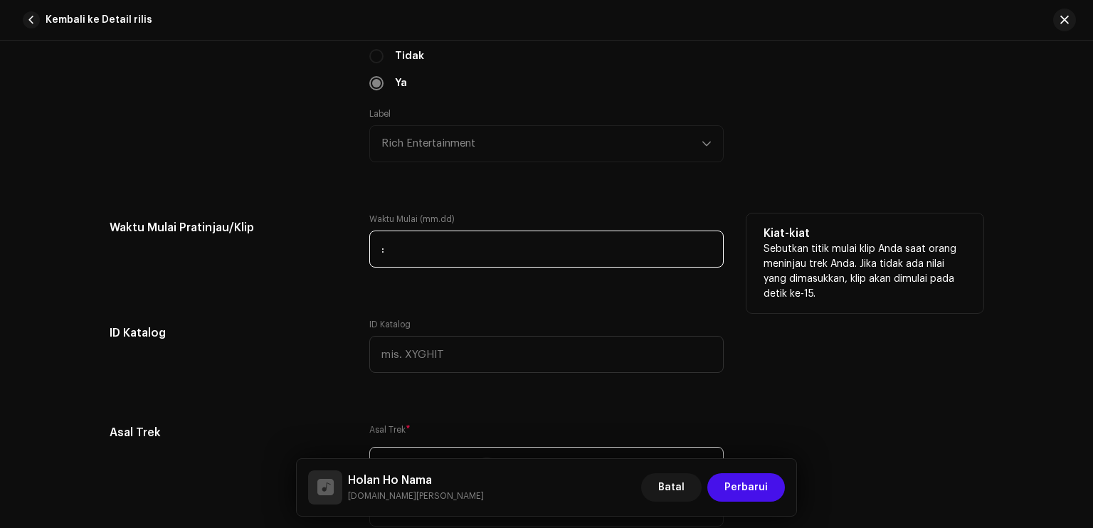
click at [377, 253] on input ":" at bounding box center [546, 249] width 354 height 37
type input "01:25"
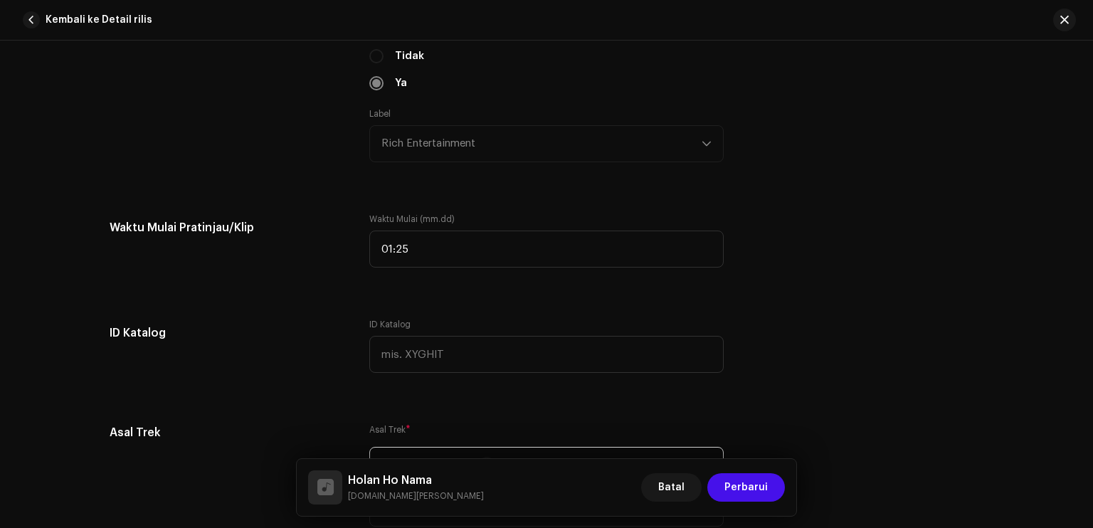
click at [359, 290] on div "Detail trek Selesaikan hal berikut untuk menyelesaikan trek Anda. 1 dari 3 Tamb…" at bounding box center [547, 261] width 920 height 3220
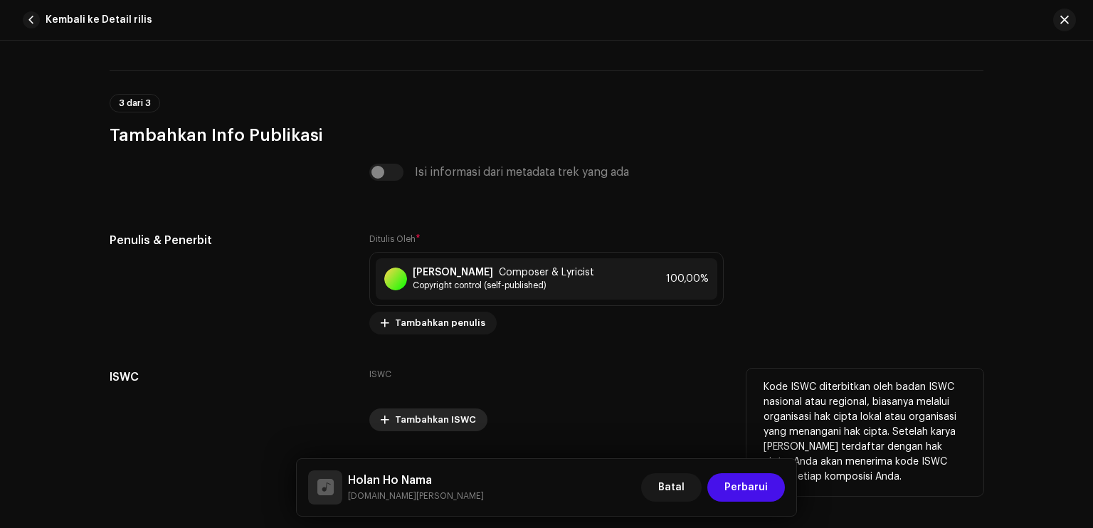
scroll to position [2906, 0]
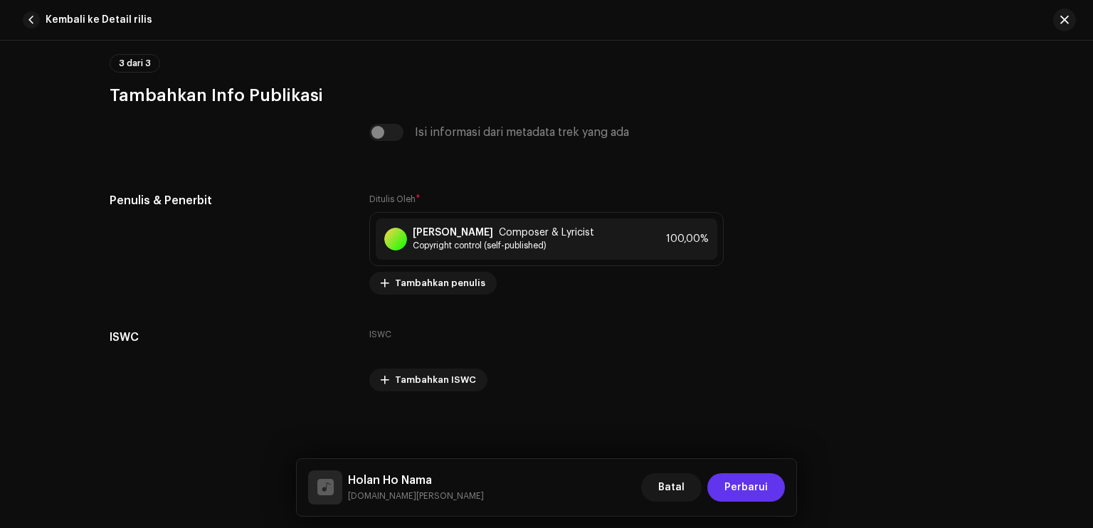
click at [761, 485] on span "Perbarui" at bounding box center [746, 487] width 43 height 28
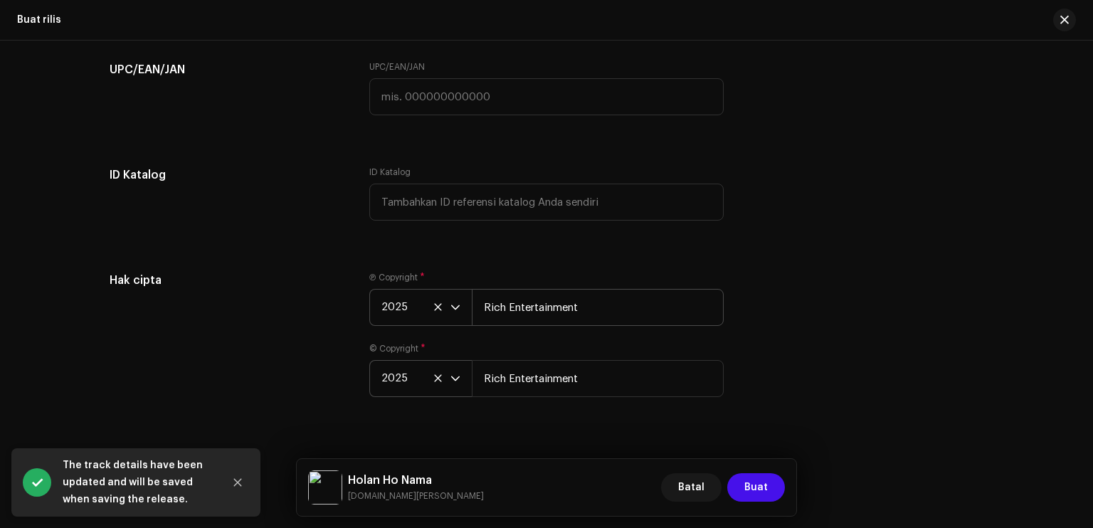
scroll to position [2388, 0]
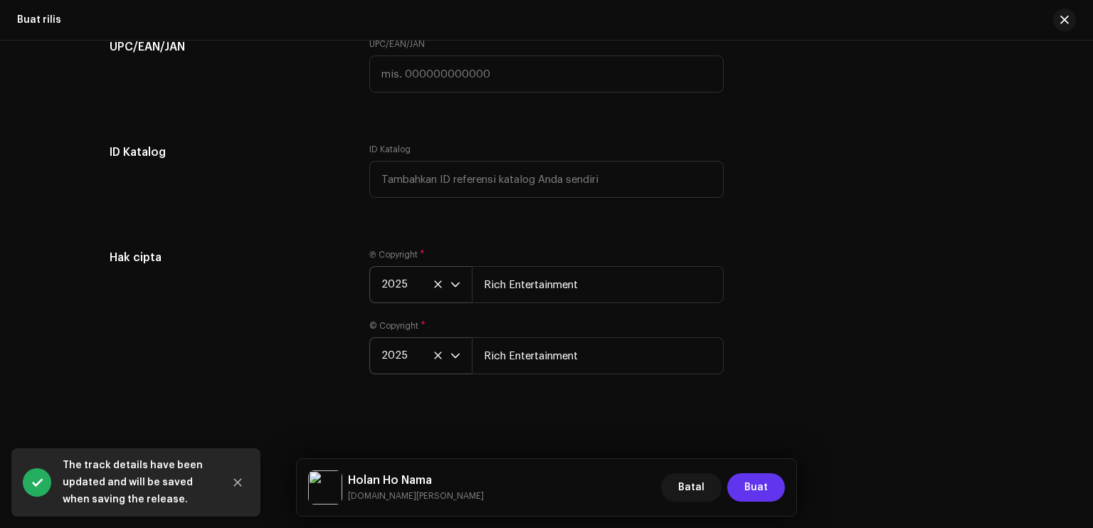
click at [769, 482] on button "Buat" at bounding box center [756, 487] width 58 height 28
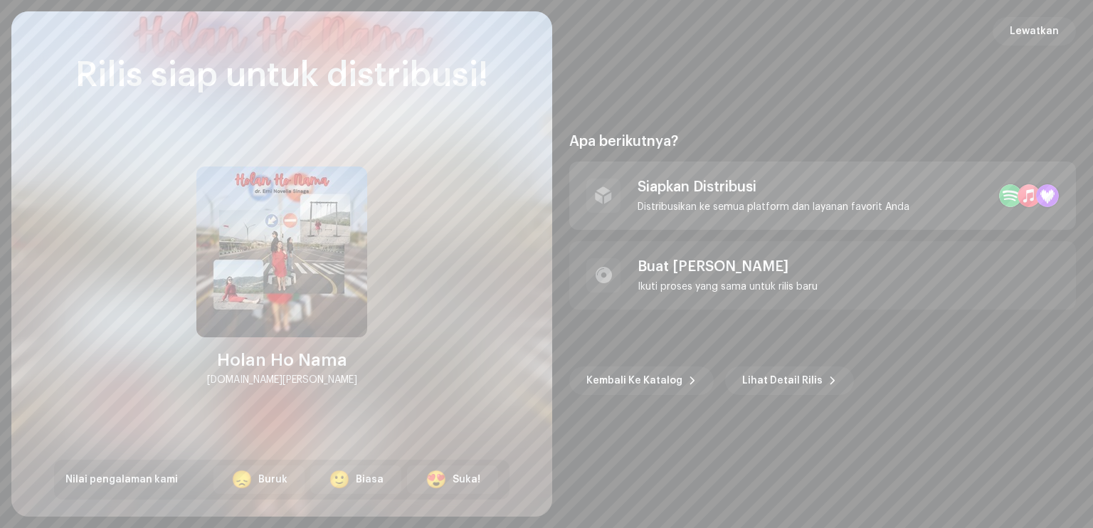
click at [695, 199] on div "Siapkan Distribusi Distribusikan ke semua platform dan layanan favorit Anda" at bounding box center [774, 196] width 272 height 34
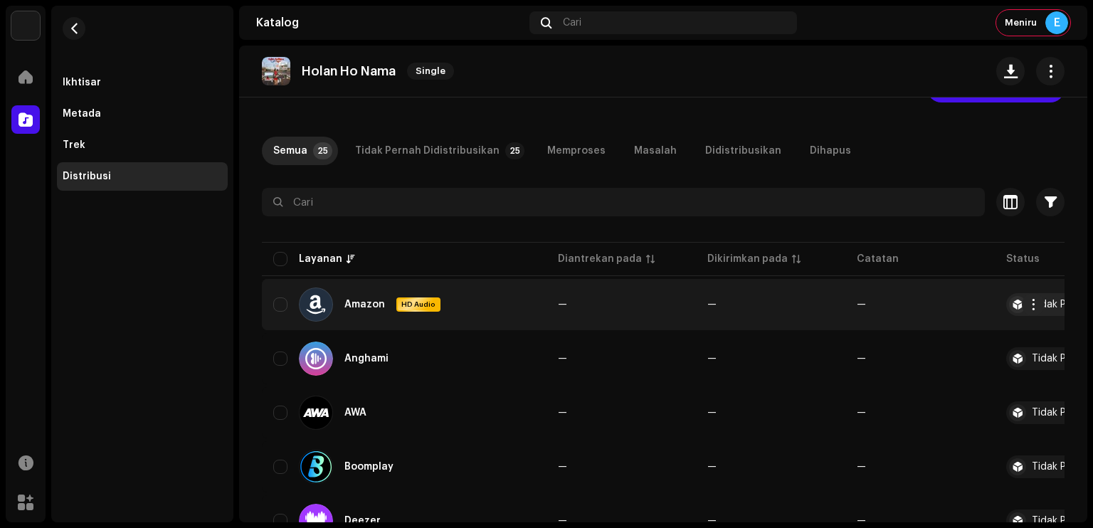
scroll to position [71, 0]
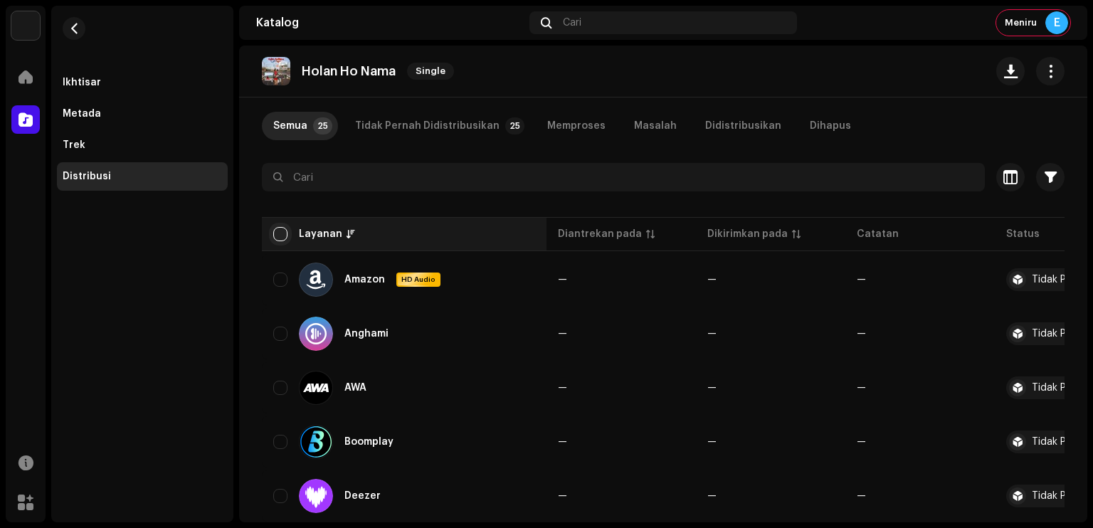
click at [282, 232] on input "checkbox" at bounding box center [280, 234] width 14 height 14
checkbox input "true"
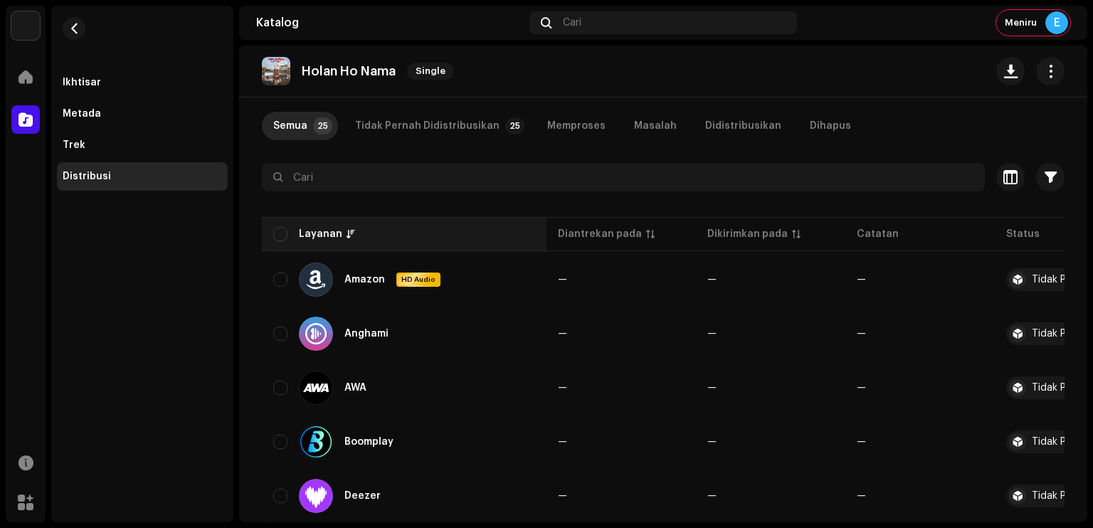
checkbox input "true"
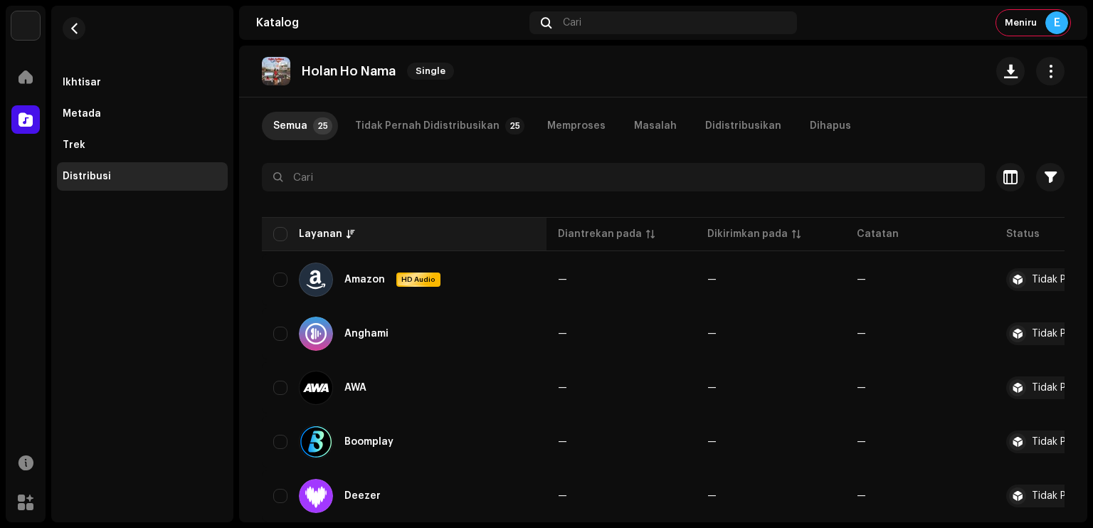
checkbox input "true"
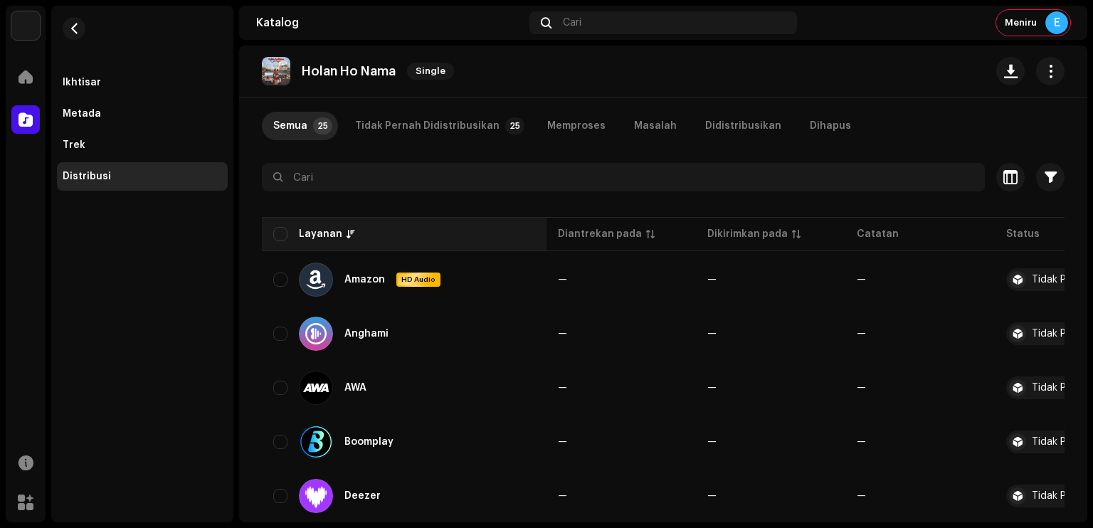
checkbox input "true"
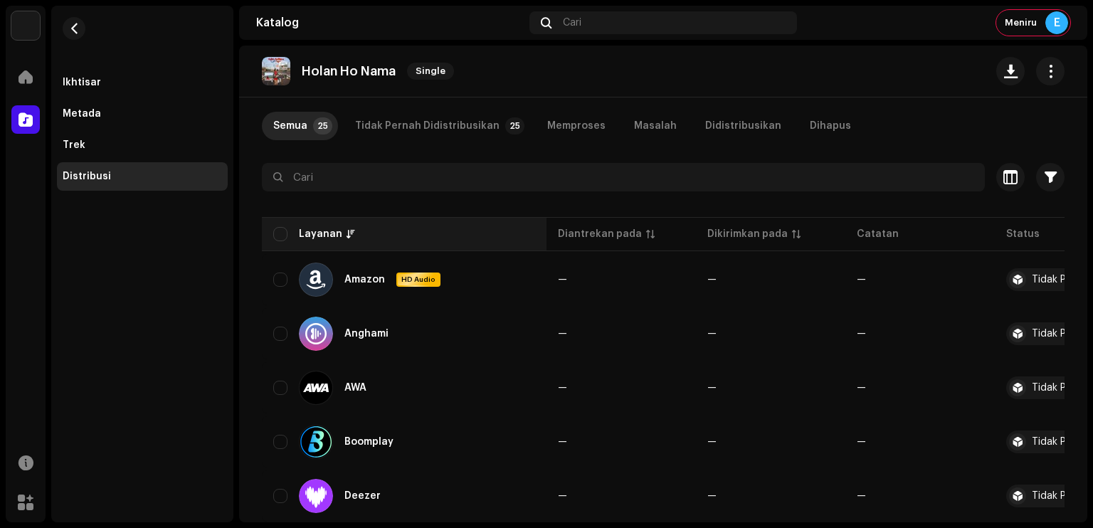
checkbox input "true"
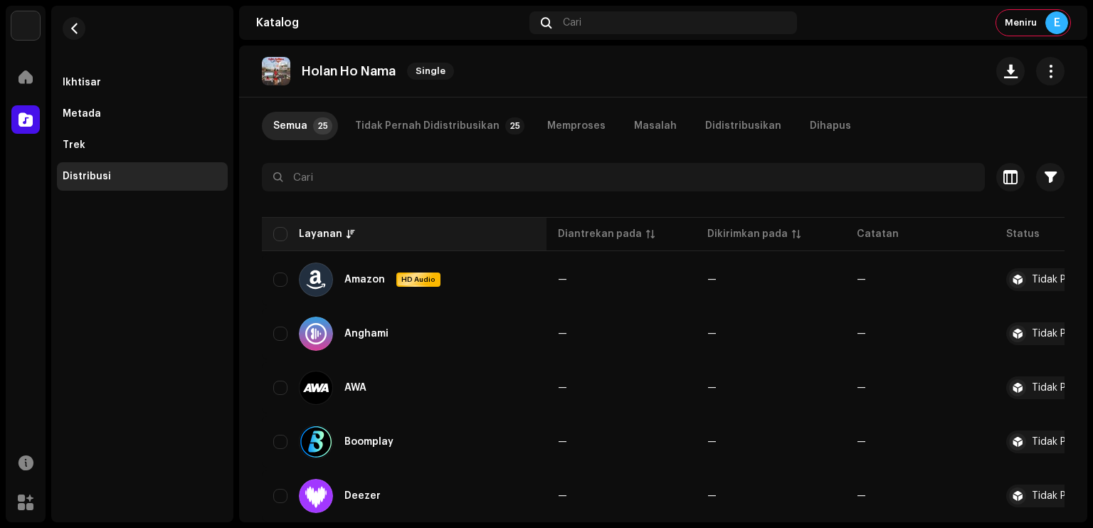
checkbox input "true"
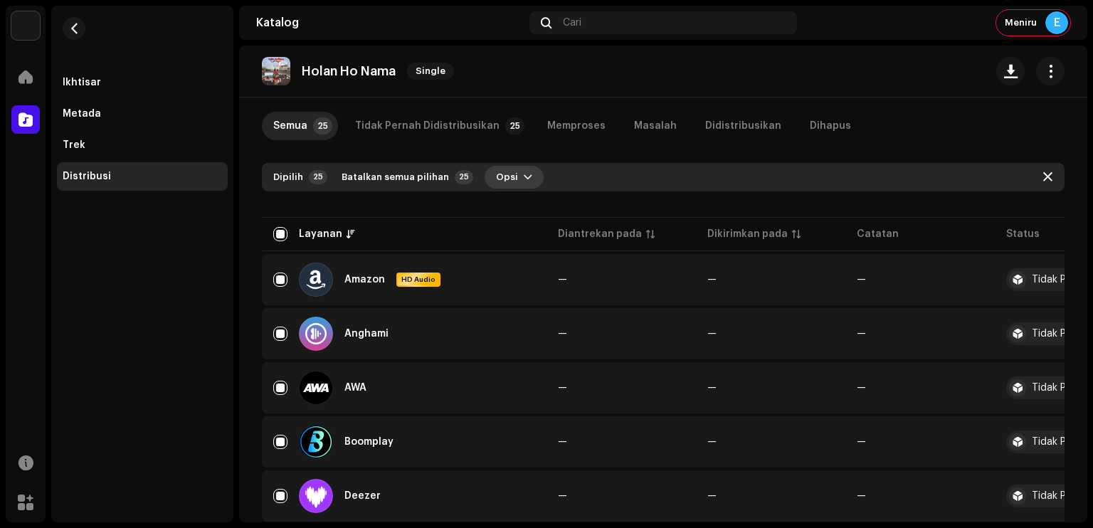
click at [500, 186] on span "Opsi" at bounding box center [507, 177] width 22 height 28
click at [508, 214] on span "Distribusikan" at bounding box center [521, 209] width 67 height 11
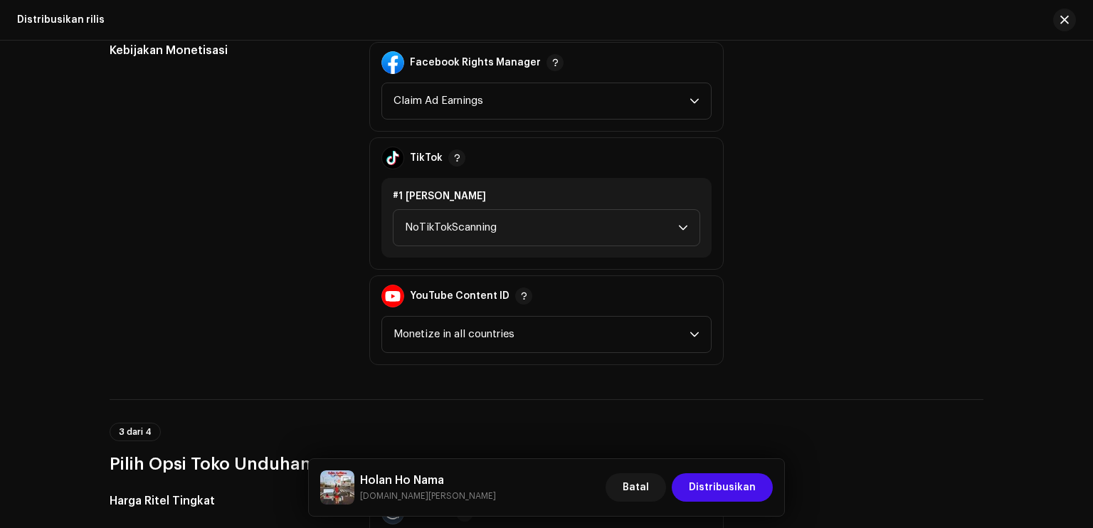
scroll to position [1566, 0]
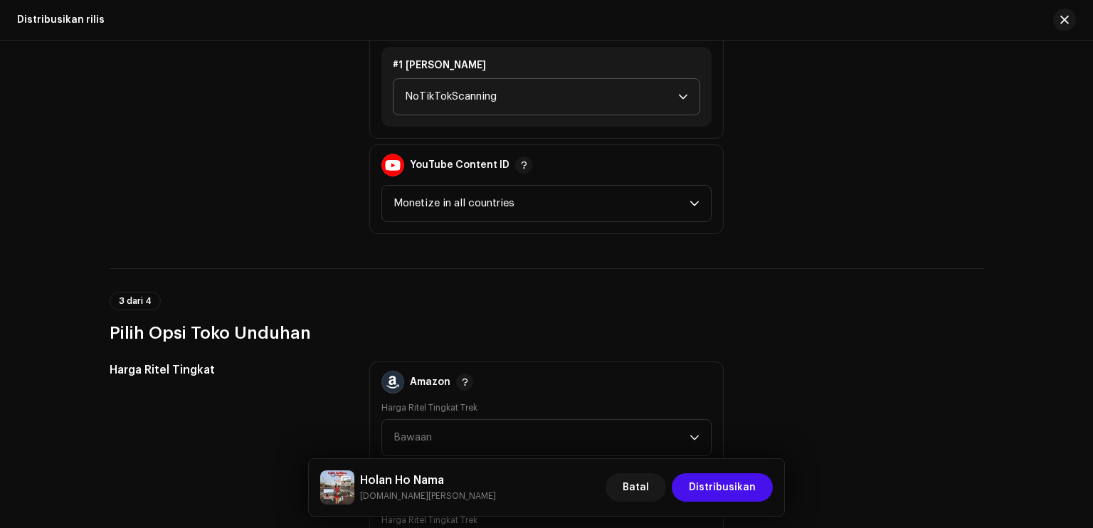
click at [495, 97] on span "NoTikTokScanning" at bounding box center [541, 97] width 273 height 36
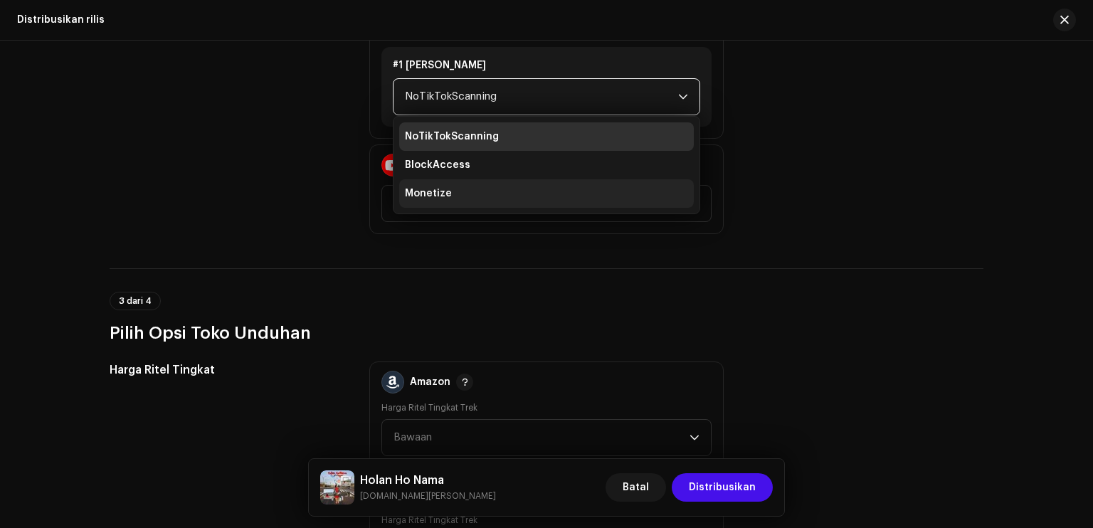
click at [491, 185] on li "Monetize" at bounding box center [546, 193] width 295 height 28
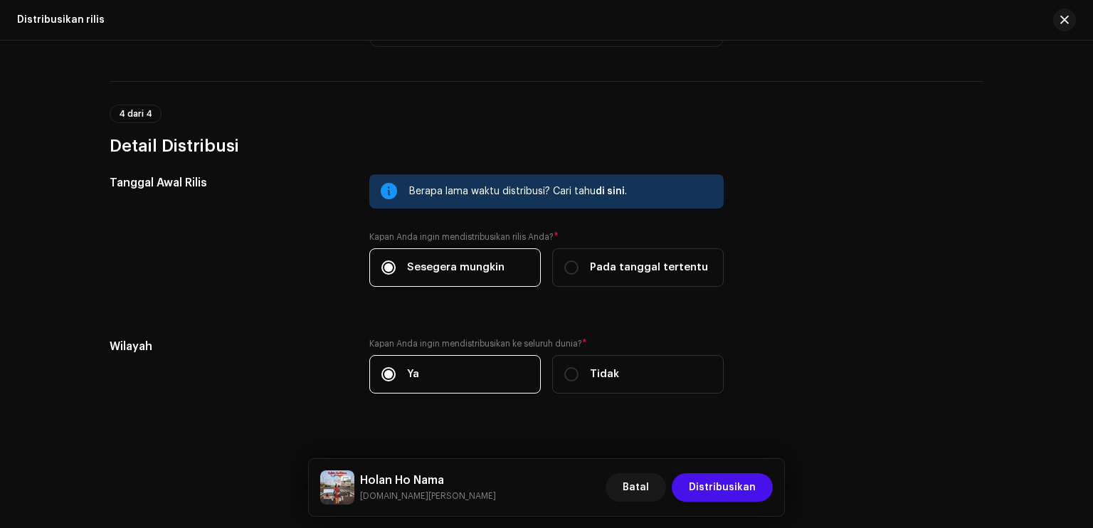
scroll to position [2118, 0]
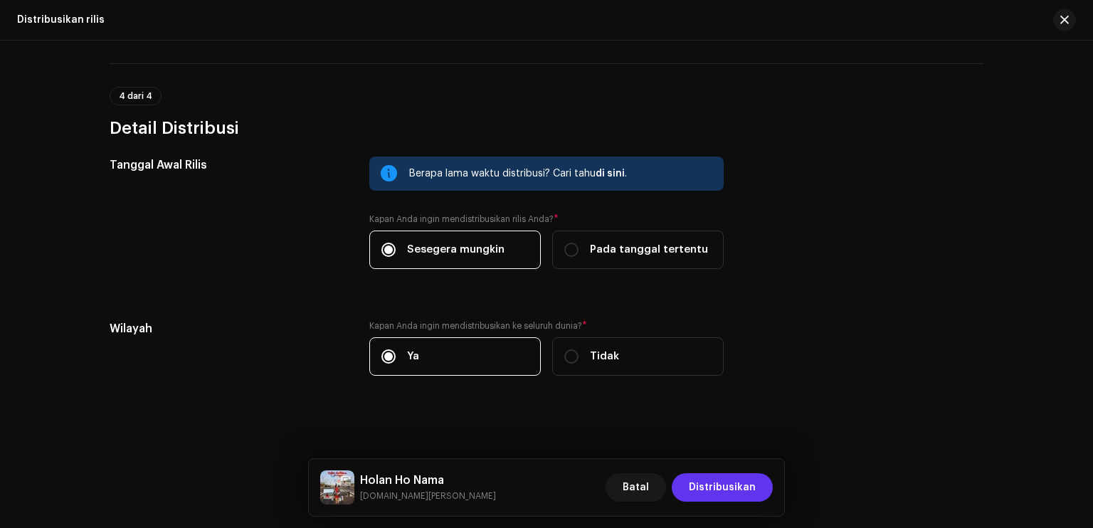
click at [713, 490] on span "Distribusikan" at bounding box center [722, 487] width 67 height 28
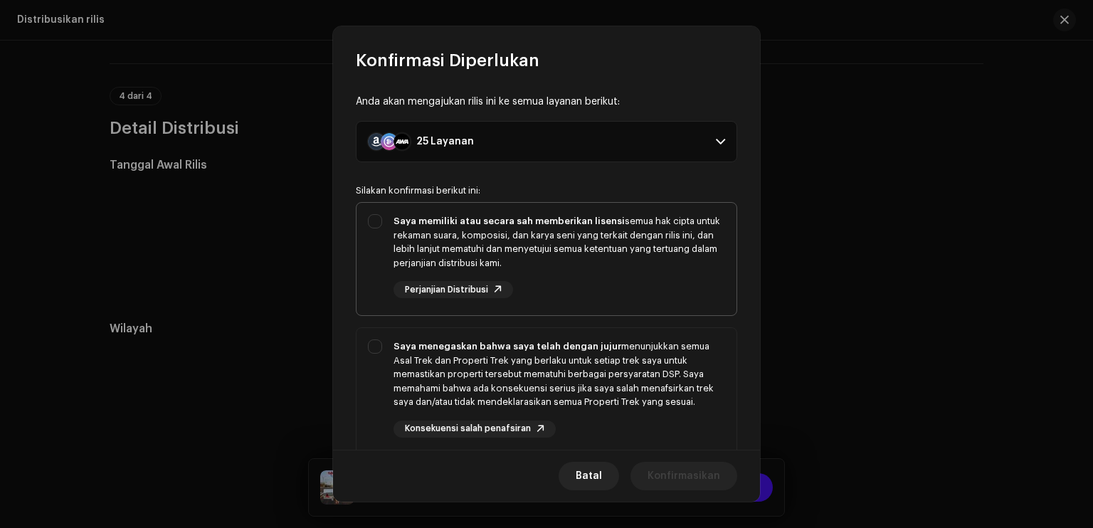
click at [376, 221] on div "Saya memiliki atau secara sah memberikan lisensi semua hak cipta untuk rekaman …" at bounding box center [547, 256] width 380 height 107
checkbox input "true"
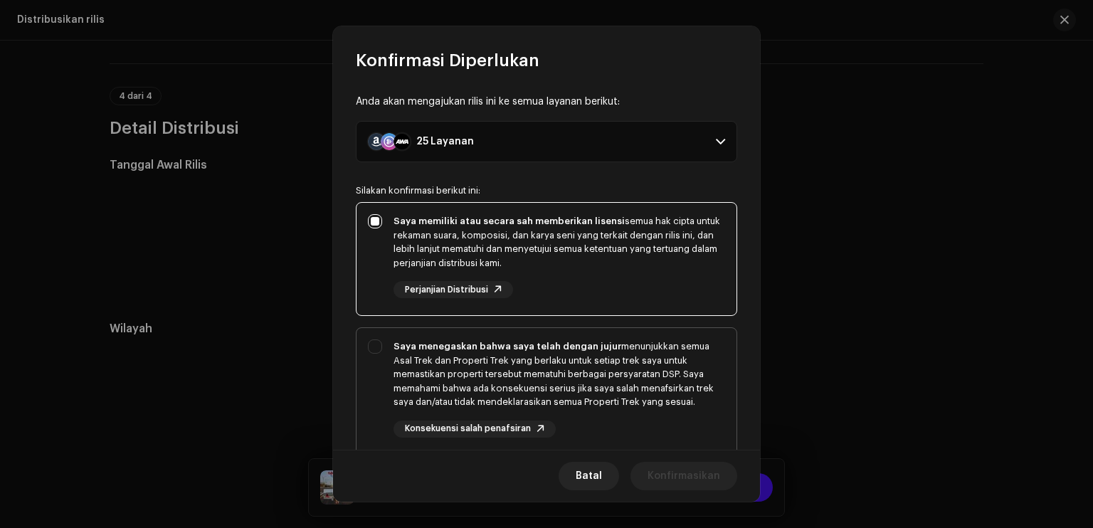
click at [379, 349] on div "Saya menegaskan bahwa saya telah dengan jujur menunjukkan semua Asal Trek dan P…" at bounding box center [547, 388] width 380 height 121
checkbox input "true"
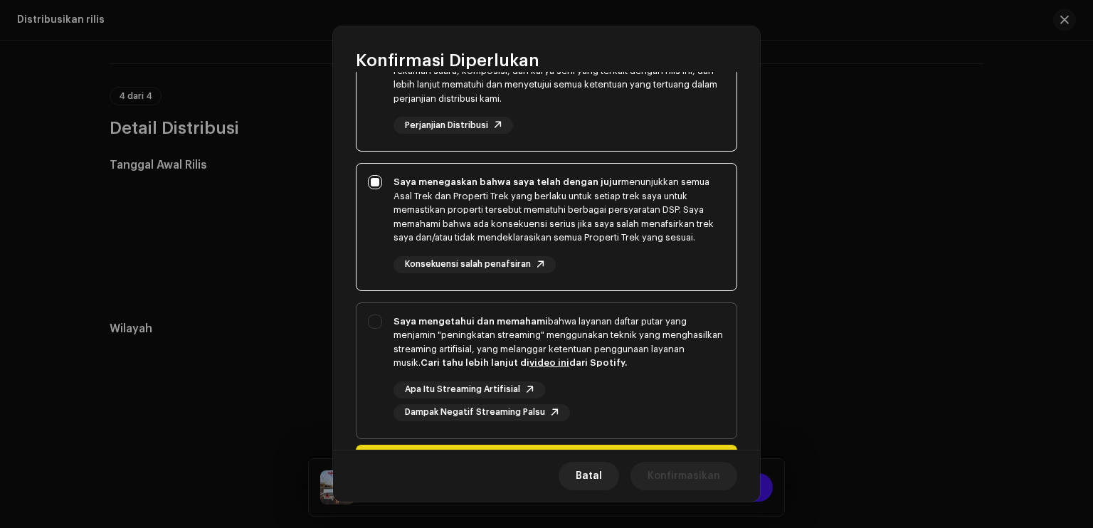
scroll to position [243, 0]
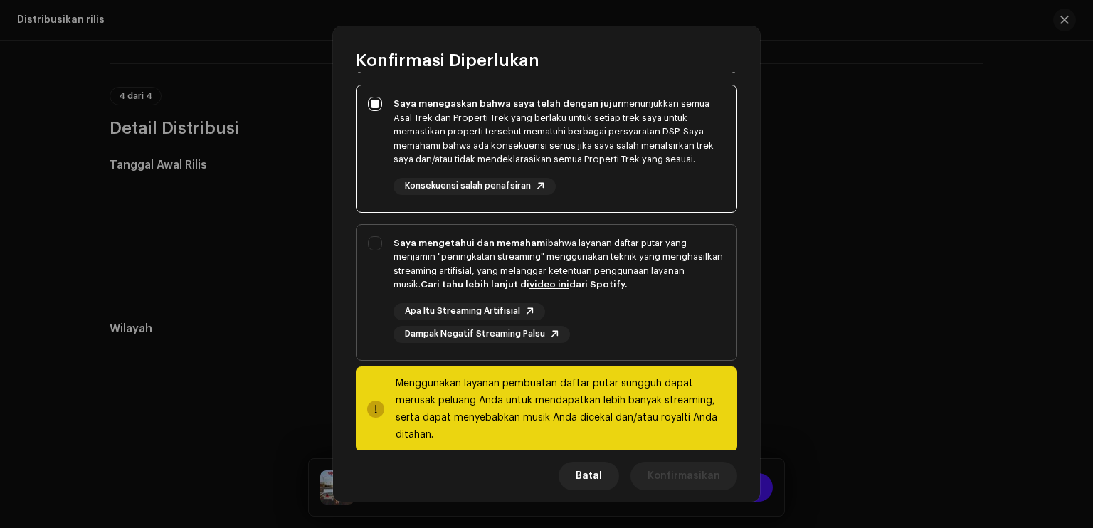
click at [371, 236] on div "Saya mengetahui dan memahami bahwa layanan daftar putar yang menjamin "peningka…" at bounding box center [547, 290] width 380 height 130
checkbox input "true"
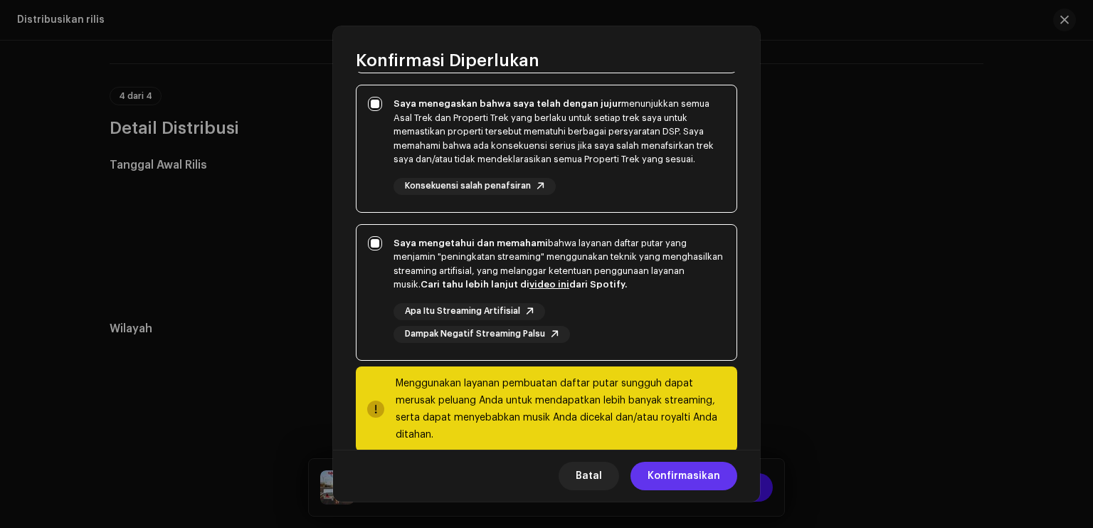
click at [690, 477] on span "Konfirmasikan" at bounding box center [684, 476] width 73 height 28
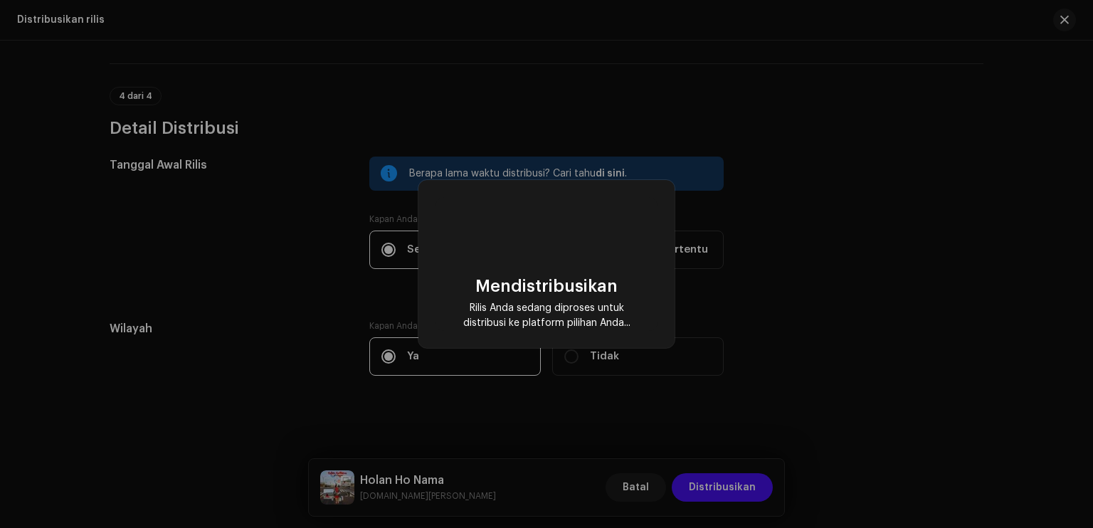
checkbox input "false"
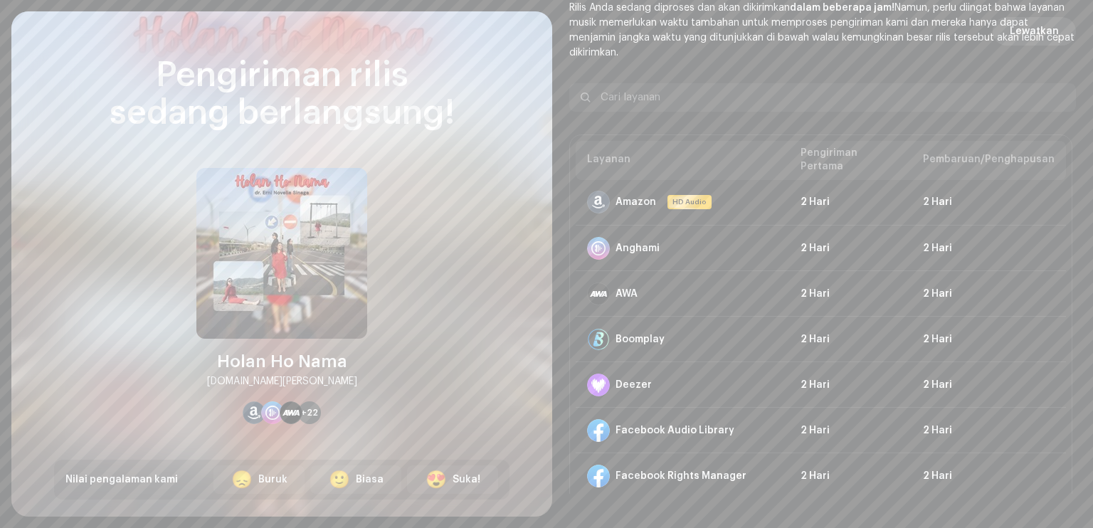
click at [1019, 29] on span "Lewatkan" at bounding box center [1034, 31] width 49 height 28
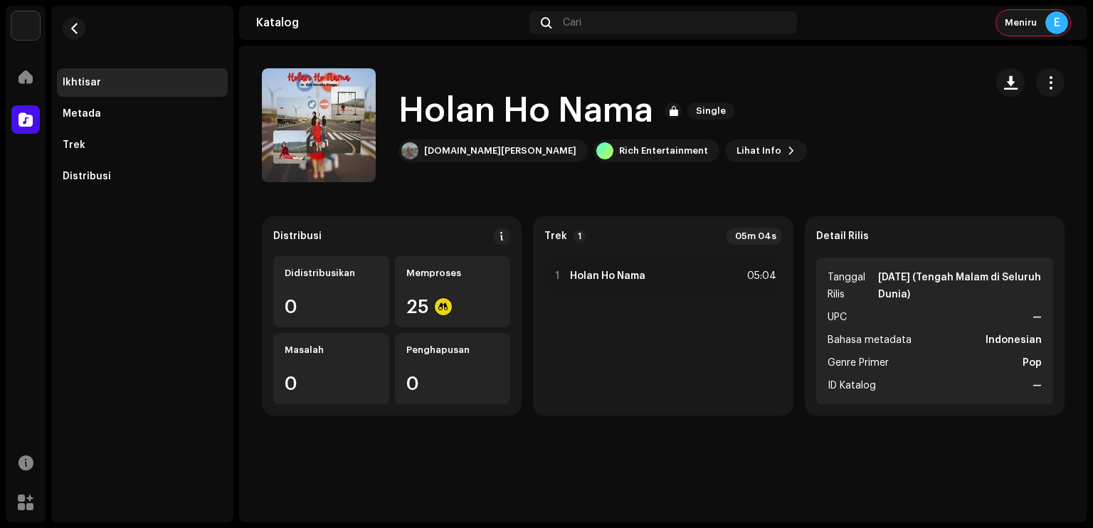
click at [1014, 28] on span "Meniru" at bounding box center [1021, 22] width 32 height 11
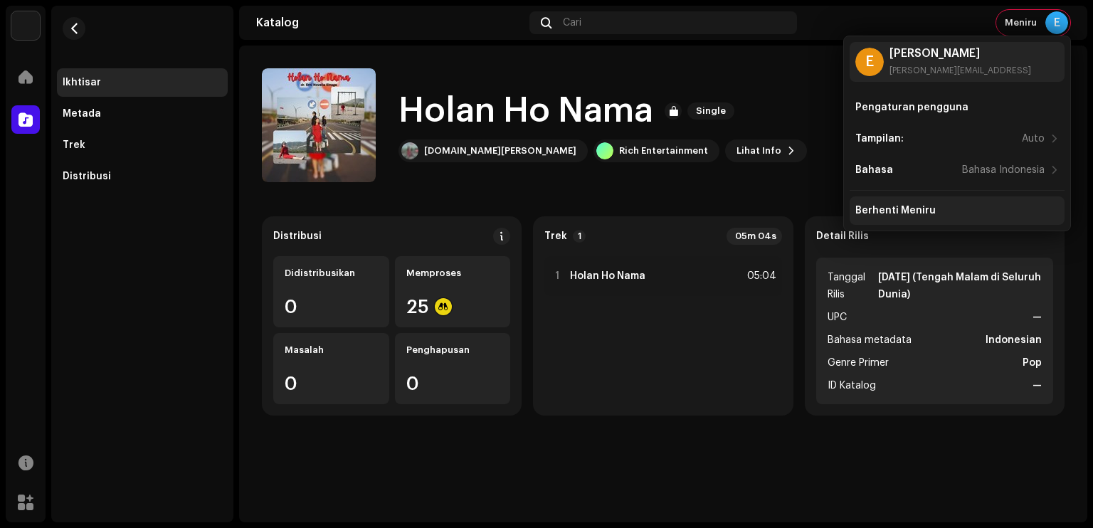
click at [909, 211] on div "Berhenti Meniru" at bounding box center [896, 210] width 80 height 11
